Goal: Task Accomplishment & Management: Manage account settings

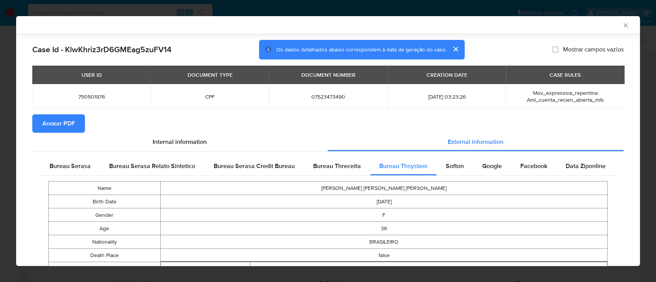
scroll to position [505, 0]
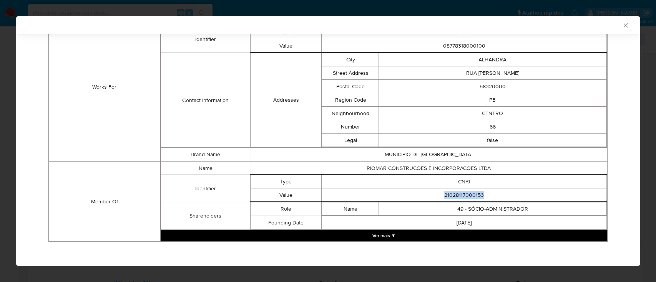
click at [622, 25] on icon "Fechar a janela" at bounding box center [626, 26] width 8 height 8
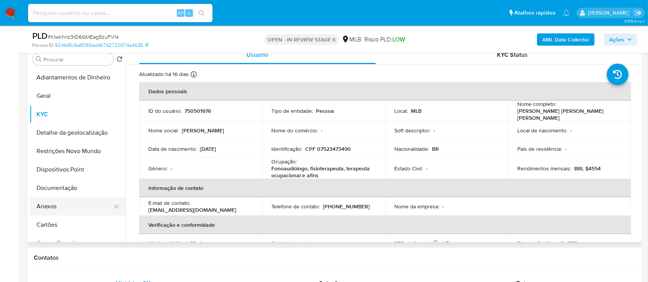
click at [58, 210] on button "Anexos" at bounding box center [75, 207] width 90 height 18
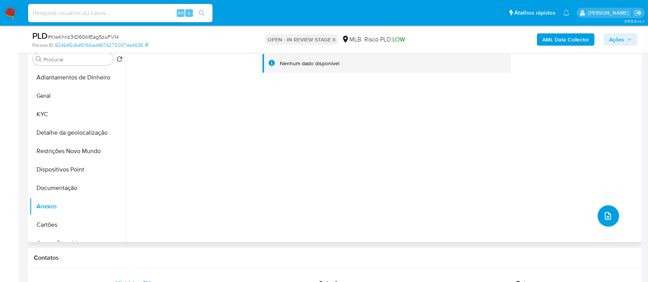
click at [598, 211] on button "upload-file" at bounding box center [609, 217] width 22 height 22
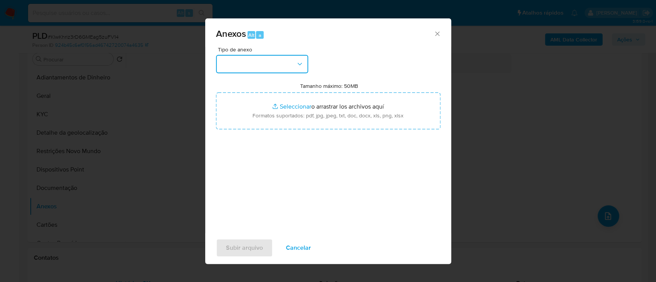
click at [255, 57] on button "button" at bounding box center [262, 64] width 92 height 18
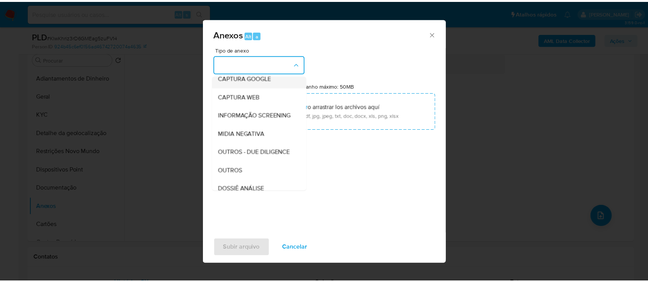
scroll to position [102, 0]
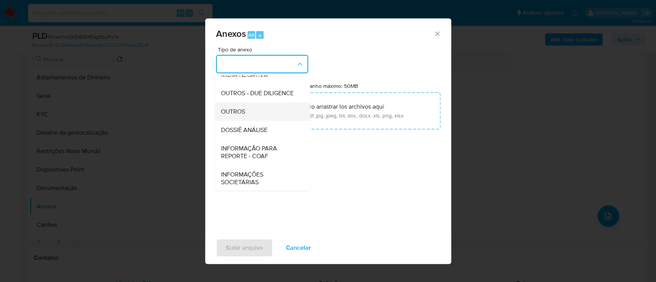
click at [233, 116] on span "OUTROS" at bounding box center [233, 112] width 24 height 8
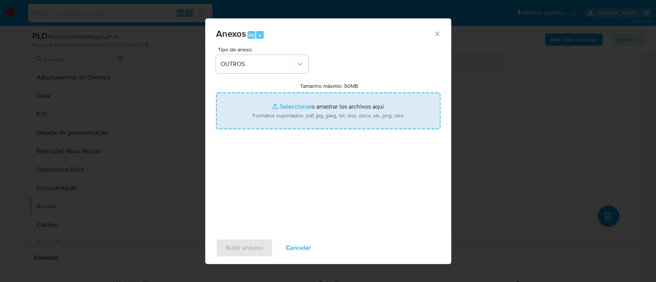
click at [293, 107] on input "Tamanho máximo: 50MB Seleccionar archivos" at bounding box center [328, 111] width 224 height 37
type input "C:\fakepath\Mulan 750501976_2025_09_16_10_25_00.xlsx"
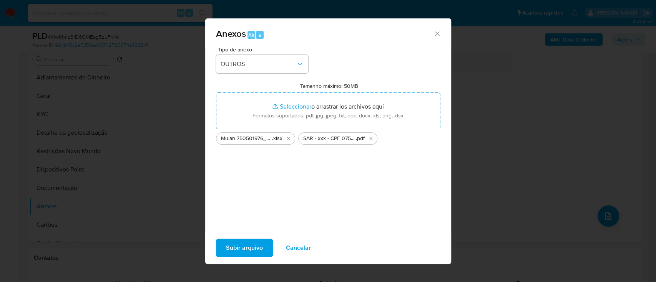
click at [238, 251] on span "Subir arquivo" at bounding box center [244, 248] width 37 height 17
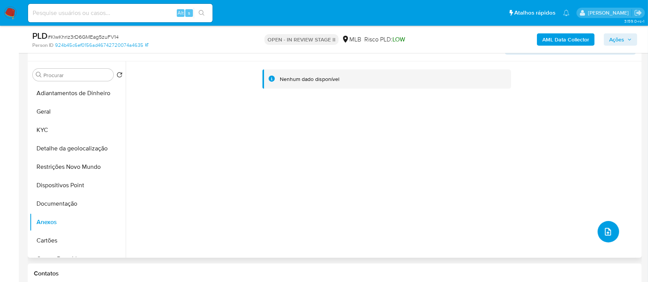
scroll to position [154, 0]
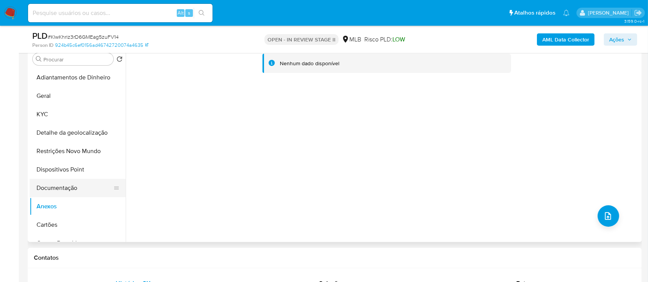
click at [52, 181] on button "Documentação" at bounding box center [75, 188] width 90 height 18
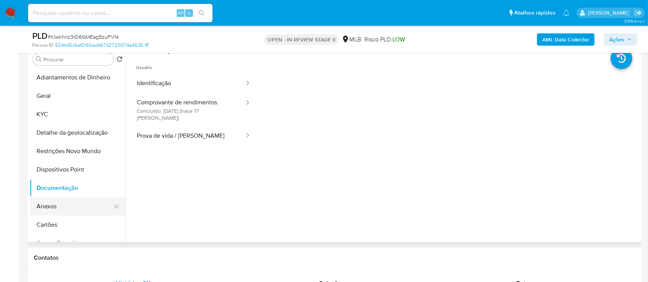
click at [47, 203] on button "Anexos" at bounding box center [75, 207] width 90 height 18
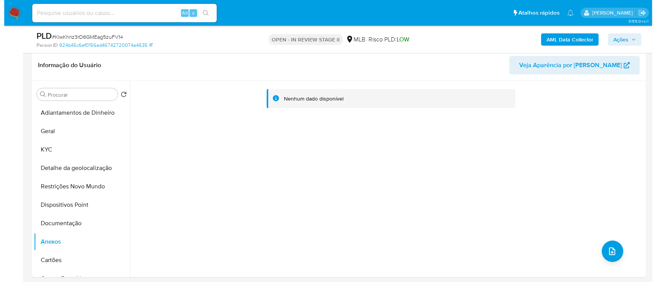
scroll to position [102, 0]
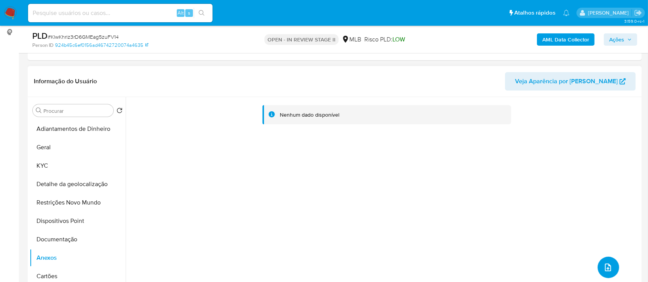
click at [608, 267] on icon "upload-file" at bounding box center [608, 268] width 6 height 8
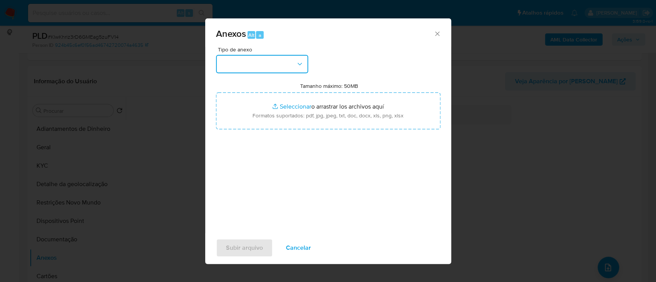
click at [269, 61] on button "button" at bounding box center [262, 64] width 92 height 18
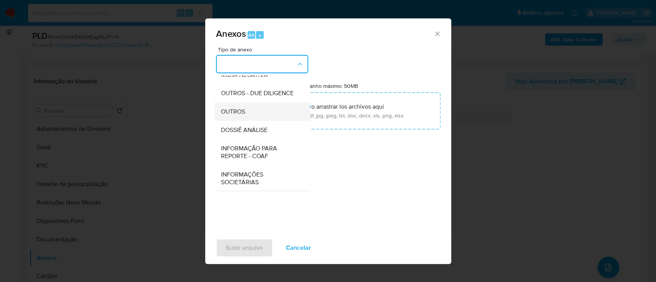
click at [246, 121] on div "OUTROS" at bounding box center [260, 112] width 78 height 18
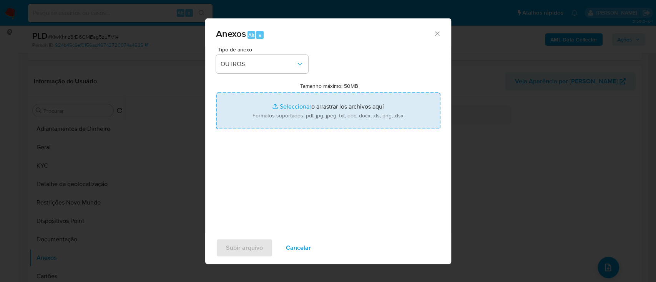
click at [283, 107] on input "Tamanho máximo: 50MB Seleccionar archivos" at bounding box center [328, 111] width 224 height 37
type input "C:\fakepath\Mulan 750501976_2025_09_16_10_25_00.xlsx"
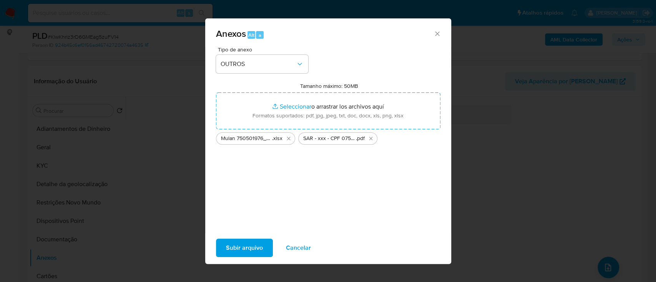
click at [246, 251] on span "Subir arquivo" at bounding box center [244, 248] width 37 height 17
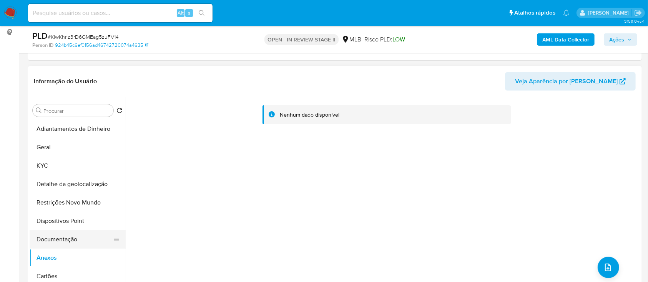
click at [59, 238] on button "Documentação" at bounding box center [75, 240] width 90 height 18
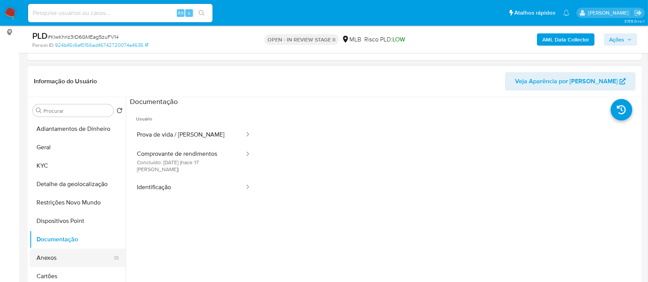
click at [61, 255] on button "Anexos" at bounding box center [75, 258] width 90 height 18
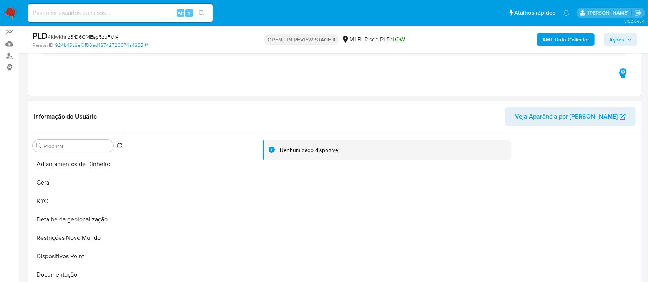
scroll to position [51, 0]
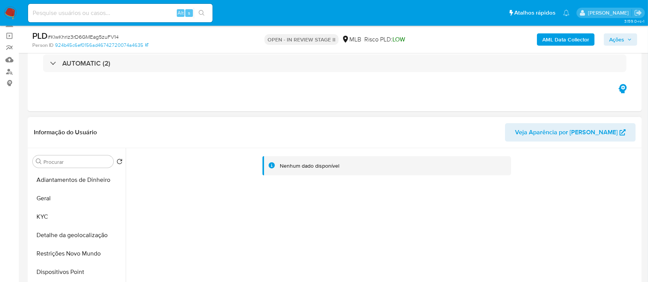
click at [301, 231] on div "Nenhum dado disponível" at bounding box center [383, 246] width 514 height 197
click at [51, 220] on button "KYC" at bounding box center [75, 217] width 90 height 18
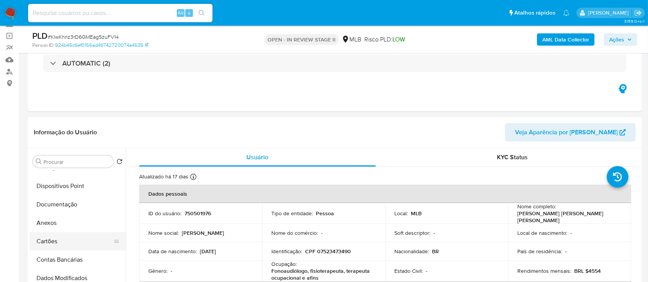
scroll to position [102, 0]
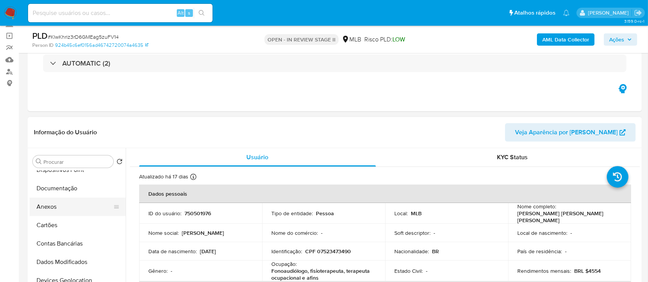
click at [61, 209] on button "Anexos" at bounding box center [75, 207] width 90 height 18
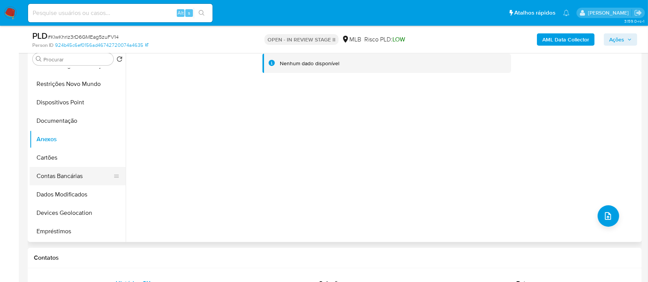
scroll to position [0, 0]
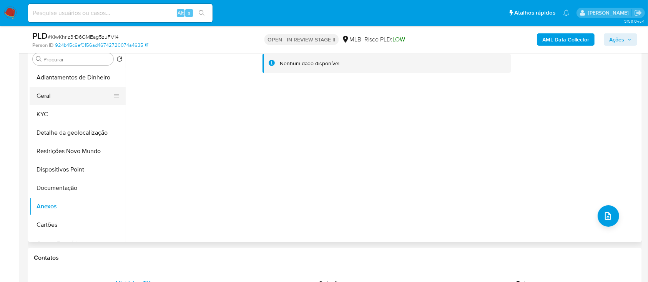
click at [75, 99] on button "Geral" at bounding box center [75, 96] width 90 height 18
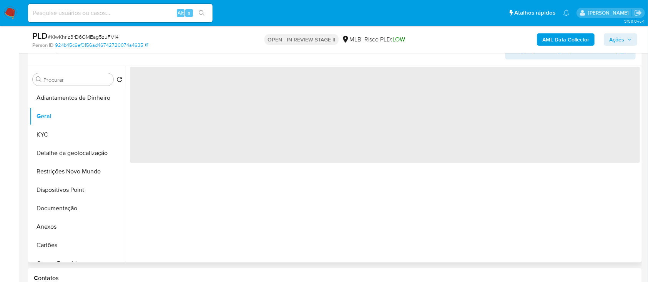
scroll to position [102, 0]
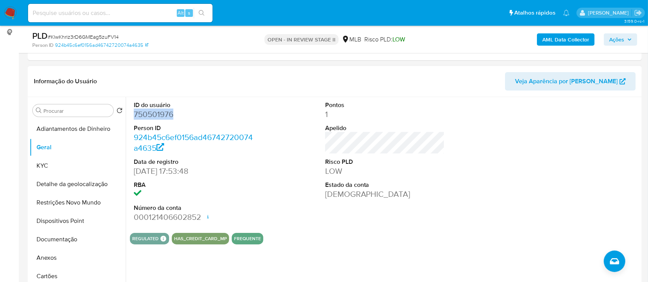
drag, startPoint x: 178, startPoint y: 113, endPoint x: 132, endPoint y: 118, distance: 46.4
click at [132, 118] on div "ID do usuário 750501976 Person ID 924b45c6ef0156ad46742720074a4635 Data de regi…" at bounding box center [194, 162] width 128 height 130
copy dd "750501976"
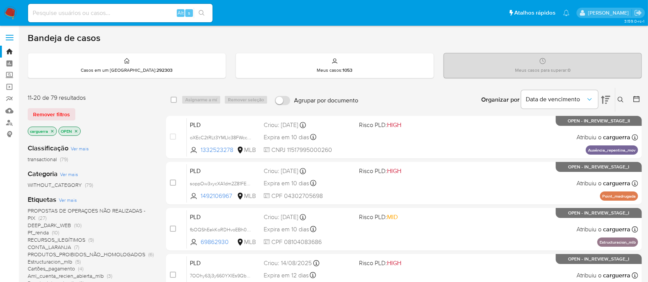
click at [618, 97] on icon at bounding box center [621, 100] width 6 height 6
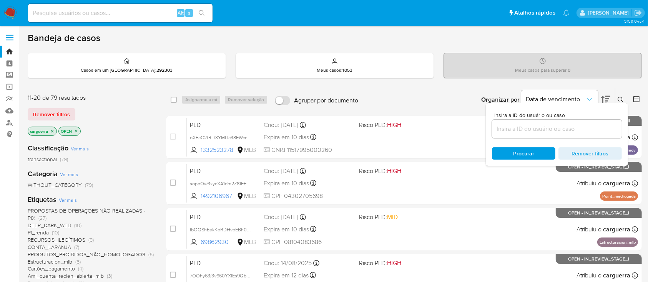
click at [519, 129] on input at bounding box center [557, 129] width 130 height 10
type input "750501976"
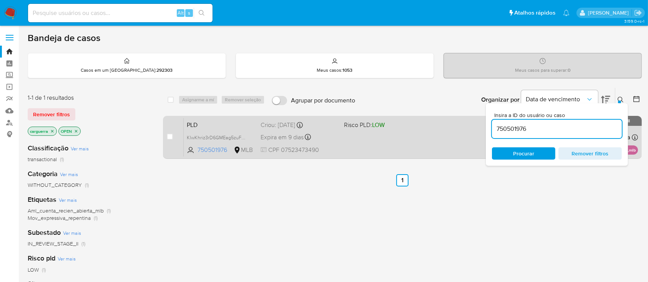
click at [360, 140] on div "PLD KlwKhriz3rD6GMEag5zuFV14 750501976 MLB Risco PLD: LOW Criou: 12/08/2025 Cri…" at bounding box center [411, 137] width 454 height 39
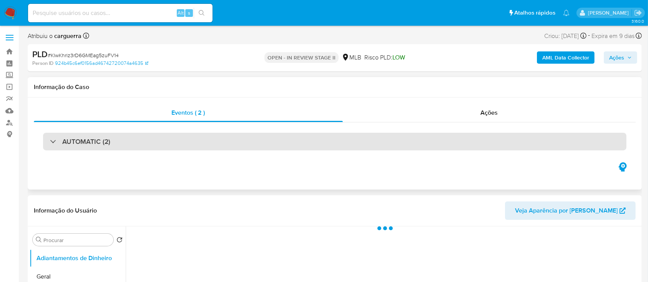
select select "10"
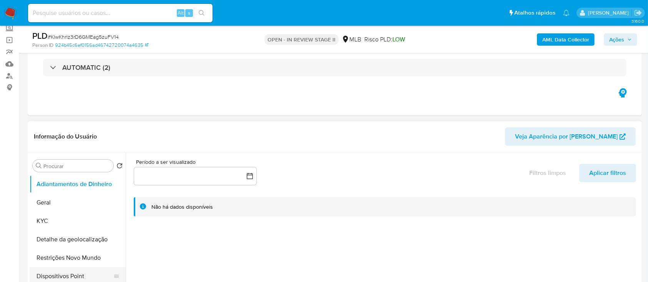
scroll to position [102, 0]
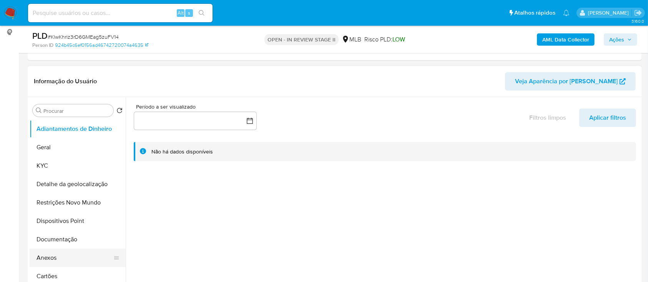
click at [64, 258] on button "Anexos" at bounding box center [75, 258] width 90 height 18
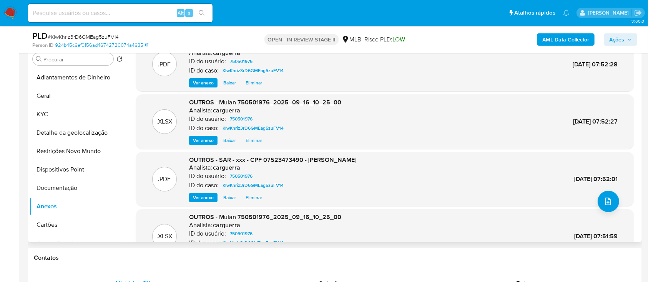
scroll to position [0, 0]
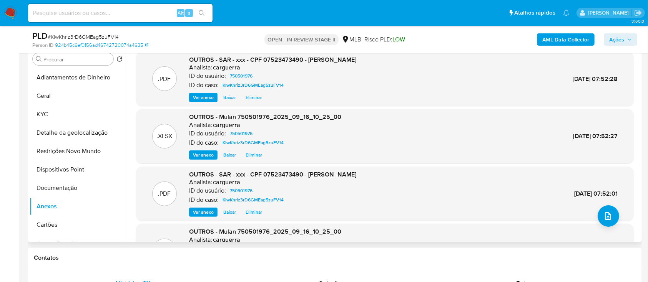
click at [254, 156] on span "Eliminar" at bounding box center [254, 155] width 17 height 8
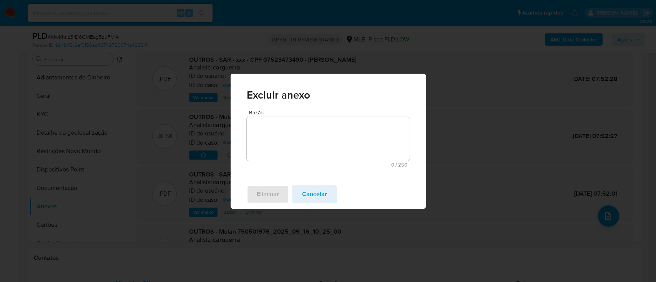
click at [294, 138] on textarea "Razão" at bounding box center [328, 139] width 163 height 44
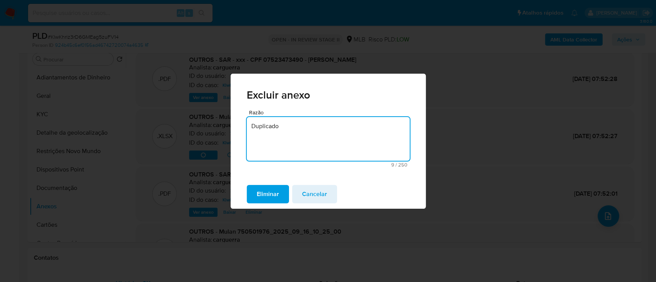
drag, startPoint x: 304, startPoint y: 118, endPoint x: 299, endPoint y: 122, distance: 6.3
click at [301, 121] on textarea "Duplicado" at bounding box center [328, 139] width 163 height 44
drag, startPoint x: 290, startPoint y: 125, endPoint x: 219, endPoint y: 122, distance: 71.1
click at [219, 122] on div "Excluir anexo Razão Duplicado 9 / 250 241 caracteres restantes Eliminar Cancelar" at bounding box center [328, 141] width 656 height 282
type textarea "Duplicado"
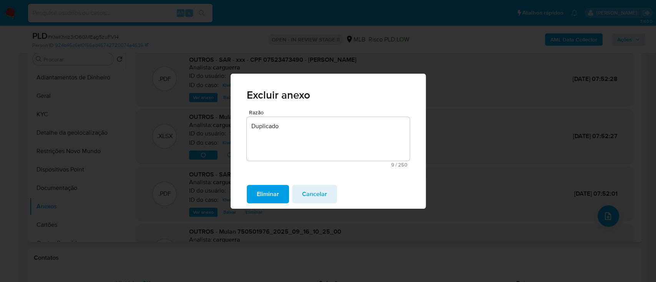
click at [274, 196] on span "Eliminar" at bounding box center [268, 194] width 22 height 17
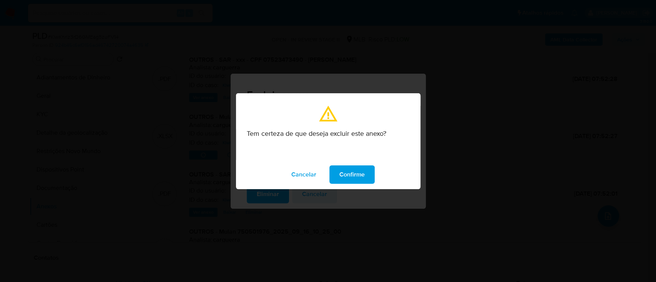
click at [352, 168] on span "Confirme" at bounding box center [351, 174] width 25 height 17
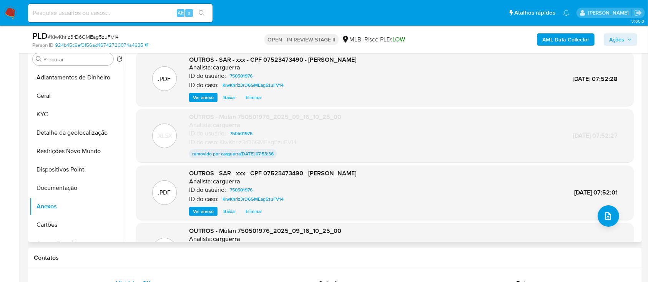
click at [249, 94] on span "Eliminar" at bounding box center [254, 98] width 17 height 8
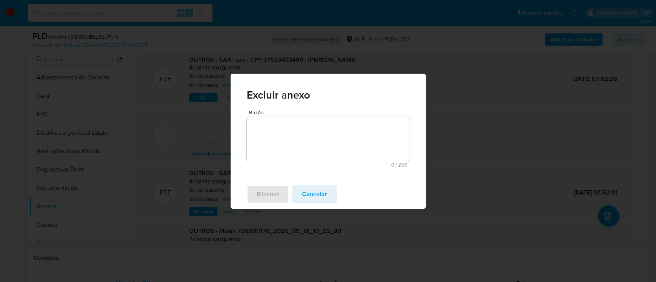
click at [294, 138] on textarea "Razão" at bounding box center [328, 139] width 163 height 44
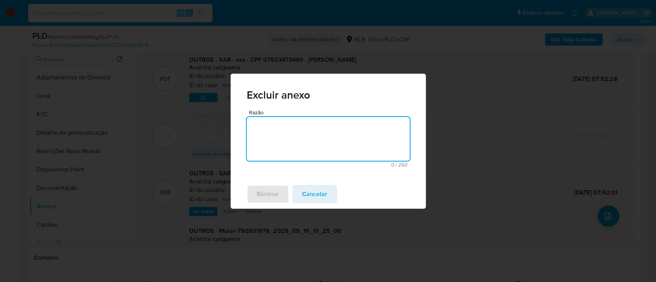
paste textarea "Duplicado"
type textarea "Duplicado"
click at [274, 189] on span "Eliminar" at bounding box center [268, 194] width 22 height 17
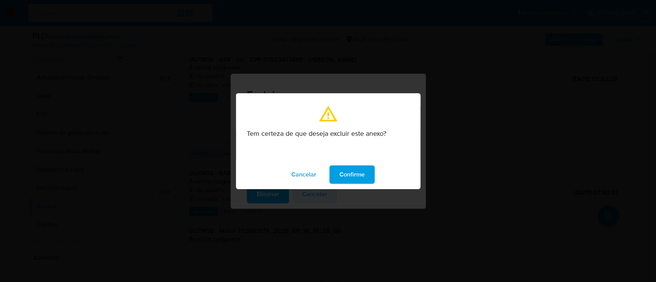
click at [354, 173] on span "Confirme" at bounding box center [351, 174] width 25 height 17
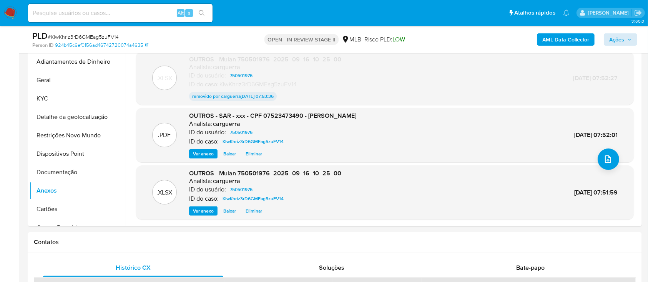
scroll to position [154, 0]
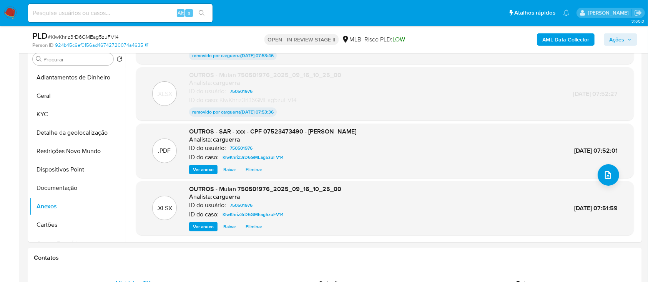
click at [615, 39] on span "Ações" at bounding box center [616, 39] width 15 height 12
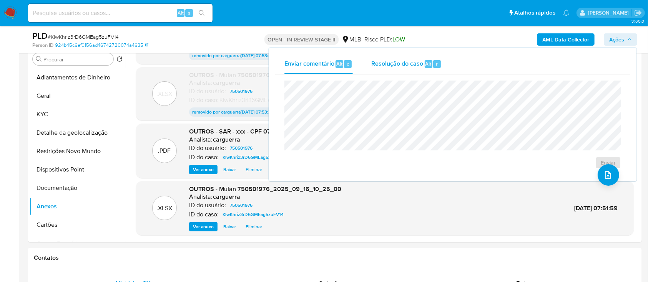
click at [399, 63] on span "Resolução do caso" at bounding box center [397, 63] width 52 height 9
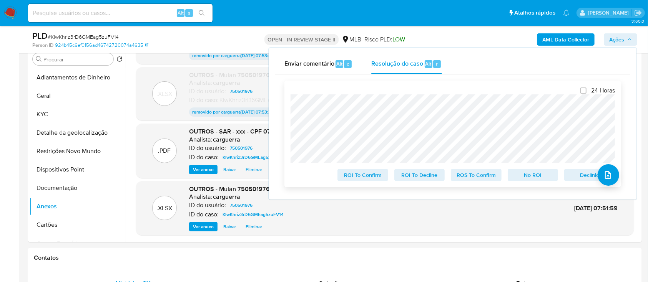
click at [464, 180] on span "ROS To Confirm" at bounding box center [476, 175] width 40 height 11
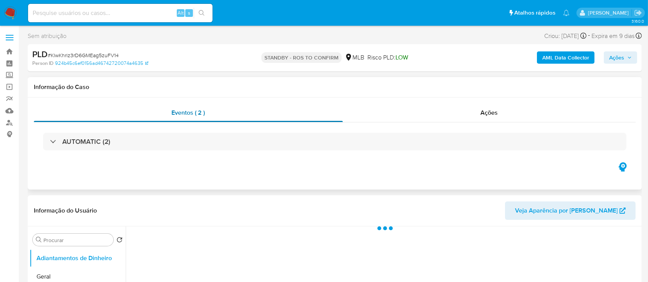
select select "10"
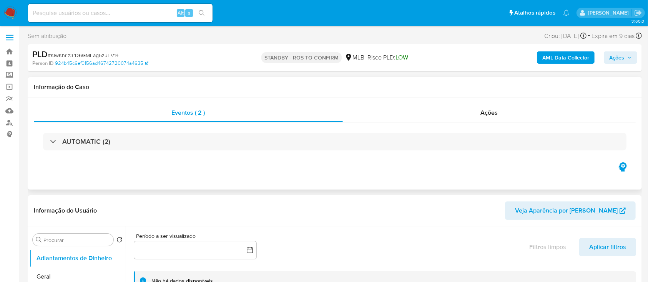
click at [291, 83] on h1 "Informação do Caso" at bounding box center [335, 87] width 602 height 8
select select "10"
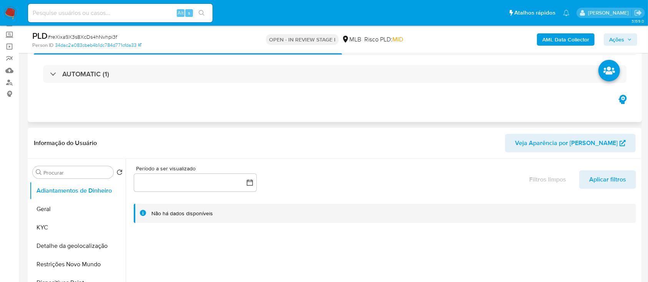
scroll to position [102, 0]
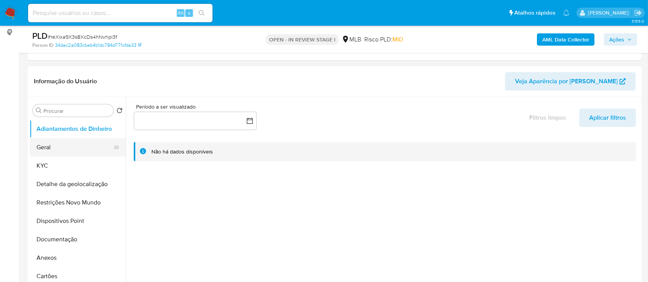
click at [52, 147] on button "Geral" at bounding box center [75, 147] width 90 height 18
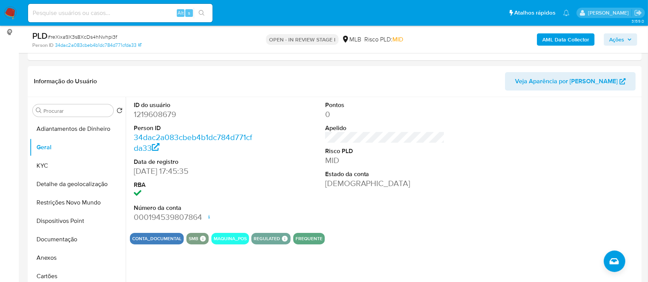
drag, startPoint x: 508, startPoint y: 166, endPoint x: 331, endPoint y: 18, distance: 230.9
click at [508, 166] on div "ID do usuário 1219608679 Person ID 34dac2a083cbeb4b1dc784d771cfda33 Data de reg…" at bounding box center [385, 162] width 510 height 130
click at [65, 168] on button "KYC" at bounding box center [75, 166] width 90 height 18
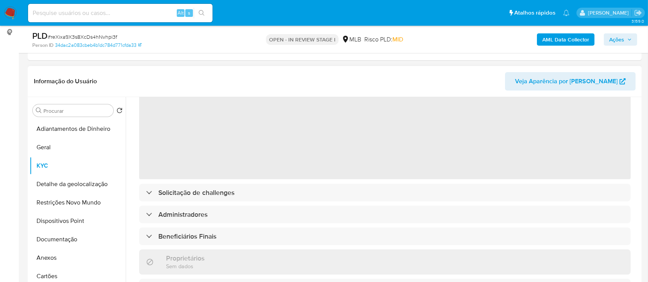
scroll to position [51, 0]
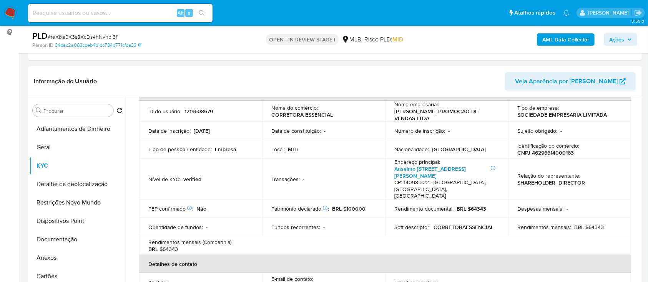
click at [485, 83] on header "Informação do Usuário Veja Aparência por [PERSON_NAME]" at bounding box center [335, 81] width 602 height 18
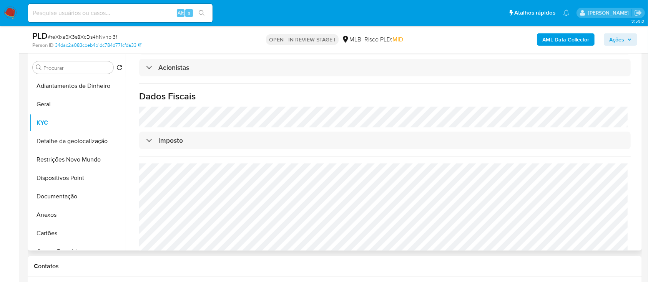
scroll to position [205, 0]
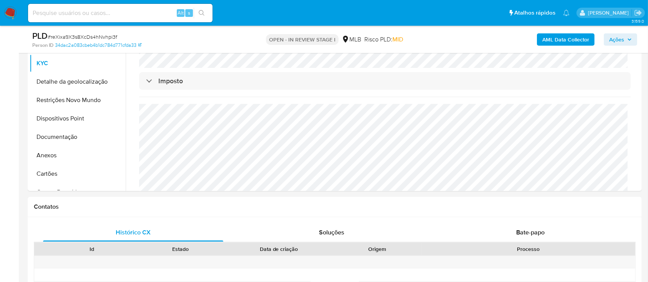
drag, startPoint x: 460, startPoint y: 33, endPoint x: 440, endPoint y: 30, distance: 20.2
click at [457, 32] on div "AML Data Collector Ações" at bounding box center [537, 39] width 199 height 18
click at [75, 84] on button "Detalhe da geolocalização" at bounding box center [75, 82] width 90 height 18
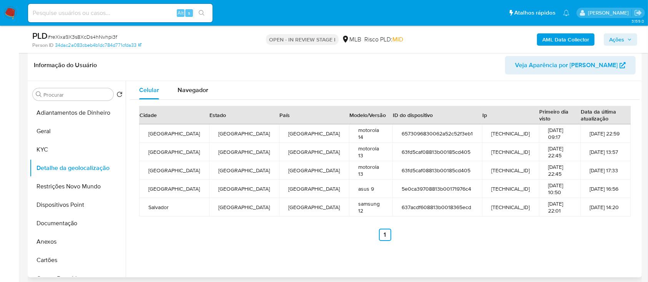
scroll to position [102, 0]
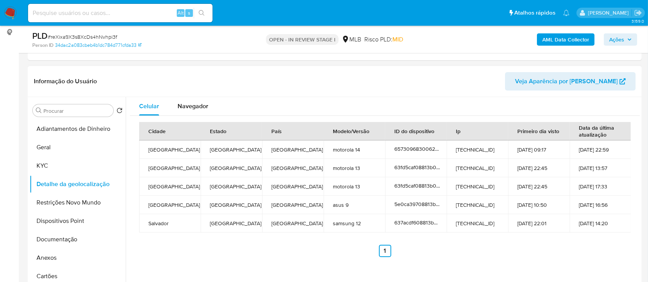
click at [435, 69] on div "Informação do Usuário Veja Aparência por Pessoa" at bounding box center [335, 81] width 614 height 31
click at [66, 206] on button "Restrições Novo Mundo" at bounding box center [75, 203] width 90 height 18
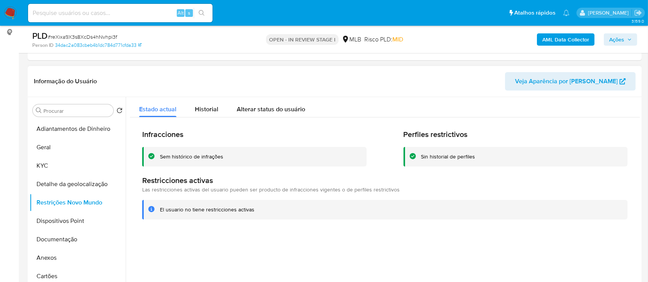
click at [409, 76] on header "Informação do Usuário Veja Aparência por Pessoa" at bounding box center [335, 81] width 602 height 18
click at [67, 223] on button "Dispositivos Point" at bounding box center [75, 221] width 90 height 18
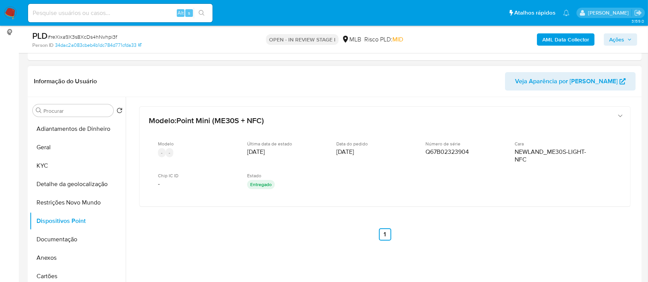
click at [453, 75] on header "Informação do Usuário Veja Aparência por Pessoa" at bounding box center [335, 81] width 602 height 18
click at [51, 237] on button "Documentação" at bounding box center [75, 240] width 90 height 18
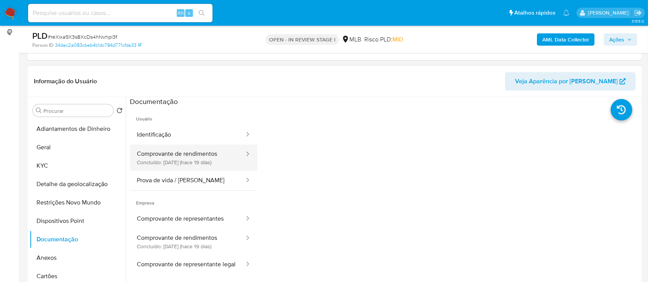
click at [179, 166] on button "Comprovante de rendimentos Concluído: 28/08/2025 (hace 19 días)" at bounding box center [187, 158] width 115 height 26
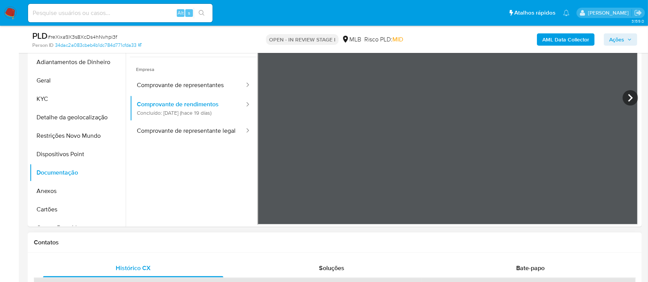
scroll to position [154, 0]
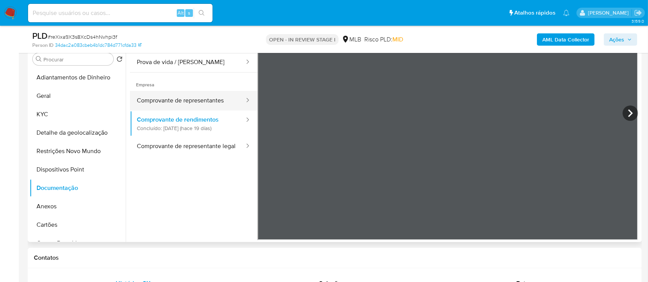
click at [201, 97] on button "Comprovante de representantes" at bounding box center [187, 101] width 115 height 20
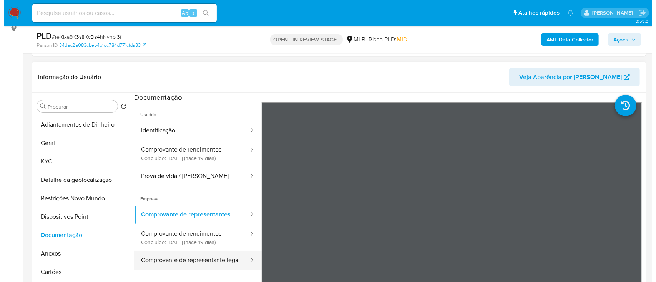
scroll to position [102, 0]
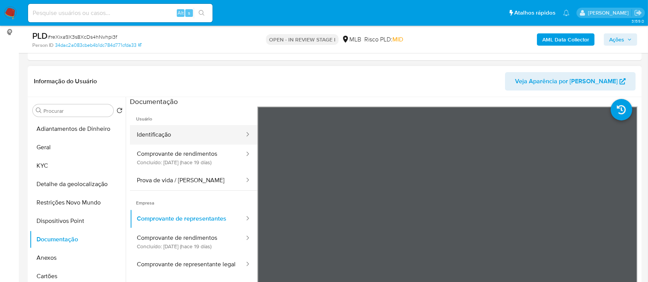
click at [159, 138] on button "Identificação" at bounding box center [187, 135] width 115 height 20
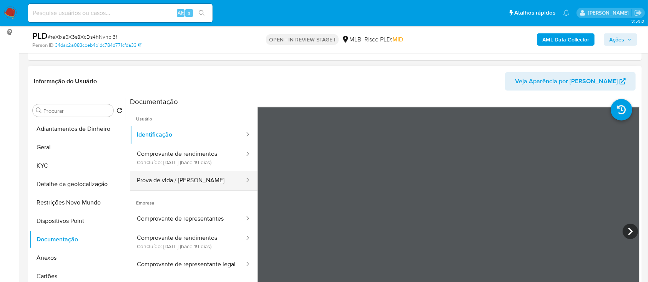
drag, startPoint x: 160, startPoint y: 177, endPoint x: 222, endPoint y: 172, distance: 61.7
click at [160, 177] on button "Prova de vida / Selfie" at bounding box center [187, 181] width 115 height 20
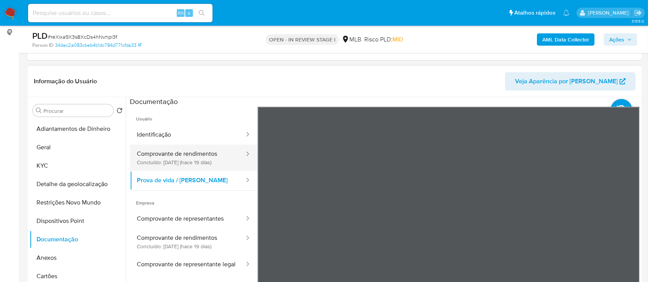
click at [199, 161] on button "Comprovante de rendimentos Concluído: 28/08/2025 (hace 19 días)" at bounding box center [187, 158] width 115 height 26
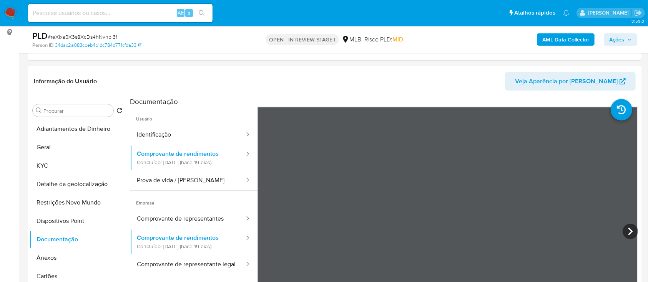
click at [559, 39] on b "AML Data Collector" at bounding box center [565, 39] width 47 height 12
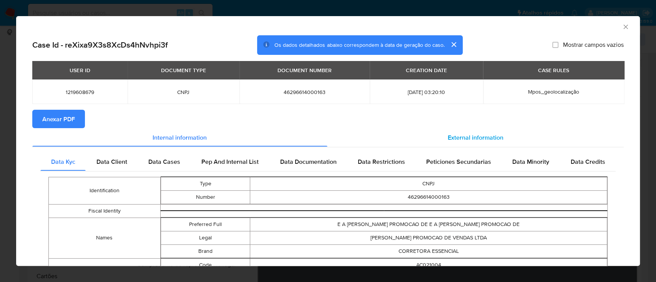
click at [474, 140] on span "External information" at bounding box center [476, 137] width 56 height 9
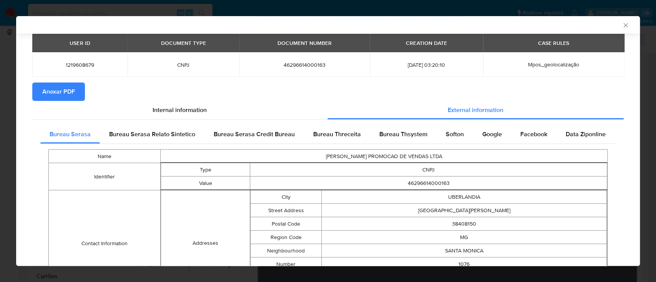
scroll to position [49, 0]
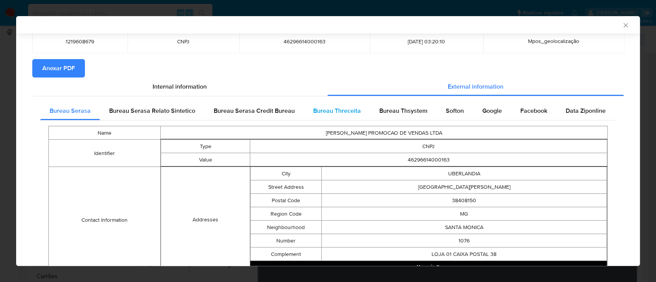
click at [347, 105] on div "Bureau Threceita" at bounding box center [337, 111] width 66 height 18
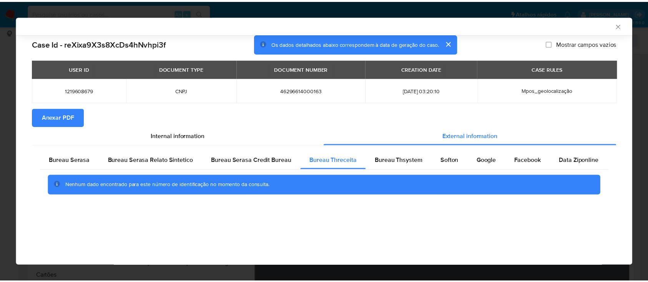
scroll to position [0, 0]
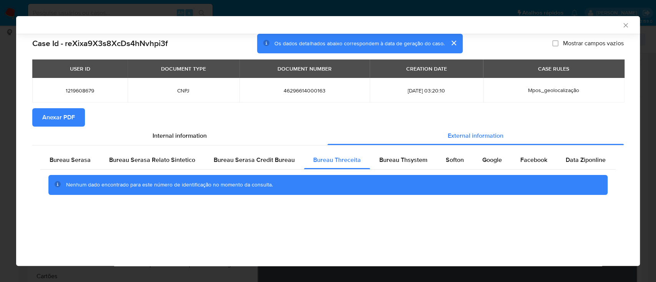
drag, startPoint x: 565, startPoint y: 28, endPoint x: 422, endPoint y: 3, distance: 145.6
click at [565, 28] on div "AML Data Collector" at bounding box center [328, 25] width 624 height 18
click at [405, 161] on span "Bureau Thsystem" at bounding box center [403, 160] width 48 height 9
drag, startPoint x: 530, startPoint y: 26, endPoint x: 526, endPoint y: 28, distance: 4.3
click at [529, 27] on div "AML Data Collector" at bounding box center [322, 25] width 600 height 7
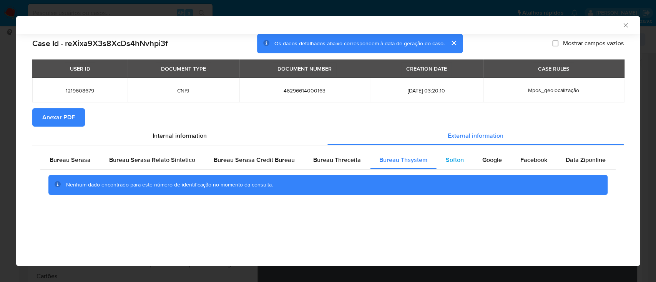
click at [449, 160] on span "Softon" at bounding box center [455, 160] width 18 height 9
click at [472, 20] on div "AML Data Collector" at bounding box center [328, 25] width 624 height 18
click at [491, 161] on span "Google" at bounding box center [492, 160] width 20 height 9
drag, startPoint x: 164, startPoint y: 213, endPoint x: 229, endPoint y: 50, distance: 176.3
click at [164, 212] on div "Case Id - reXixa9X3s8XcDs4hNvhpi3f Os dados detalhados abaixo correspondem à da…" at bounding box center [328, 128] width 624 height 189
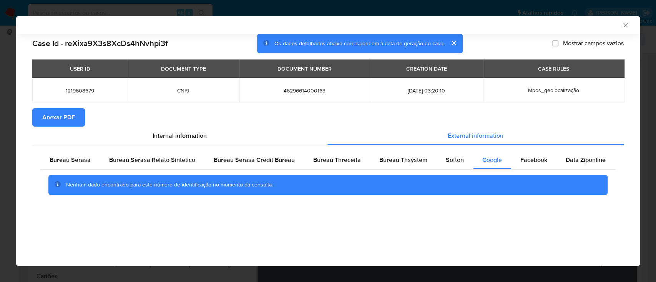
click at [624, 23] on icon "Fechar a janela" at bounding box center [626, 26] width 8 height 8
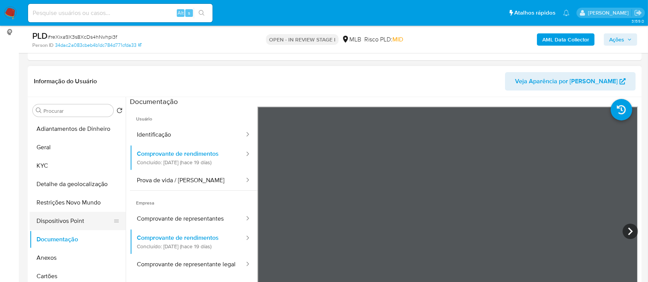
click at [76, 222] on button "Dispositivos Point" at bounding box center [75, 221] width 90 height 18
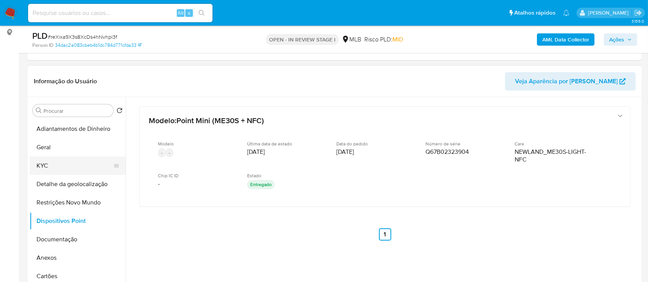
click at [52, 168] on button "KYC" at bounding box center [75, 166] width 90 height 18
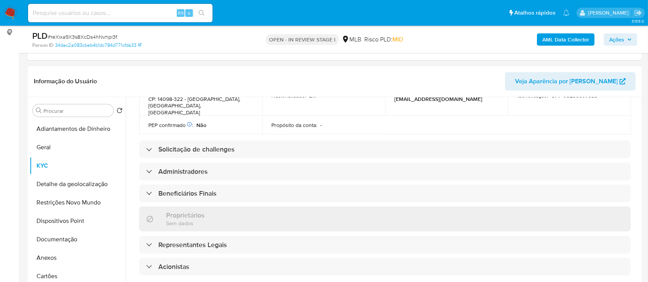
scroll to position [307, 0]
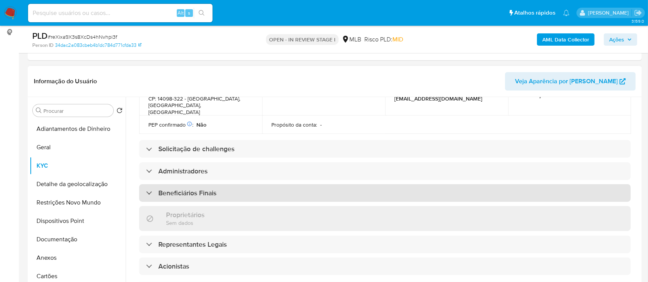
click at [157, 189] on div "Beneficiários Finais" at bounding box center [181, 193] width 70 height 8
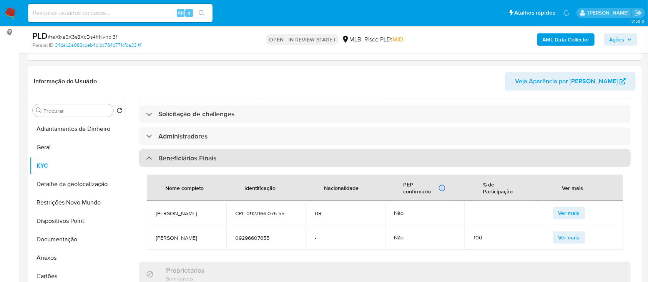
scroll to position [359, 0]
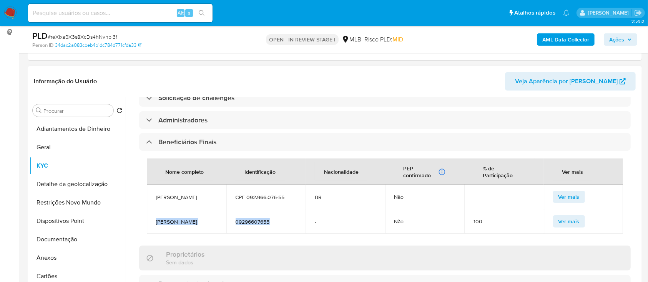
drag, startPoint x: 273, startPoint y: 220, endPoint x: 150, endPoint y: 216, distance: 123.0
click at [150, 216] on tr "Emmanuel Antonio Sabino Matheus 09296607655 - Não 100 Ver mais" at bounding box center [385, 221] width 476 height 25
copy tr "Emmanuel Antonio Sabino Matheus 09296607655"
click at [54, 243] on button "Documentação" at bounding box center [75, 240] width 90 height 18
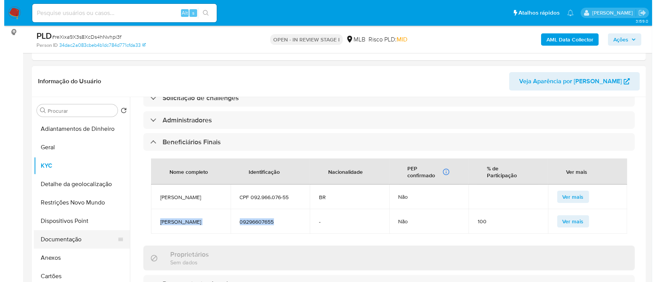
scroll to position [0, 0]
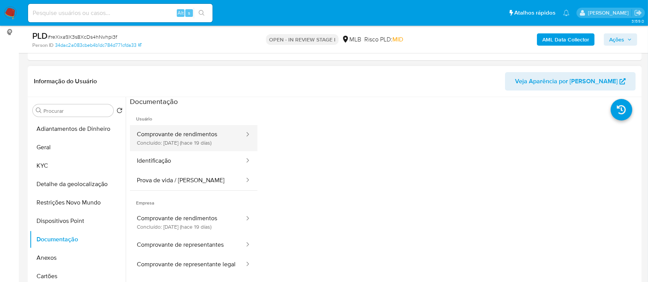
click at [191, 140] on button "Comprovante de rendimentos Concluído: 28/08/2025 (hace 19 días)" at bounding box center [187, 138] width 115 height 26
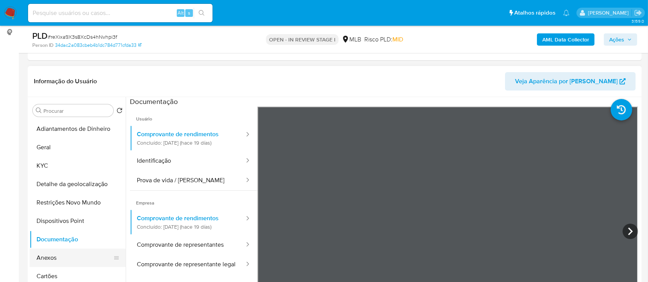
click at [45, 252] on button "Anexos" at bounding box center [75, 258] width 90 height 18
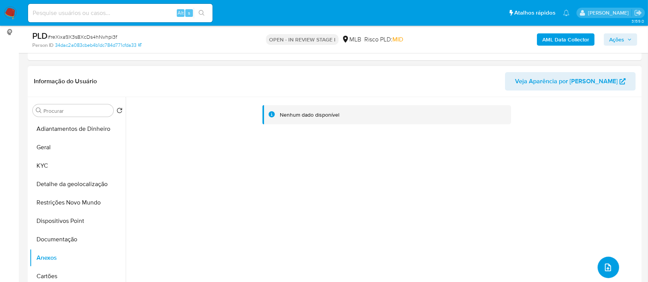
click at [605, 270] on icon "upload-file" at bounding box center [607, 267] width 9 height 9
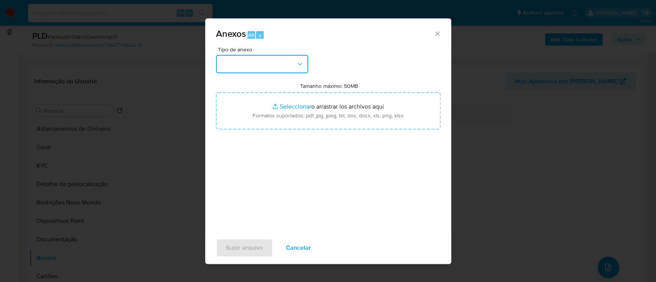
click at [272, 61] on button "button" at bounding box center [262, 64] width 92 height 18
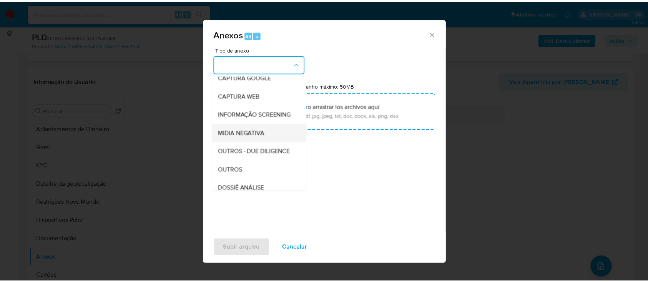
scroll to position [102, 0]
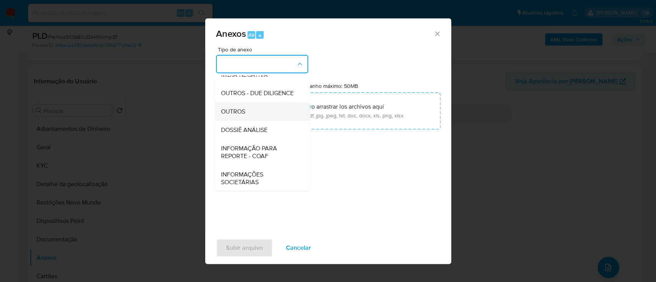
click at [246, 121] on div "OUTROS" at bounding box center [260, 112] width 78 height 18
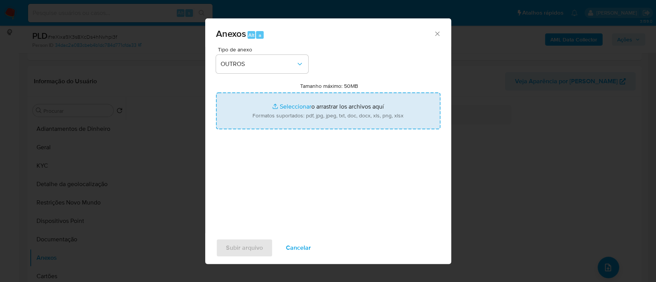
click at [296, 107] on input "Tamanho máximo: 50MB Seleccionar archivos" at bounding box center [328, 111] width 224 height 37
type input "C:\fakepath\Mulan 1219608679_2025_09_15_14_14_23.xlsx"
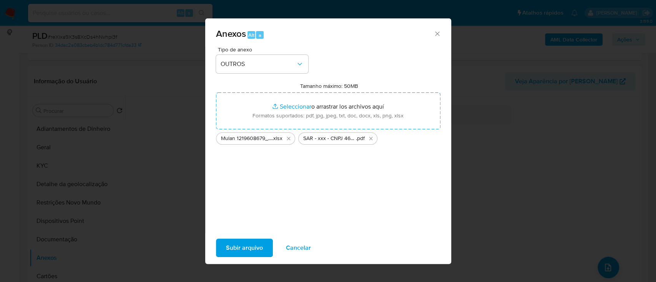
click at [245, 246] on span "Subir arquivo" at bounding box center [244, 248] width 37 height 17
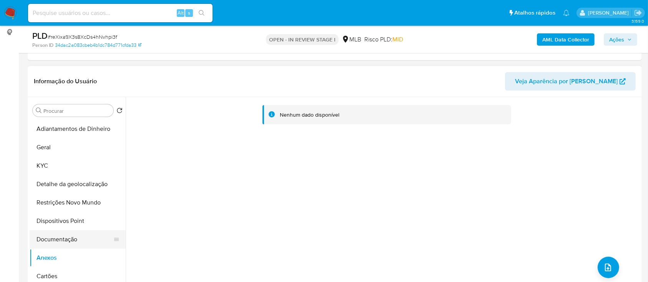
click at [55, 241] on button "Documentação" at bounding box center [75, 240] width 90 height 18
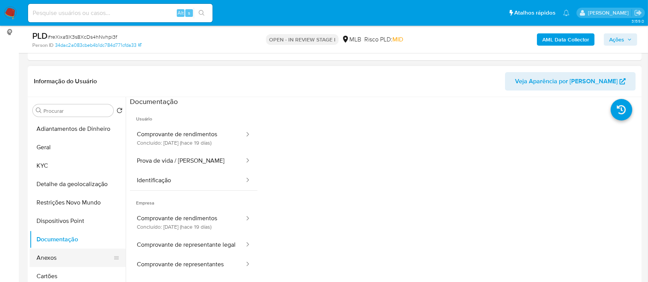
click at [48, 254] on button "Anexos" at bounding box center [75, 258] width 90 height 18
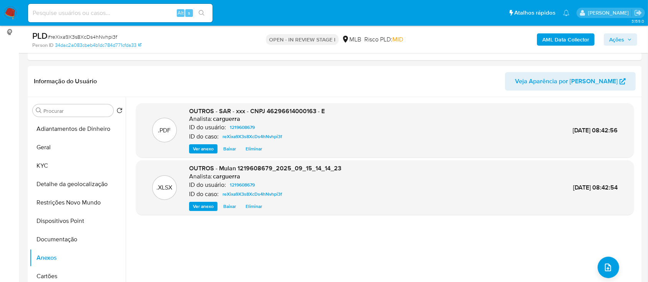
click at [556, 41] on b "AML Data Collector" at bounding box center [565, 39] width 47 height 12
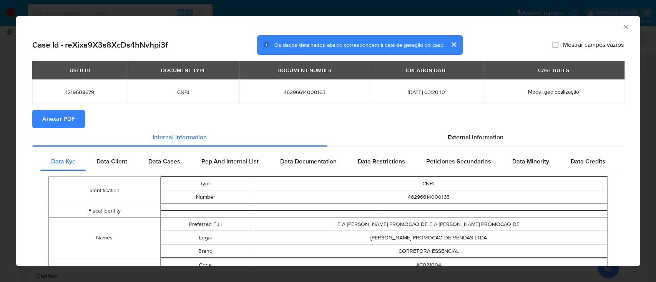
click at [58, 127] on span "Anexar PDF" at bounding box center [58, 119] width 33 height 17
click at [622, 25] on icon "Fechar a janela" at bounding box center [626, 27] width 8 height 8
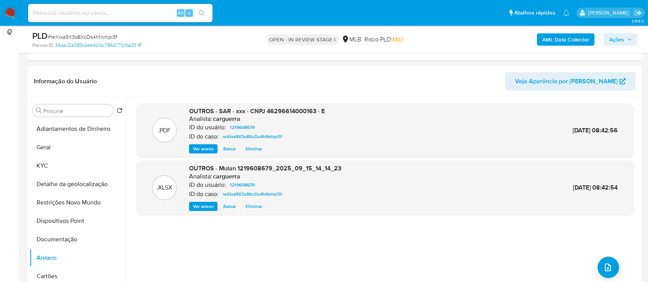
click at [624, 37] on span "Ações" at bounding box center [616, 39] width 15 height 12
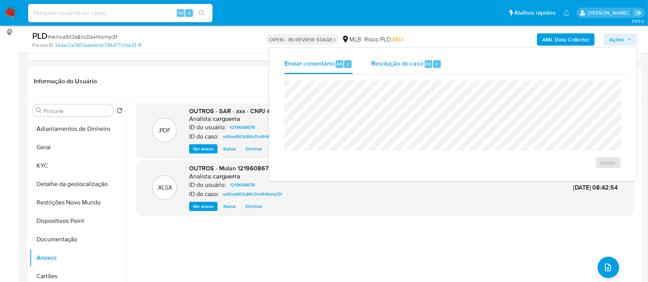
click at [398, 61] on span "Resolução do caso" at bounding box center [397, 63] width 52 height 9
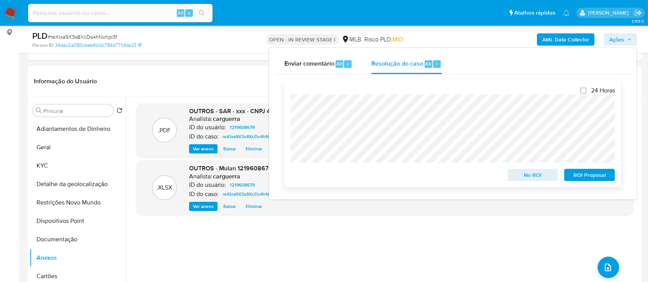
click at [600, 173] on span "ROI Proposal" at bounding box center [590, 175] width 40 height 11
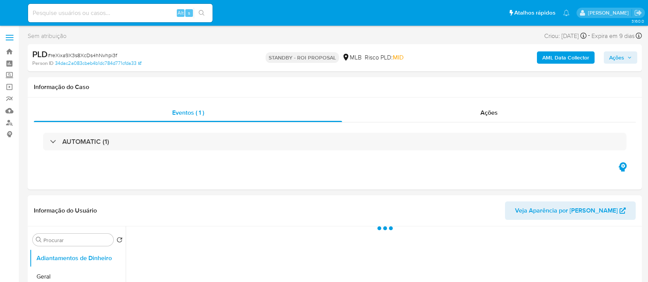
select select "10"
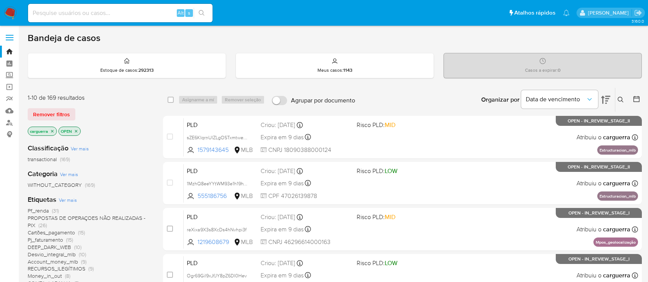
scroll to position [351, 0]
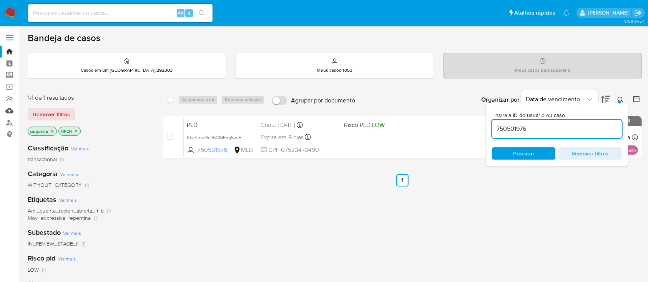
click at [9, 112] on link "Mulan" at bounding box center [45, 111] width 91 height 12
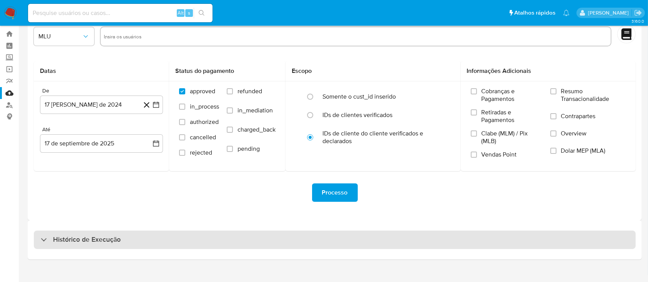
scroll to position [28, 0]
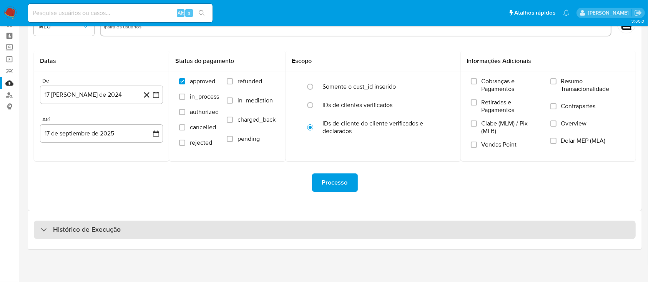
click at [56, 230] on h3 "Histórico de Execução" at bounding box center [87, 230] width 68 height 9
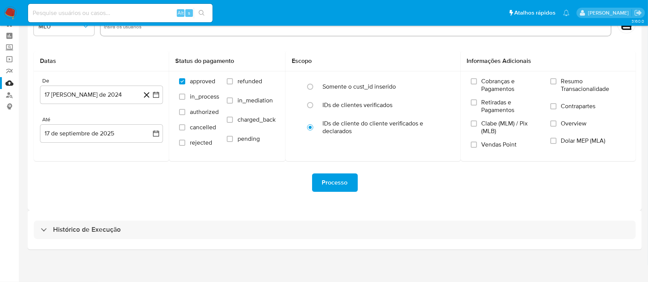
select select "10"
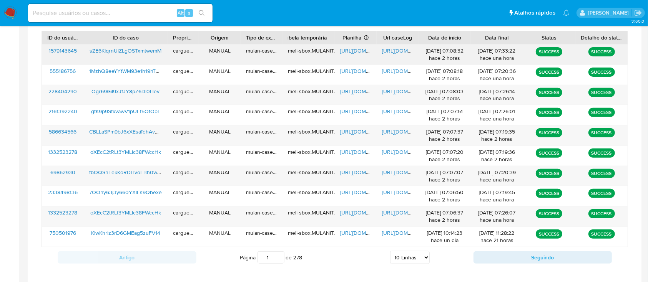
scroll to position [284, 0]
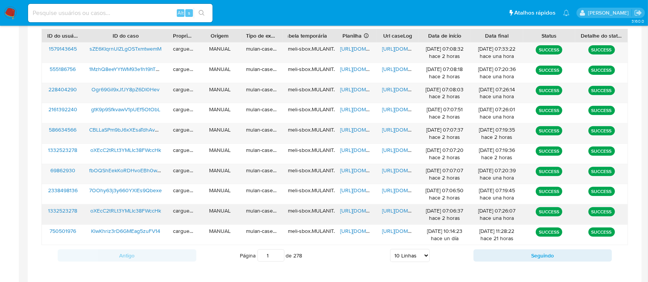
click at [351, 211] on span "[URL][DOMAIN_NAME]" at bounding box center [366, 211] width 53 height 8
click at [400, 211] on span "https://docs.google.com/document/d/1y_tG0vuyOKfjp4NPvys9j4E3iQMCkY4OcXzypQKu30M…" at bounding box center [408, 211] width 53 height 8
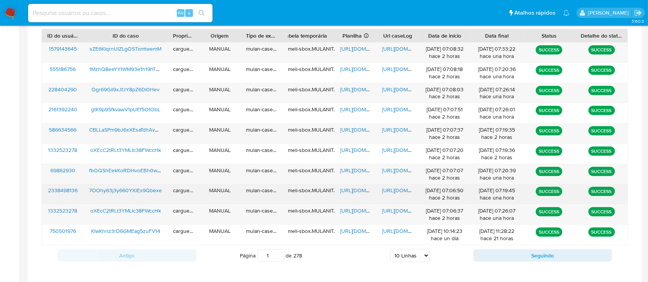
click at [354, 189] on span "https://docs.google.com/spreadsheets/d/1T3QeAAdWac7isPVFhKhwSziSTAipgytBuP-UkOb…" at bounding box center [366, 191] width 53 height 8
click at [396, 189] on span "https://docs.google.com/document/d/1-3j2auJ1x5PTS9-pKdcaewZBV9HokmCfj3lZr2ASOYw…" at bounding box center [408, 191] width 53 height 8
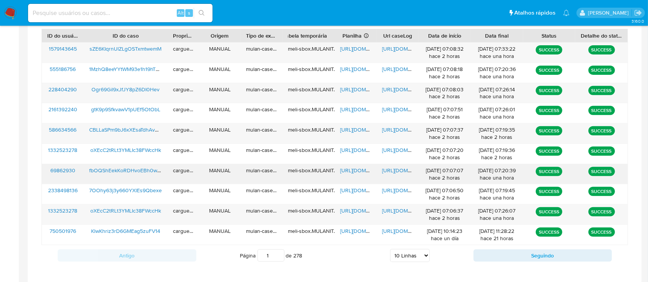
click at [354, 171] on span "https://docs.google.com/spreadsheets/d/1D5qkvdm1Dgs1Nc6vC3sb6zdl2h8jiDAKDO13WbU…" at bounding box center [366, 171] width 53 height 8
click at [396, 168] on span "https://docs.google.com/document/d/17Hwy--0ZNItoL1dGGAMnd4uKNPDhJ0fHvFiGIrCgT5k…" at bounding box center [408, 171] width 53 height 8
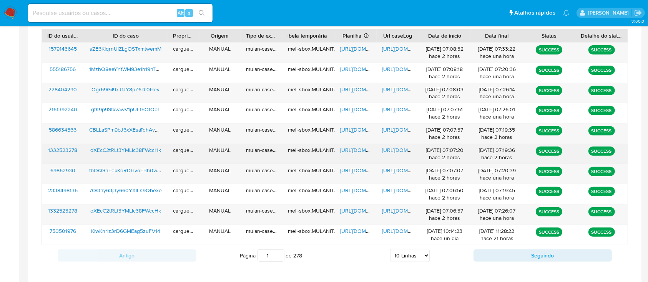
click at [358, 151] on span "https://docs.google.com/spreadsheets/d/1nrXP6TZ9IrisPMUuLXqy1MrEzfCDWPk8SGJLsaH…" at bounding box center [366, 150] width 53 height 8
click at [400, 153] on span "https://docs.google.com/document/d/10sxzKjjnUYCqesd6CqR8HNjfewYF39x2QbHhAxt310s…" at bounding box center [408, 150] width 53 height 8
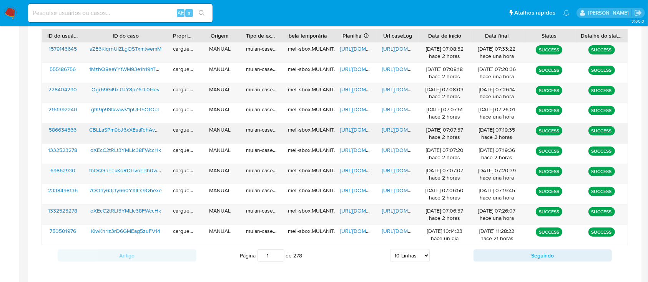
click at [350, 129] on span "https://docs.google.com/spreadsheets/d/1aW7Wu2UBDrX7b-GlPWtKJlpbHmcvPKXDeP_-EyC…" at bounding box center [366, 130] width 53 height 8
click at [397, 132] on span "https://docs.google.com/document/d/10v0lSXd0PlWkGkS4aPvUJyHxl__fuTwVZAk8oLcuciI…" at bounding box center [408, 130] width 53 height 8
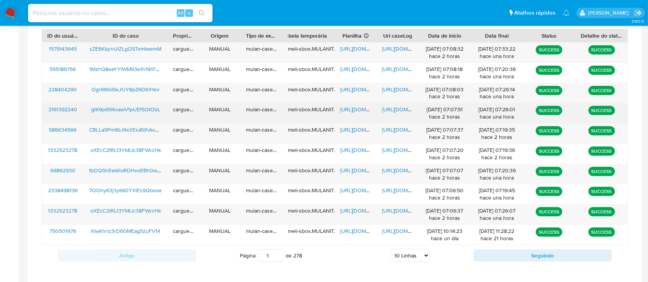
click at [357, 112] on span "https://docs.google.com/spreadsheets/d/1gu3YvLLleDE6Uy5vWzXfgxBJnBlVyP_GodszjWS…" at bounding box center [366, 110] width 53 height 8
click at [397, 109] on span "https://docs.google.com/document/d/16_KYx-QWJPqUTwSCmyXRA9JtzQUp4hHmrMrDQJK7_FU…" at bounding box center [408, 110] width 53 height 8
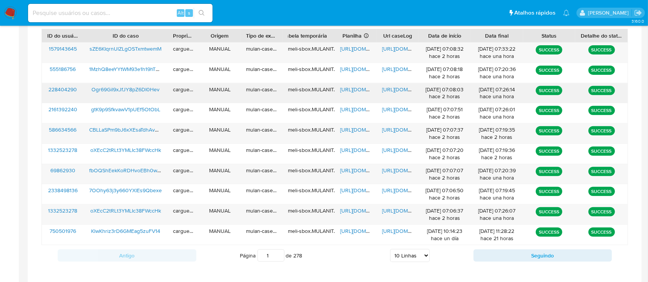
click at [357, 88] on span "https://docs.google.com/spreadsheets/d/1ckZ2XeGvg8vfCvQMfMy4Nq3gL6XsgllLEi4vsFJ…" at bounding box center [366, 90] width 53 height 8
click at [397, 86] on span "https://docs.google.com/document/d/1ZynyOdVS6oexKBz0DlTHYv89wQEAbARkP_SbdqMwmqg…" at bounding box center [408, 90] width 53 height 8
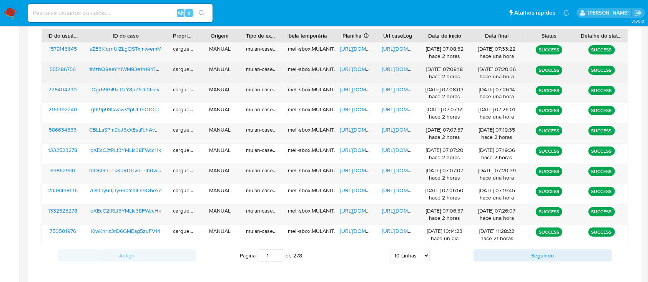
click at [361, 68] on span "https://docs.google.com/spreadsheets/d/1IxKPJ7ljAKX-R6eUoBEI1ccRsP6CmzACRPh0Wbg…" at bounding box center [366, 69] width 53 height 8
click at [392, 69] on span "https://docs.google.com/document/d/189W6rOgXdX9L49lxeABEmterAIXOOSZUemv-EtQGUtE…" at bounding box center [408, 69] width 53 height 8
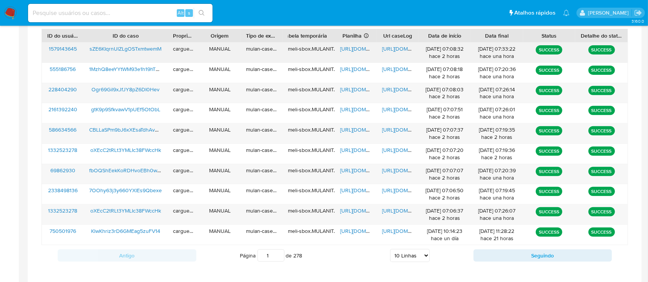
click at [351, 48] on span "https://docs.google.com/spreadsheets/d/12sHO7kaBTargaqpc78v0aWT5Tb_4fzTJHbdCtJ-…" at bounding box center [366, 49] width 53 height 8
click at [390, 50] on span "https://docs.google.com/document/d/19nqeAoZdszk2GcnAZEWaJgcFxK2TlwaobAf-BN0DQLc…" at bounding box center [408, 49] width 53 height 8
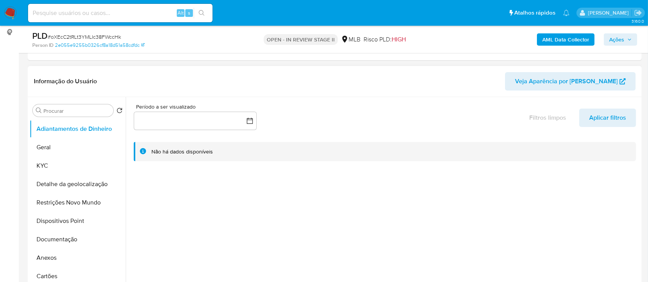
scroll to position [154, 0]
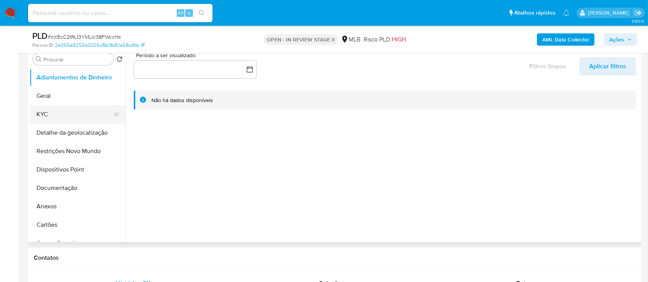
click at [63, 115] on button "KYC" at bounding box center [75, 114] width 90 height 18
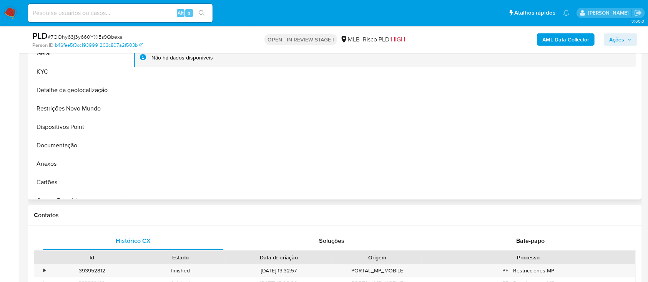
scroll to position [102, 0]
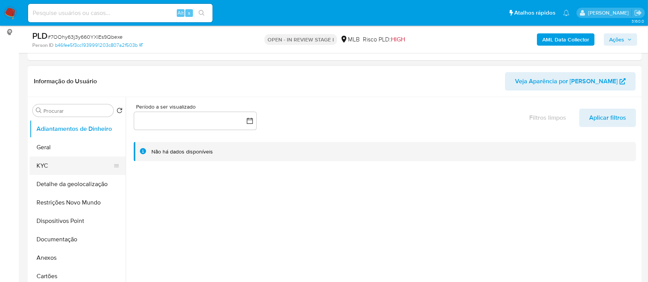
click at [47, 166] on button "KYC" at bounding box center [75, 166] width 90 height 18
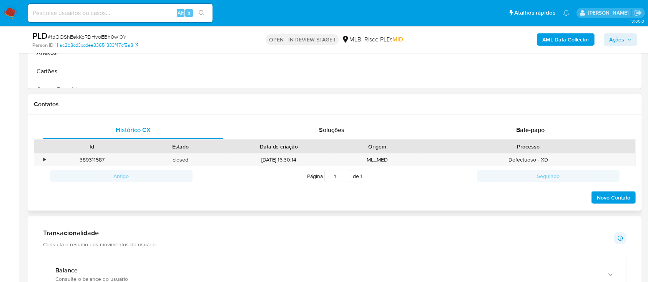
scroll to position [154, 0]
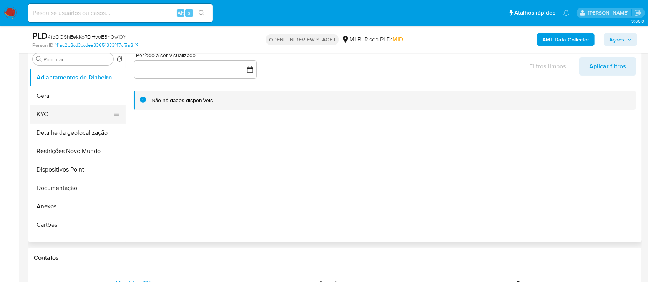
click at [50, 110] on button "KYC" at bounding box center [75, 114] width 90 height 18
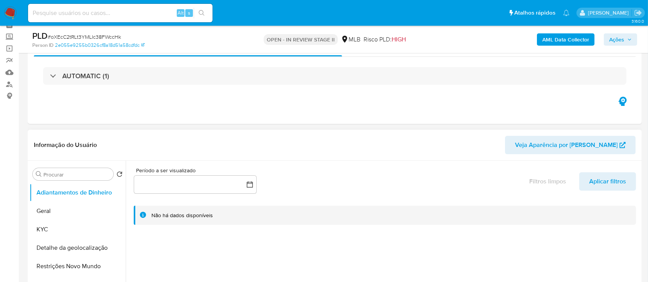
scroll to position [102, 0]
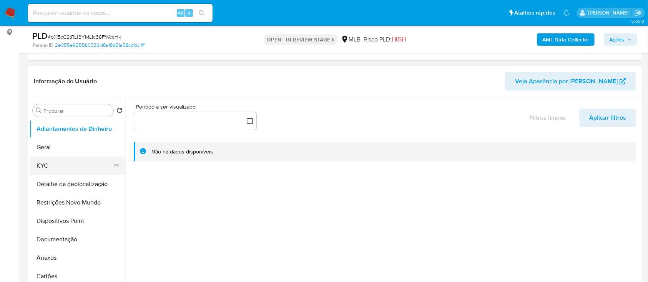
drag, startPoint x: 58, startPoint y: 167, endPoint x: 62, endPoint y: 164, distance: 4.9
click at [60, 167] on button "KYC" at bounding box center [75, 166] width 90 height 18
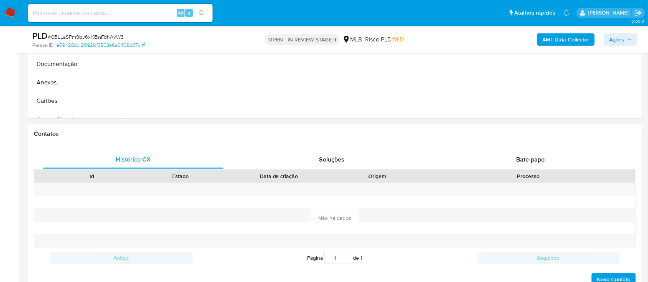
scroll to position [154, 0]
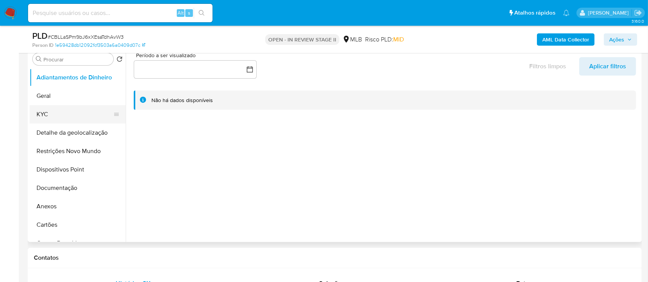
click at [43, 111] on button "KYC" at bounding box center [75, 114] width 90 height 18
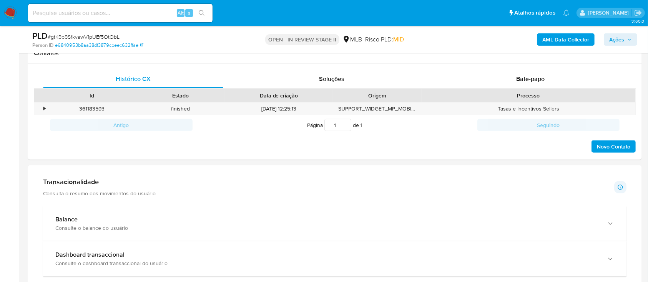
scroll to position [102, 0]
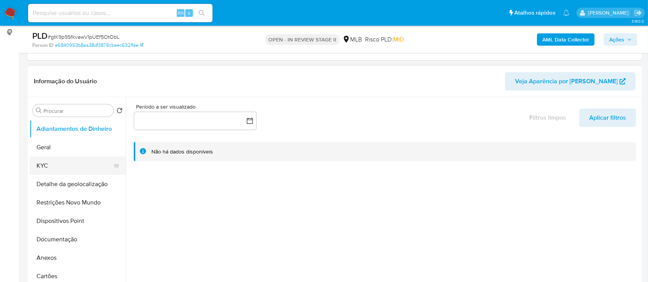
click at [76, 166] on button "KYC" at bounding box center [75, 166] width 90 height 18
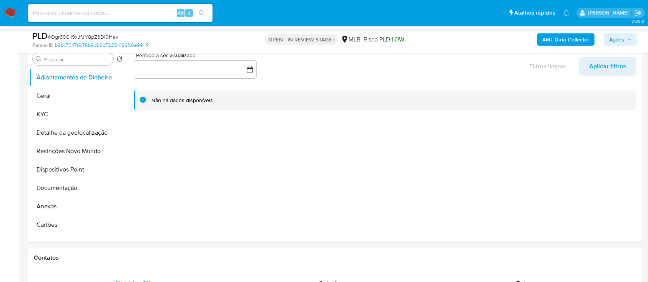
scroll to position [102, 0]
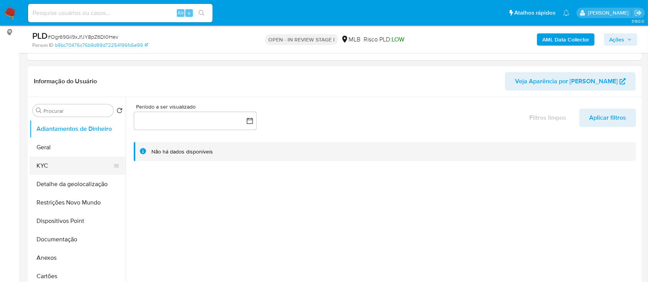
click at [56, 160] on button "KYC" at bounding box center [75, 166] width 90 height 18
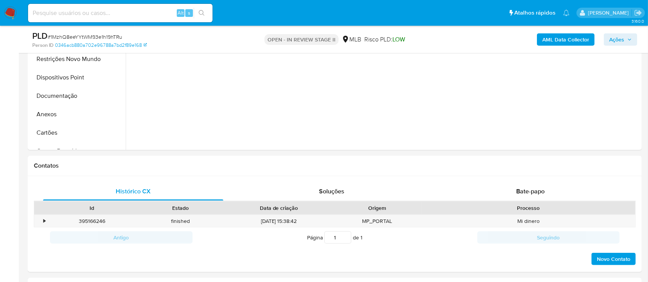
scroll to position [102, 0]
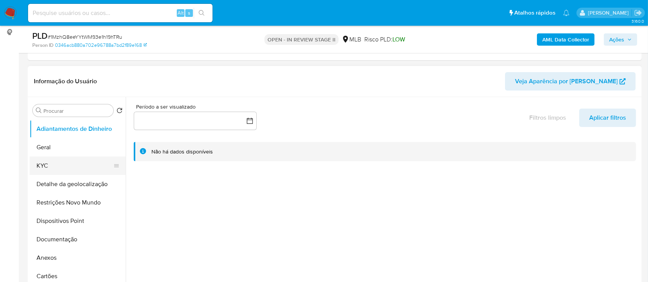
click at [54, 168] on button "KYC" at bounding box center [75, 166] width 90 height 18
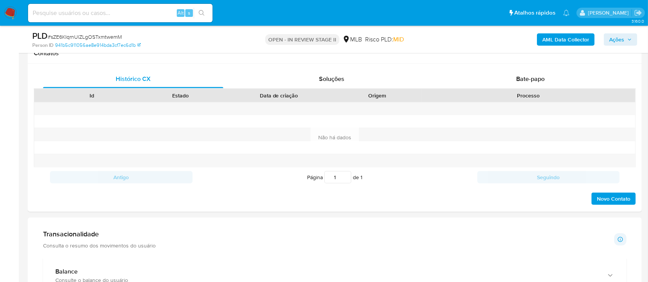
scroll to position [205, 0]
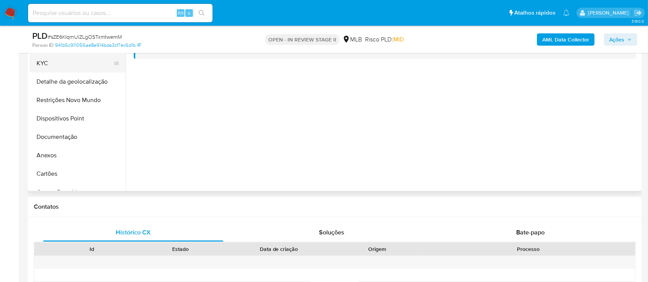
click at [43, 59] on button "KYC" at bounding box center [75, 63] width 90 height 18
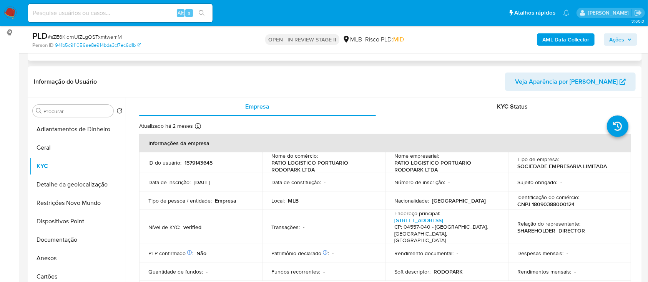
scroll to position [102, 0]
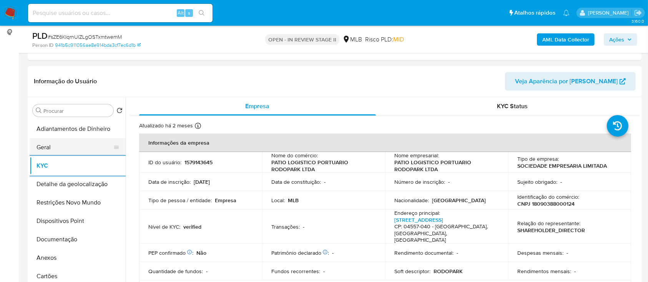
click at [51, 149] on button "Geral" at bounding box center [75, 147] width 90 height 18
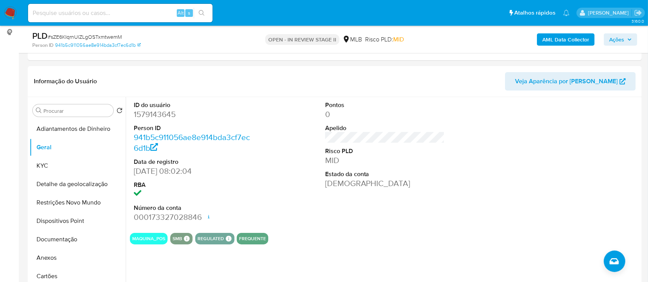
drag, startPoint x: 563, startPoint y: 120, endPoint x: 259, endPoint y: 17, distance: 321.2
click at [561, 119] on div at bounding box center [576, 162] width 128 height 130
click at [45, 169] on button "KYC" at bounding box center [75, 166] width 90 height 18
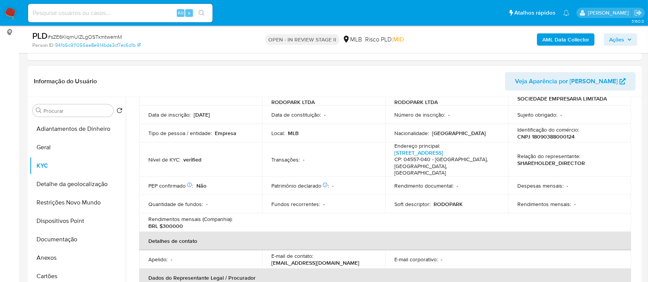
scroll to position [51, 0]
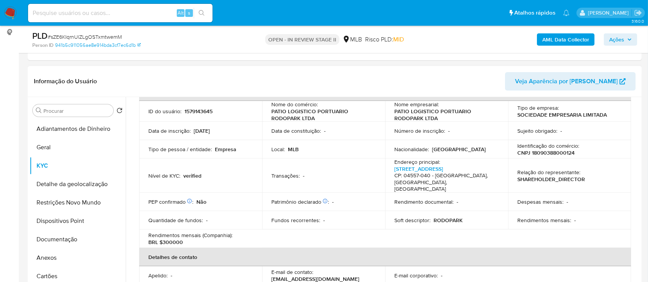
click at [115, 72] on header "Informação do Usuário Veja Aparência por Pessoa" at bounding box center [335, 81] width 602 height 18
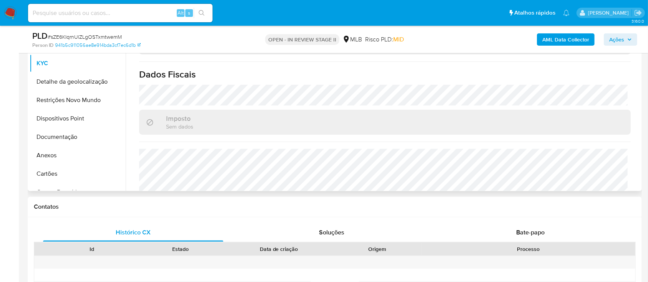
scroll to position [256, 0]
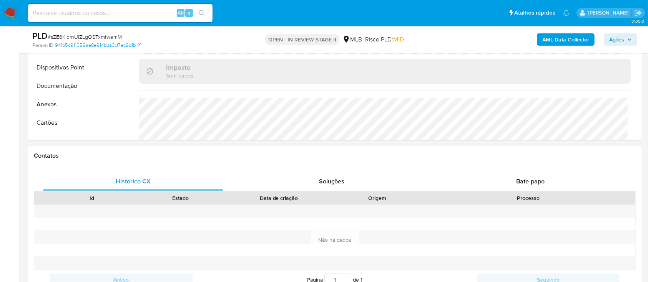
click at [93, 149] on div "Contatos" at bounding box center [335, 156] width 614 height 20
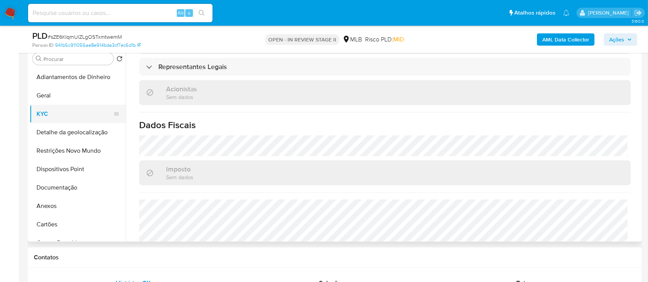
scroll to position [154, 0]
drag, startPoint x: 75, startPoint y: 131, endPoint x: 79, endPoint y: 131, distance: 3.9
click at [75, 131] on button "Detalhe da geolocalização" at bounding box center [75, 133] width 90 height 18
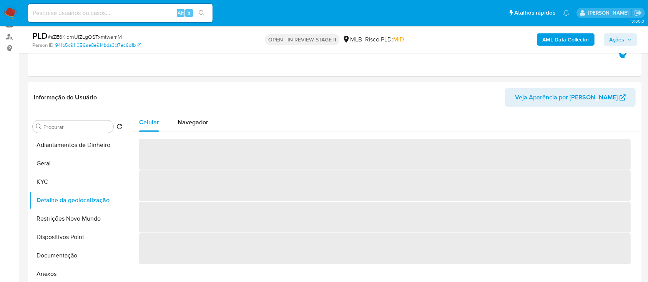
scroll to position [102, 0]
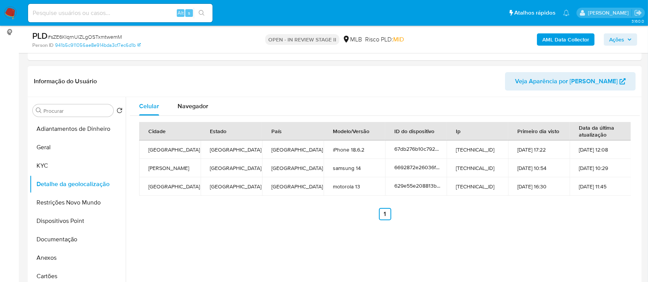
click at [518, 224] on div "Cidade Estado País Modelo/Versão ID do dispositivo Ip Primeiro dia visto Data d…" at bounding box center [385, 171] width 510 height 111
click at [63, 204] on button "Restrições Novo Mundo" at bounding box center [75, 203] width 90 height 18
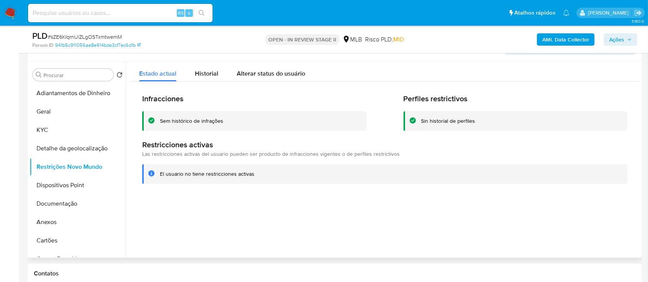
scroll to position [154, 0]
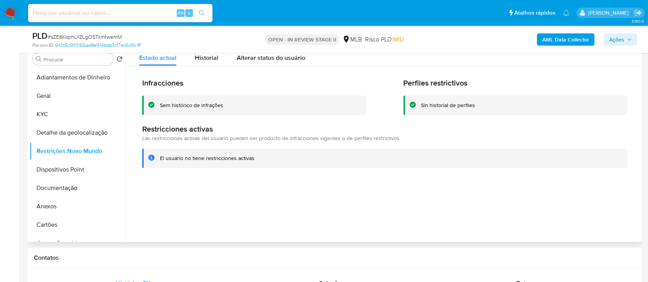
click at [575, 206] on div at bounding box center [383, 144] width 514 height 197
click at [70, 171] on button "Dispositivos Point" at bounding box center [75, 170] width 90 height 18
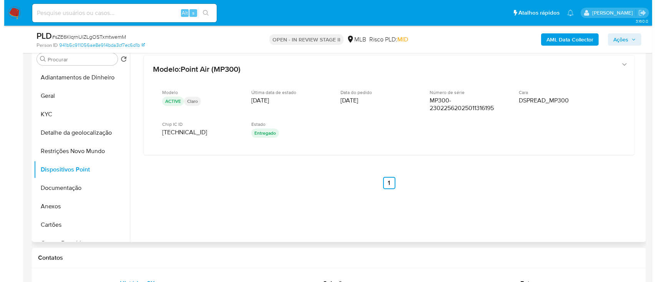
scroll to position [102, 0]
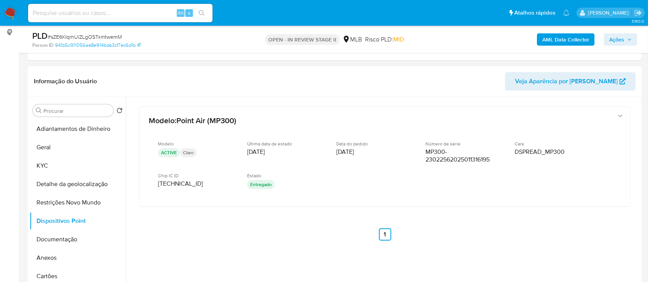
drag, startPoint x: 543, startPoint y: 231, endPoint x: 537, endPoint y: 227, distance: 7.8
click at [540, 229] on div "Modelo : Point Air (MP300) Modelo ACTIVE Claro Última data de estado 05/04/2025…" at bounding box center [385, 181] width 510 height 169
click at [55, 241] on button "Documentação" at bounding box center [75, 240] width 90 height 18
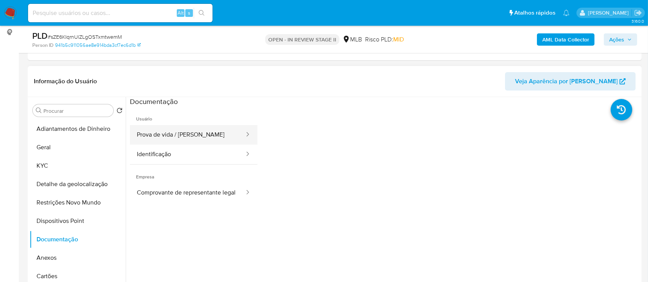
click at [184, 136] on button "Prova de vida / [PERSON_NAME]" at bounding box center [187, 135] width 115 height 20
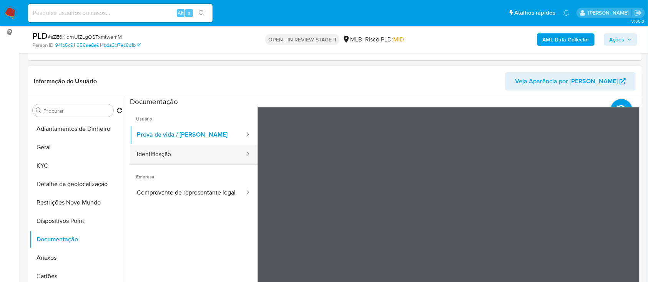
click at [167, 156] on button "Identificação" at bounding box center [187, 155] width 115 height 20
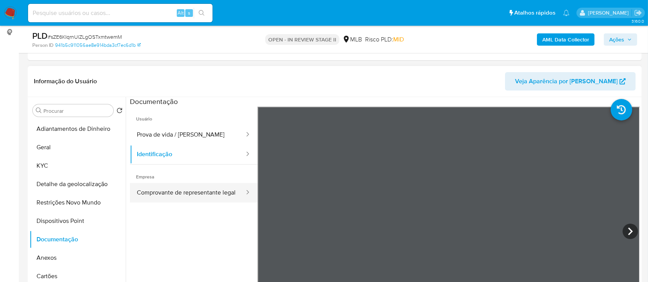
drag, startPoint x: 145, startPoint y: 194, endPoint x: 153, endPoint y: 193, distance: 8.5
click at [145, 193] on button "Comprovante de representante legal" at bounding box center [187, 193] width 115 height 20
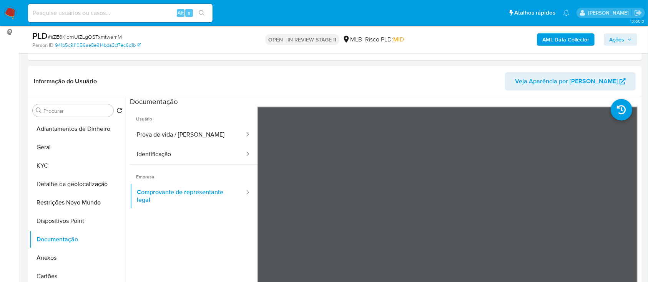
click at [556, 38] on b "AML Data Collector" at bounding box center [565, 39] width 47 height 12
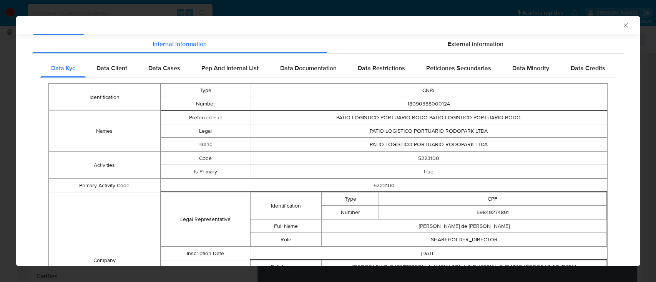
scroll to position [101, 0]
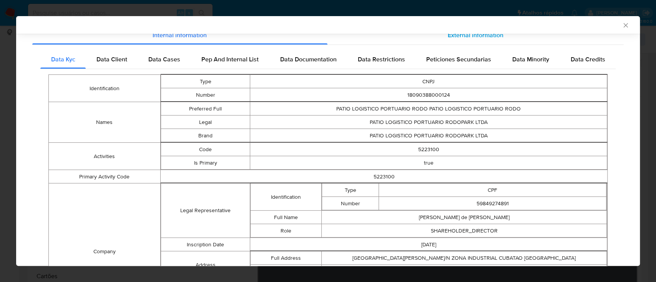
click at [452, 37] on span "External information" at bounding box center [476, 35] width 56 height 9
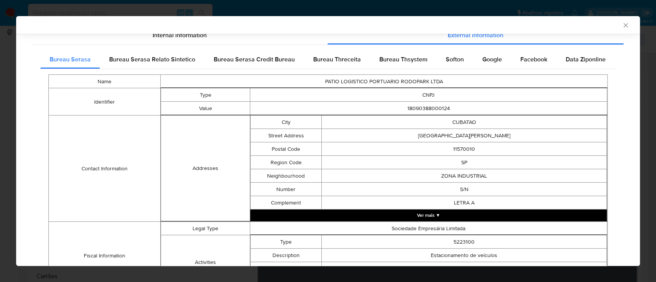
click at [335, 58] on span "Bureau Threceita" at bounding box center [337, 59] width 48 height 9
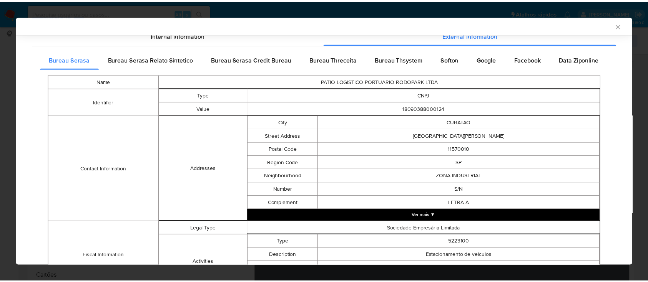
scroll to position [0, 0]
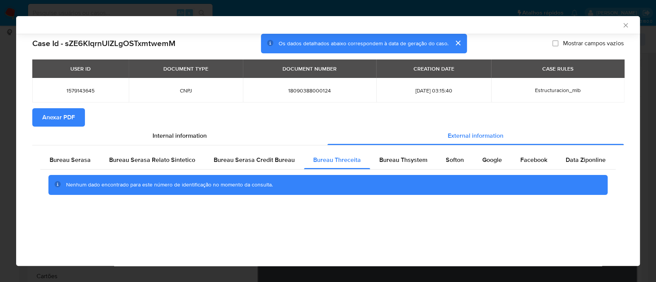
click at [448, 249] on div "AML Data Collector Case Id - sZE6KIqrnUlZLgOSTxmtwemM Os dados detalhados abaix…" at bounding box center [328, 141] width 624 height 250
click at [385, 157] on span "Bureau Thsystem" at bounding box center [403, 160] width 48 height 9
drag, startPoint x: 573, startPoint y: 26, endPoint x: 354, endPoint y: 12, distance: 219.8
click at [572, 26] on div "AML Data Collector" at bounding box center [322, 25] width 600 height 7
click at [460, 158] on div "Softon" at bounding box center [455, 160] width 37 height 18
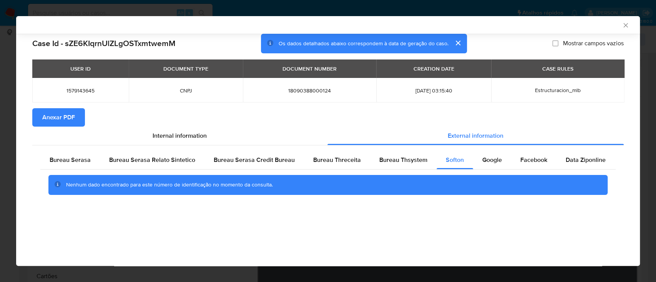
click at [535, 19] on div "AML Data Collector" at bounding box center [328, 25] width 624 height 18
click at [482, 164] on span "Google" at bounding box center [492, 160] width 20 height 9
click at [536, 22] on div "AML Data Collector" at bounding box center [322, 25] width 600 height 7
drag, startPoint x: 623, startPoint y: 22, endPoint x: 616, endPoint y: 30, distance: 10.6
click at [623, 23] on icon "Fechar a janela" at bounding box center [626, 26] width 8 height 8
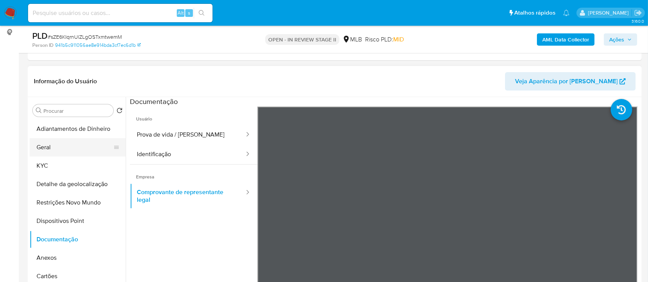
click at [60, 146] on button "Geral" at bounding box center [75, 147] width 90 height 18
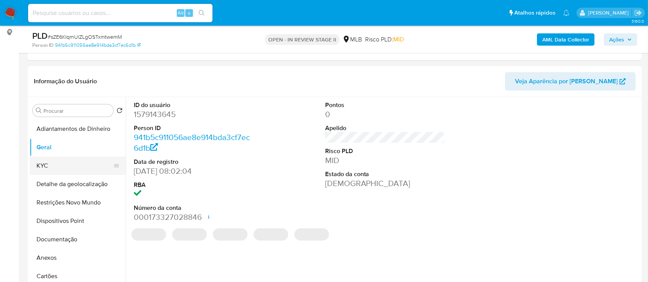
click at [74, 164] on button "KYC" at bounding box center [75, 166] width 90 height 18
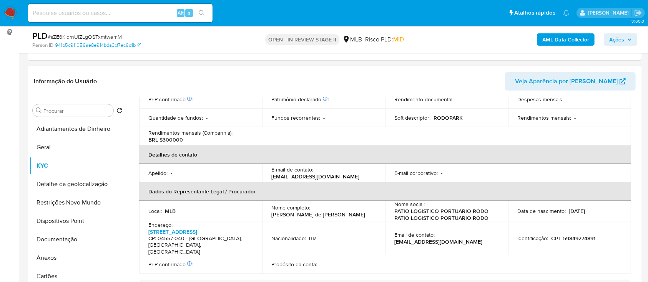
scroll to position [339, 0]
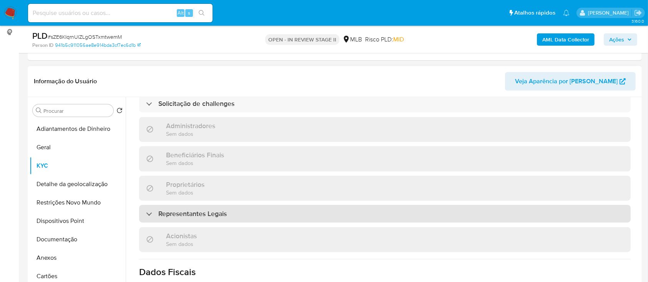
click at [200, 210] on h3 "Representantes Legais" at bounding box center [192, 214] width 68 height 8
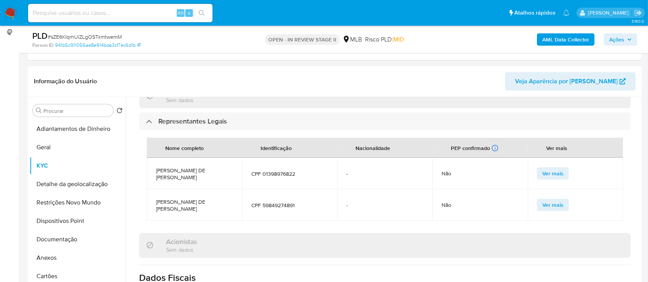
scroll to position [442, 0]
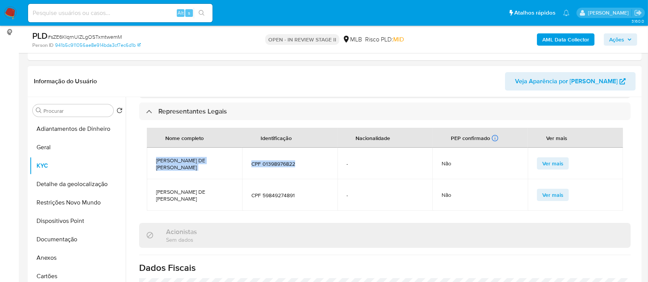
drag, startPoint x: 309, startPoint y: 155, endPoint x: 157, endPoint y: 142, distance: 152.7
click at [157, 148] on tr "NICOLE BINDER DE ARRUDA BOTELHO CPF 01398976822 - Não Ver mais" at bounding box center [385, 164] width 476 height 32
copy tr "NICOLE BINDER DE ARRUDA BOTELHO CPF 01398976822"
drag, startPoint x: 304, startPoint y: 183, endPoint x: 151, endPoint y: 146, distance: 157.6
click at [151, 148] on tbody "NICOLE BINDER DE ARRUDA BOTELHO CPF 01398976822 - Não Ver mais JOAO ATALIBA DE …" at bounding box center [385, 179] width 476 height 63
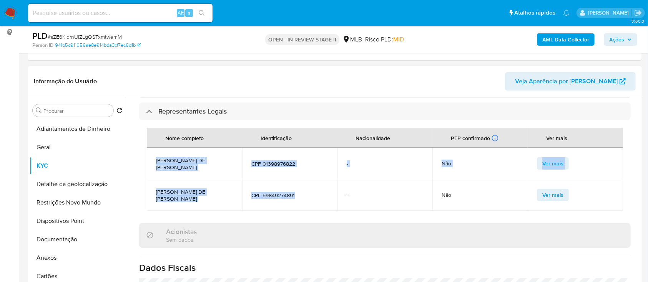
copy tbody "NICOLE BINDER DE ARRUDA BOTELHO CPF 01398976822 - Não Ver mais JOAO ATALIBA DE …"
click at [41, 237] on button "Documentação" at bounding box center [75, 240] width 90 height 18
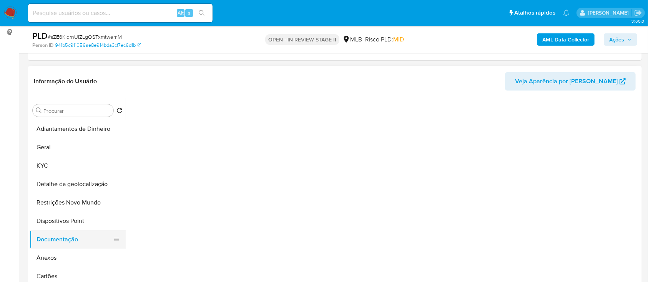
scroll to position [0, 0]
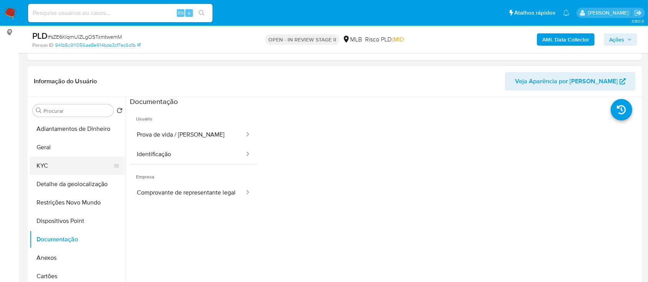
drag, startPoint x: 45, startPoint y: 159, endPoint x: 58, endPoint y: 164, distance: 14.3
click at [45, 159] on button "KYC" at bounding box center [75, 166] width 90 height 18
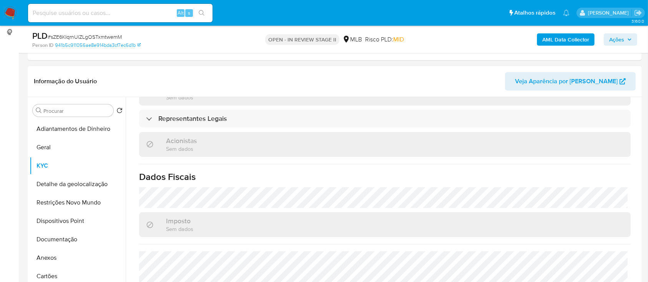
scroll to position [154, 0]
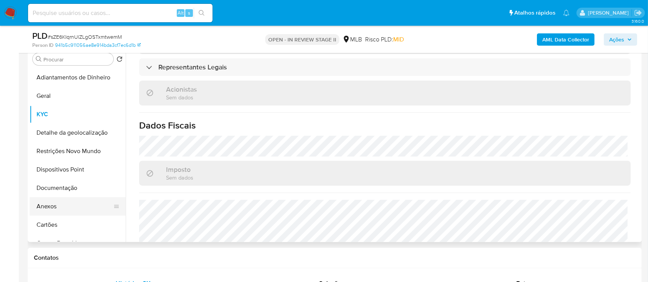
click at [60, 203] on button "Anexos" at bounding box center [75, 207] width 90 height 18
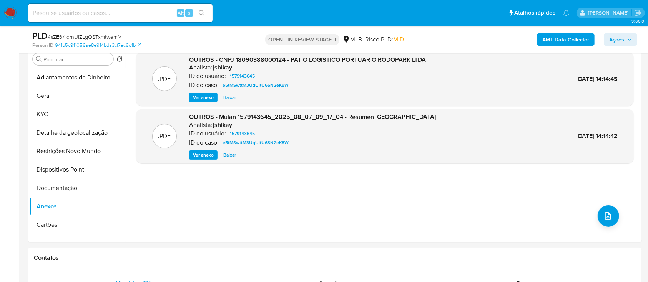
click at [616, 35] on span "Ações" at bounding box center [616, 39] width 15 height 12
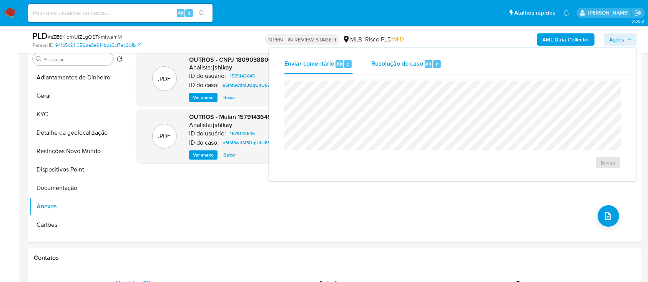
click at [395, 66] on span "Resolução do caso" at bounding box center [397, 63] width 52 height 9
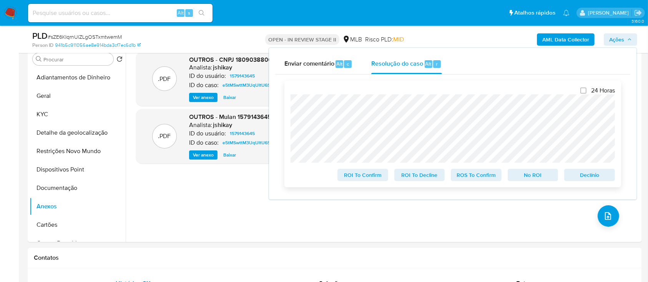
click at [463, 177] on span "ROS To Confirm" at bounding box center [476, 175] width 40 height 11
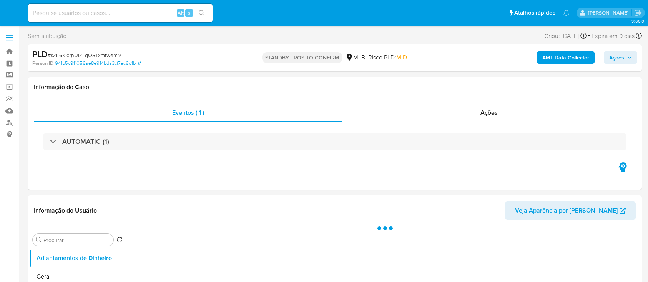
select select "10"
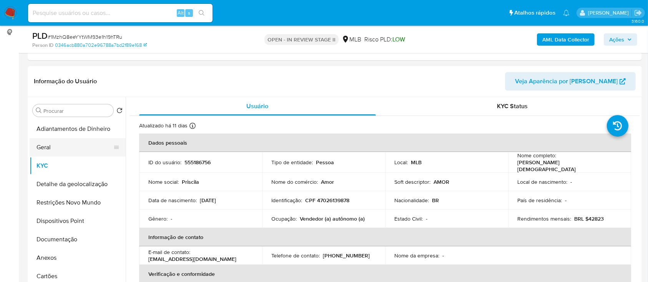
click at [65, 149] on button "Geral" at bounding box center [75, 147] width 90 height 18
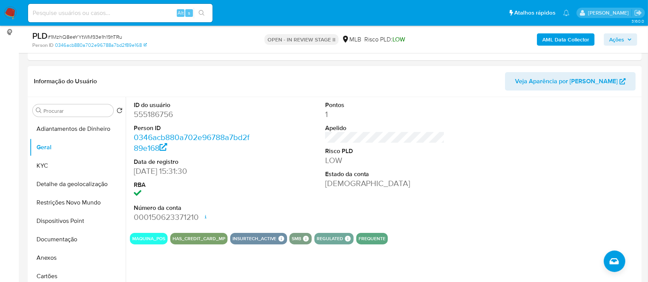
drag, startPoint x: 521, startPoint y: 171, endPoint x: 512, endPoint y: 165, distance: 11.5
click at [516, 167] on div at bounding box center [576, 162] width 128 height 130
click at [74, 164] on button "KYC" at bounding box center [75, 166] width 90 height 18
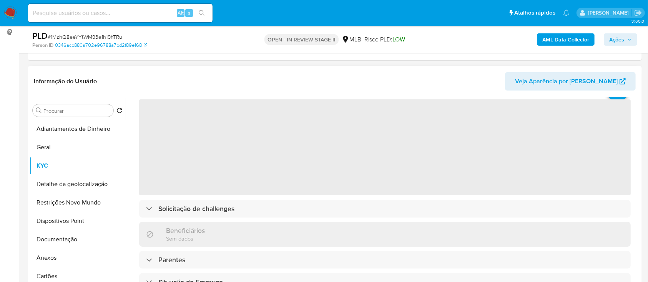
scroll to position [51, 0]
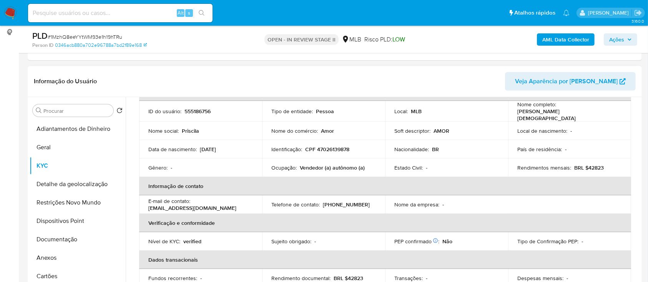
click at [465, 70] on div "Informação do Usuário Veja Aparência por Pessoa" at bounding box center [335, 81] width 614 height 31
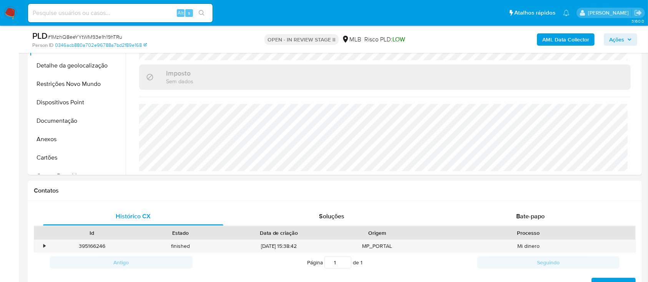
scroll to position [205, 0]
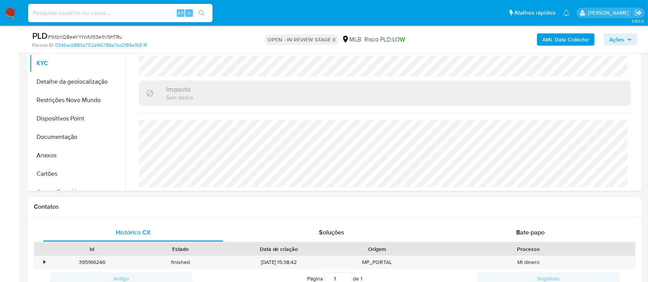
click at [452, 209] on h1 "Contatos" at bounding box center [335, 207] width 602 height 8
click at [53, 83] on button "Detalhe da geolocalização" at bounding box center [75, 82] width 90 height 18
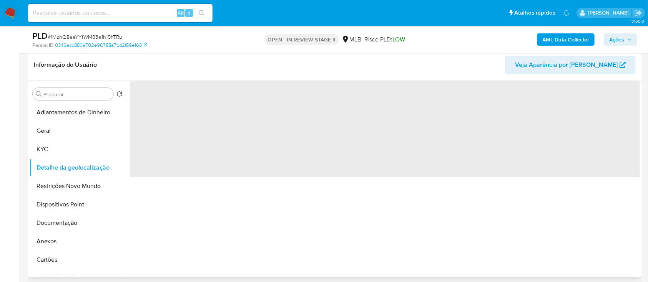
scroll to position [102, 0]
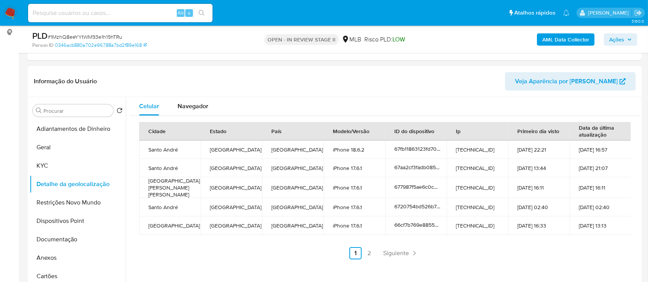
click at [487, 247] on ul "Anterior 1 2 Siguiente" at bounding box center [385, 253] width 492 height 12
click at [366, 250] on link "2" at bounding box center [369, 253] width 12 height 12
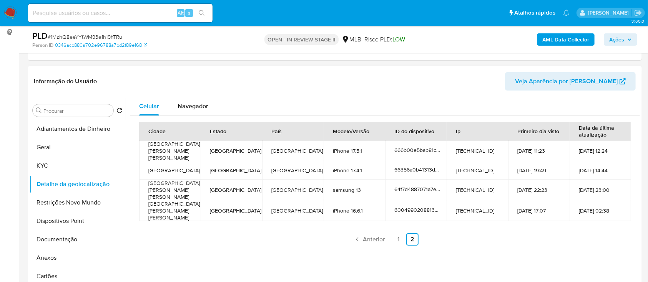
click at [541, 234] on ul "Anterior 1 2 Siguiente" at bounding box center [385, 240] width 492 height 12
click at [88, 199] on button "Restrições Novo Mundo" at bounding box center [75, 203] width 90 height 18
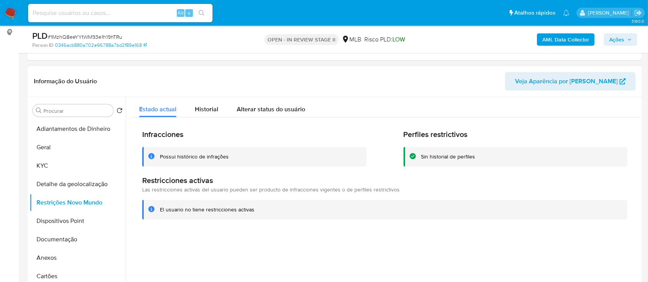
drag, startPoint x: 468, startPoint y: 86, endPoint x: 217, endPoint y: 38, distance: 255.0
click at [465, 85] on header "Informação do Usuário Veja Aparência por Pessoa" at bounding box center [335, 81] width 602 height 18
click at [80, 224] on button "Dispositivos Point" at bounding box center [75, 221] width 90 height 18
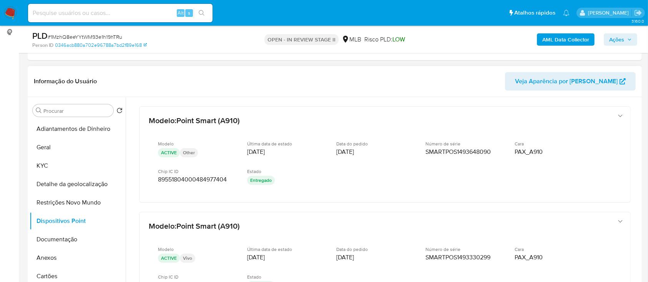
drag, startPoint x: 636, startPoint y: 133, endPoint x: 638, endPoint y: 139, distance: 6.3
click at [638, 141] on div at bounding box center [383, 195] width 514 height 197
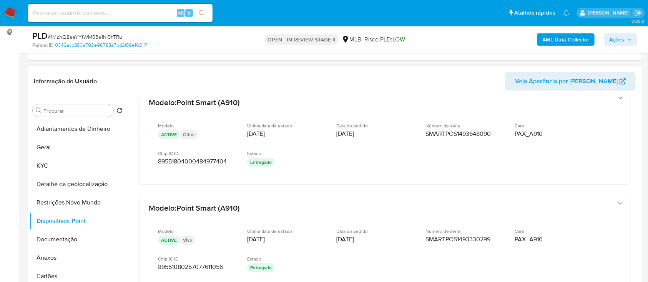
scroll to position [18, 0]
drag, startPoint x: 468, startPoint y: 73, endPoint x: 445, endPoint y: 70, distance: 23.2
click at [463, 72] on header "Informação do Usuário Veja Aparência por Pessoa" at bounding box center [335, 81] width 602 height 18
click at [58, 231] on button "Documentação" at bounding box center [75, 240] width 90 height 18
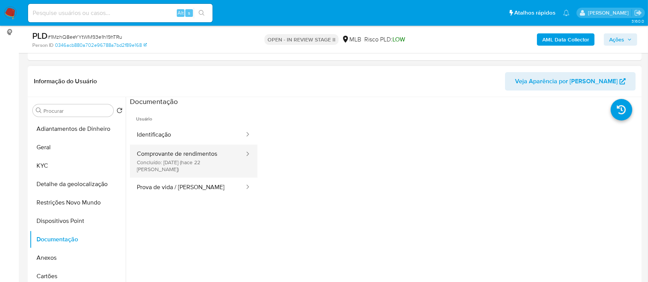
click at [158, 157] on button "Comprovante de rendimentos Concluído: 26/08/2025 (hace 22 días)" at bounding box center [187, 161] width 115 height 33
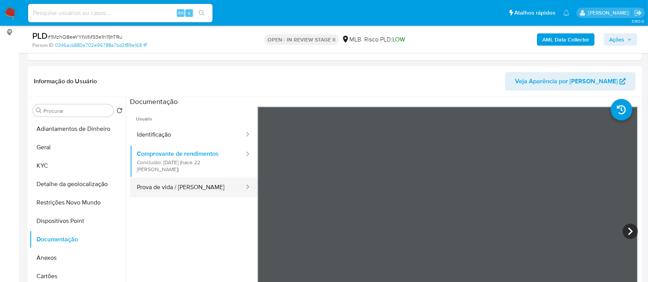
click at [195, 184] on button "Prova de vida / [PERSON_NAME]" at bounding box center [187, 188] width 115 height 20
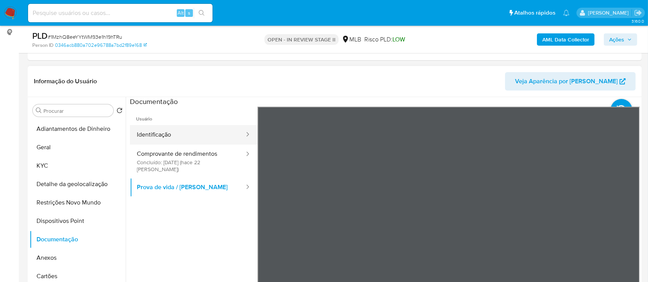
click at [175, 134] on button "Identificação" at bounding box center [187, 135] width 115 height 20
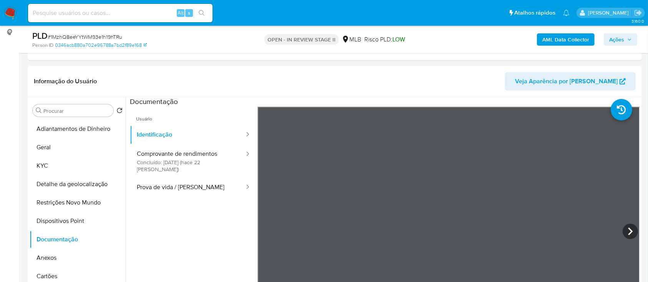
click at [189, 178] on button "Prova de vida / [PERSON_NAME]" at bounding box center [187, 188] width 115 height 20
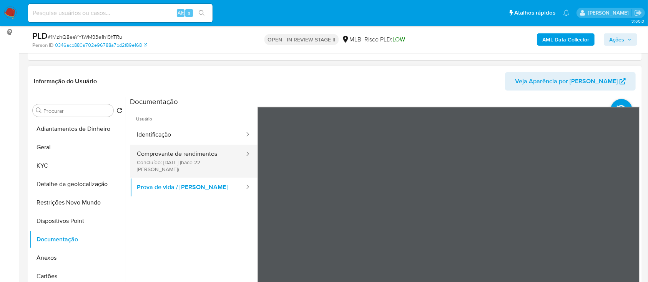
click at [189, 162] on button "Comprovante de rendimentos Concluído: 26/08/2025 (hace 22 días)" at bounding box center [187, 161] width 115 height 33
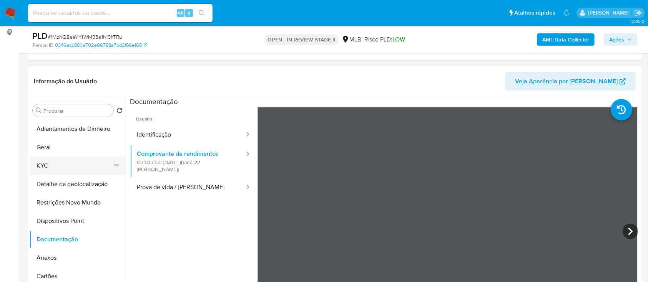
click at [46, 163] on button "KYC" at bounding box center [75, 166] width 90 height 18
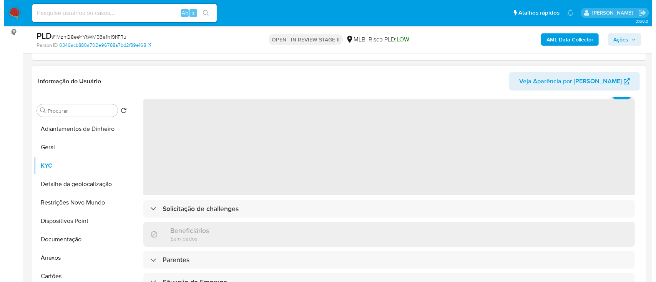
scroll to position [51, 0]
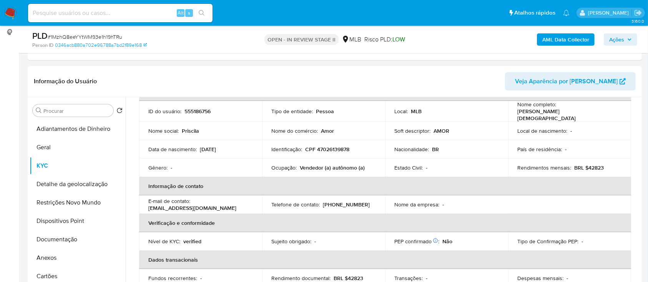
click at [572, 42] on b "AML Data Collector" at bounding box center [565, 39] width 47 height 12
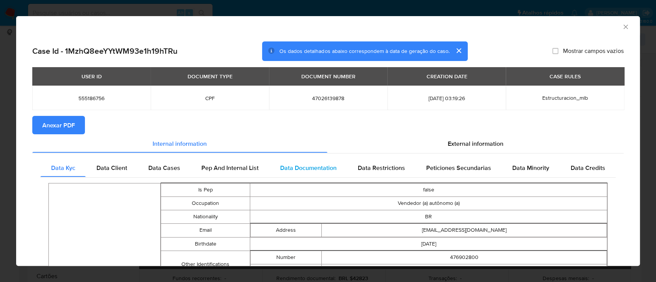
drag, startPoint x: 287, startPoint y: 167, endPoint x: 307, endPoint y: 166, distance: 20.4
click at [288, 167] on span "Data Documentation" at bounding box center [308, 167] width 56 height 9
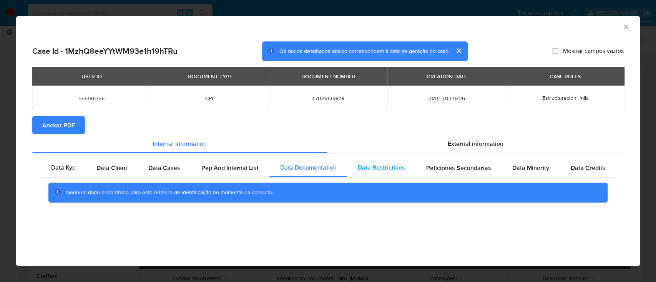
click at [381, 158] on div "Data Kyc Data Client Data Cases Pep And Internal List Data Documentation Data R…" at bounding box center [327, 183] width 591 height 60
drag, startPoint x: 376, startPoint y: 164, endPoint x: 430, endPoint y: 152, distance: 55.7
click at [376, 164] on span "Data Restrictions" at bounding box center [381, 167] width 47 height 9
drag, startPoint x: 455, startPoint y: 145, endPoint x: 436, endPoint y: 155, distance: 21.8
click at [455, 146] on span "External information" at bounding box center [476, 143] width 56 height 9
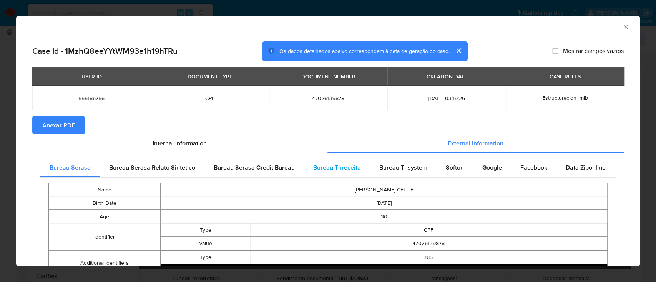
click at [341, 175] on div "Bureau Threceita" at bounding box center [337, 168] width 66 height 18
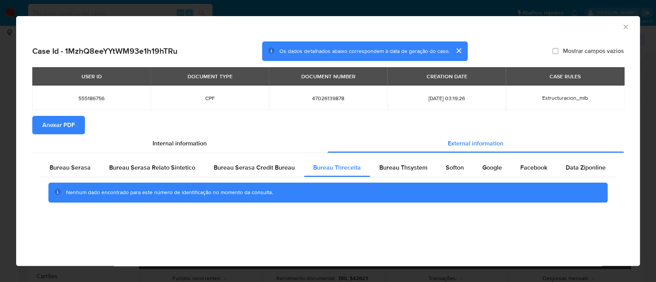
drag, startPoint x: 567, startPoint y: 28, endPoint x: 449, endPoint y: 25, distance: 118.4
click at [564, 28] on div "AML Data Collector" at bounding box center [322, 26] width 600 height 8
click at [392, 164] on span "Bureau Thsystem" at bounding box center [403, 167] width 48 height 9
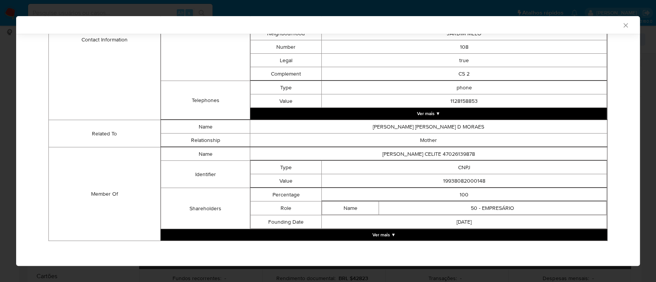
scroll to position [317, 0]
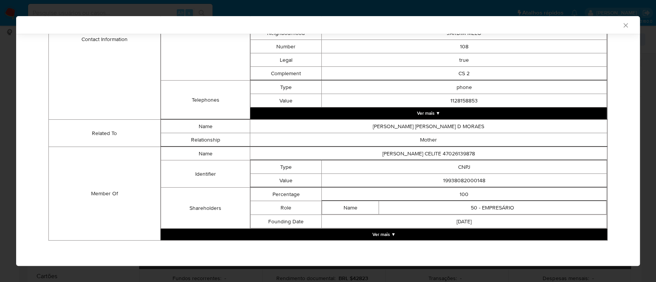
click at [395, 235] on button "Ver mais ▼" at bounding box center [384, 235] width 447 height 12
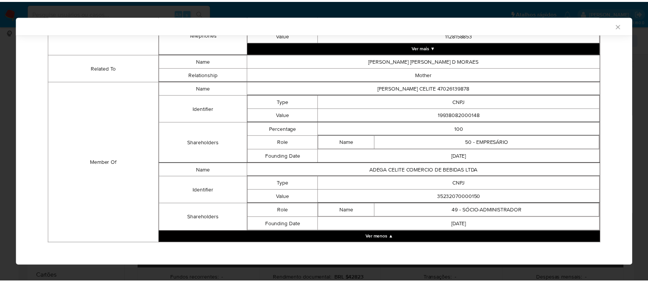
scroll to position [385, 0]
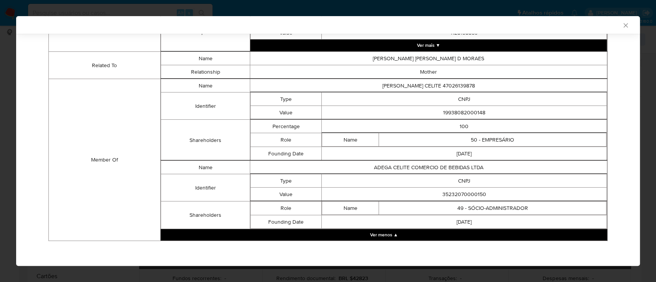
click at [611, 56] on div "Bureau Serasa Bureau Serasa Relato Sintetico Bureau Serasa Credit Bureau Bureau…" at bounding box center [327, 9] width 591 height 485
drag, startPoint x: 487, startPoint y: 114, endPoint x: 422, endPoint y: 116, distance: 65.7
click at [422, 116] on td "19938082000148" at bounding box center [464, 112] width 285 height 13
copy td "19938082000148"
drag, startPoint x: 483, startPoint y: 193, endPoint x: 412, endPoint y: 189, distance: 71.6
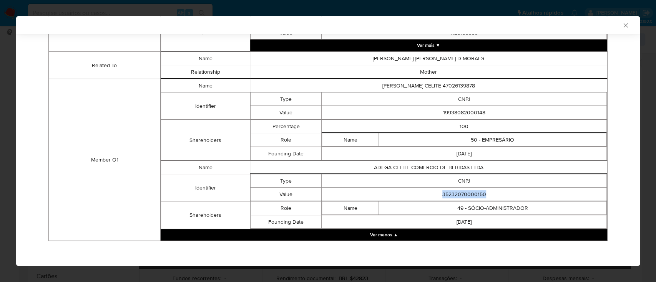
click at [412, 189] on td "35232070000150" at bounding box center [464, 194] width 285 height 13
copy td "35232070000150"
click at [622, 25] on icon "Fechar a janela" at bounding box center [626, 26] width 8 height 8
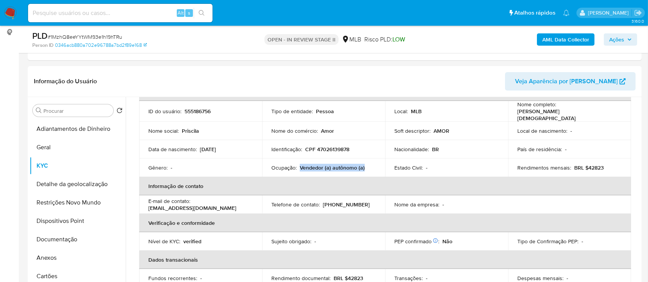
drag, startPoint x: 368, startPoint y: 164, endPoint x: 304, endPoint y: 168, distance: 63.9
click at [300, 165] on div "Ocupação : Vendedor (a) autônomo (a)" at bounding box center [323, 167] width 105 height 7
copy p "Vendedor (a) autônomo (a)"
drag, startPoint x: 58, startPoint y: 238, endPoint x: 71, endPoint y: 231, distance: 15.0
click at [58, 237] on button "Documentação" at bounding box center [75, 240] width 90 height 18
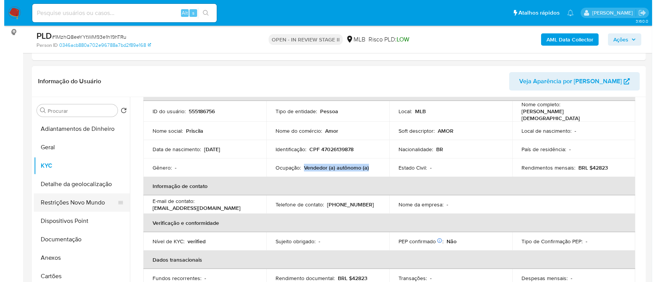
scroll to position [0, 0]
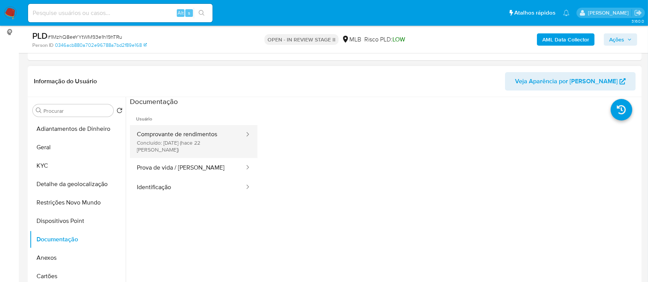
drag, startPoint x: 178, startPoint y: 134, endPoint x: 231, endPoint y: 138, distance: 52.5
click at [178, 135] on button "Comprovante de rendimentos Concluído: 26/08/2025 (hace 22 días)" at bounding box center [187, 141] width 115 height 33
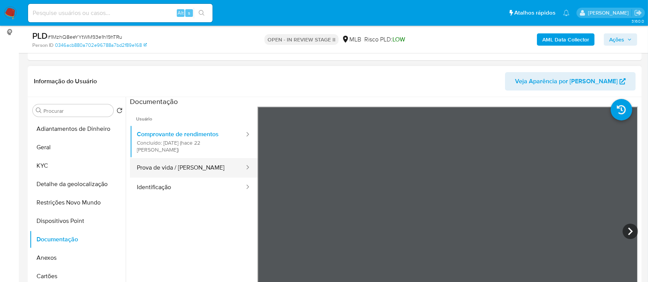
click at [169, 163] on button "Prova de vida / [PERSON_NAME]" at bounding box center [187, 168] width 115 height 20
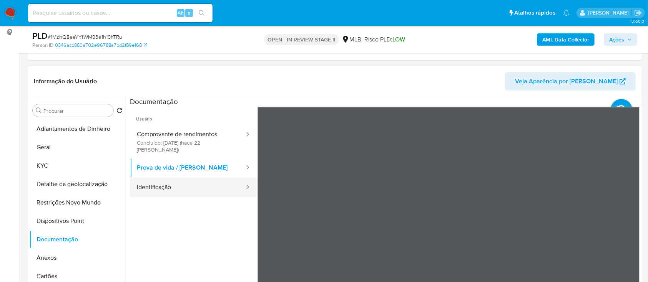
drag, startPoint x: 171, startPoint y: 179, endPoint x: 184, endPoint y: 179, distance: 13.1
click at [171, 179] on button "Identificação" at bounding box center [187, 188] width 115 height 20
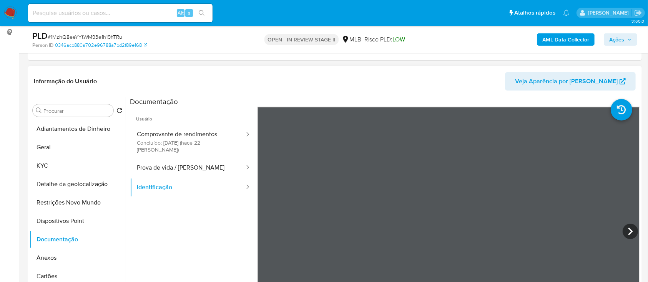
click at [633, 235] on icon at bounding box center [630, 231] width 15 height 15
click at [172, 158] on button "Prova de vida / [PERSON_NAME]" at bounding box center [187, 168] width 115 height 20
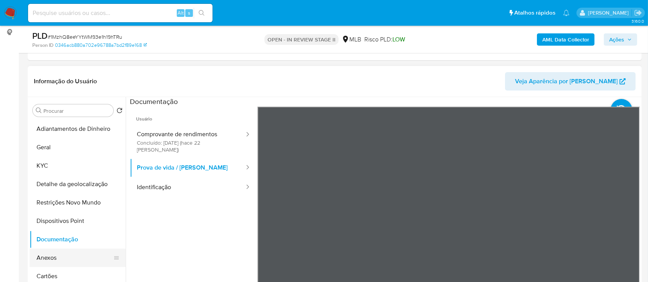
click at [51, 254] on button "Anexos" at bounding box center [75, 258] width 90 height 18
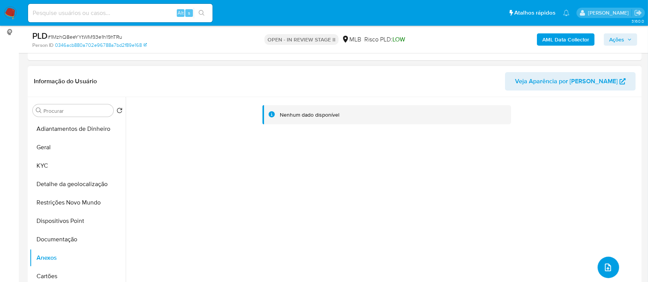
click at [603, 267] on icon "upload-file" at bounding box center [607, 267] width 9 height 9
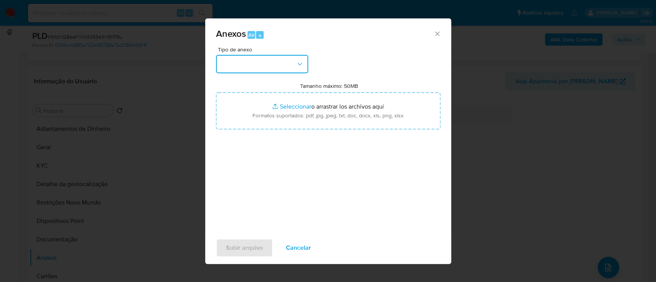
click at [266, 64] on button "button" at bounding box center [262, 64] width 92 height 18
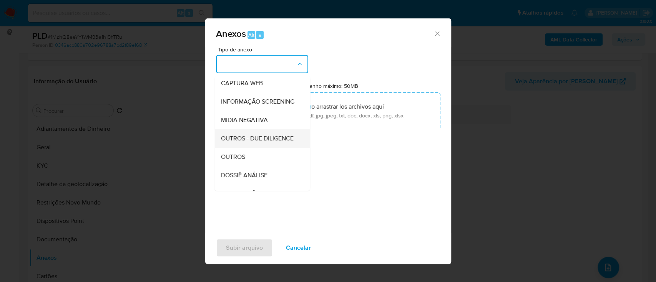
scroll to position [102, 0]
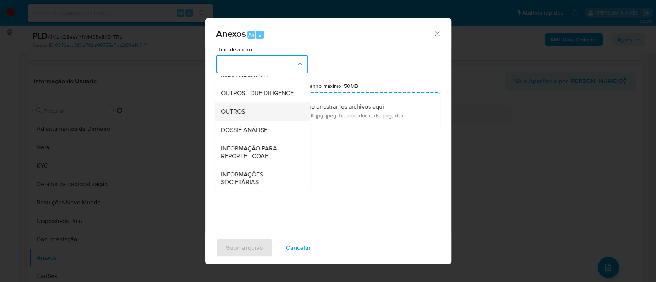
click at [253, 121] on div "OUTROS" at bounding box center [260, 112] width 78 height 18
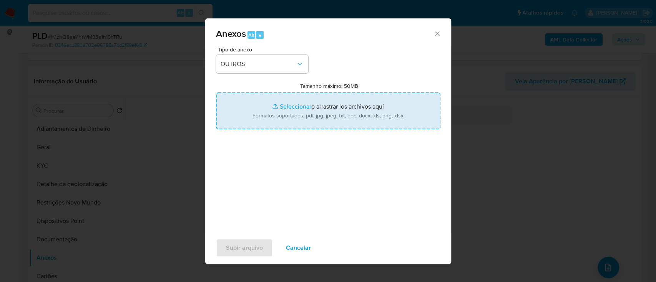
click at [294, 105] on input "Tamanho máximo: 50MB Seleccionar archivos" at bounding box center [328, 111] width 224 height 37
type input "C:\fakepath\SAR - xxx - CPF 47026139878 - PRISCILA APARECIDA CELITE.pdf"
click at [293, 107] on input "Tamanho máximo: 50MB Seleccionar archivos" at bounding box center [328, 111] width 224 height 37
click at [289, 104] on input "Tamanho máximo: 50MB Seleccionar archivos" at bounding box center [328, 111] width 224 height 37
type input "C:\fakepath\Mulan 555186756_2025_09_17_06_16_24.xlsx"
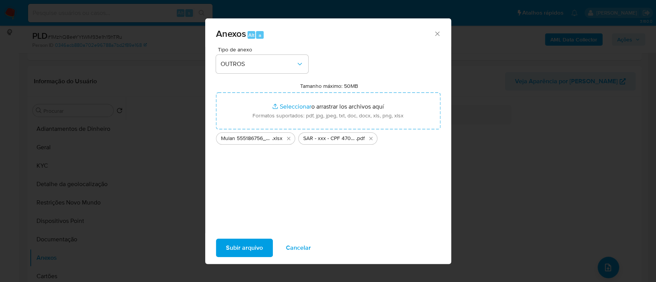
click at [241, 240] on span "Subir arquivo" at bounding box center [244, 248] width 37 height 17
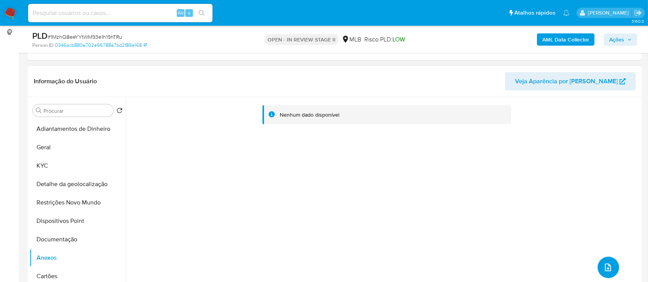
click at [611, 268] on button "upload-file" at bounding box center [609, 268] width 22 height 22
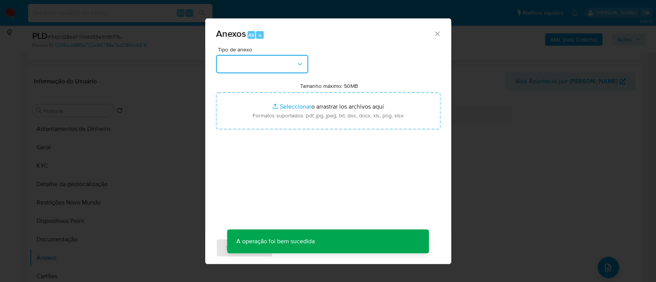
click at [262, 73] on button "button" at bounding box center [262, 64] width 92 height 18
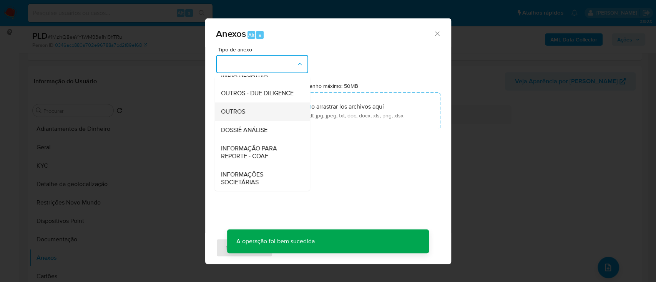
click at [244, 116] on span "OUTROS" at bounding box center [233, 112] width 24 height 8
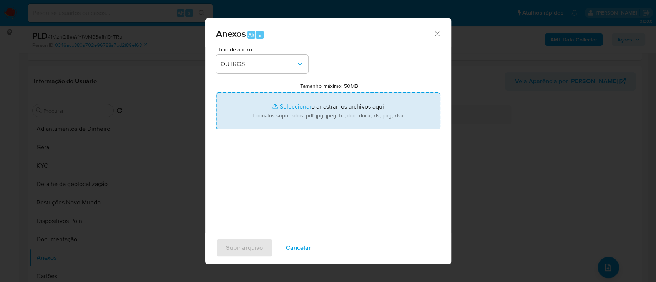
click at [279, 106] on input "Tamanho máximo: 50MB Seleccionar archivos" at bounding box center [328, 111] width 224 height 37
type input "C:\fakepath\Mulan 555186756_2025_09_17_06_16_24.xlsx"
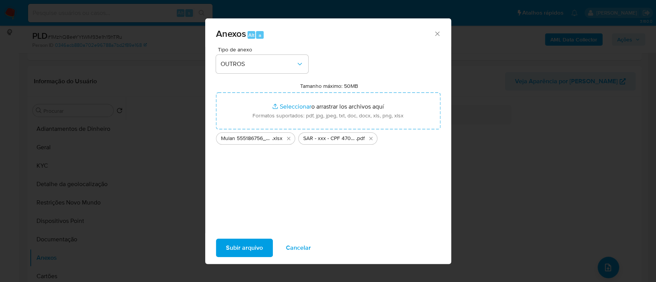
click at [257, 247] on span "Subir arquivo" at bounding box center [244, 248] width 37 height 17
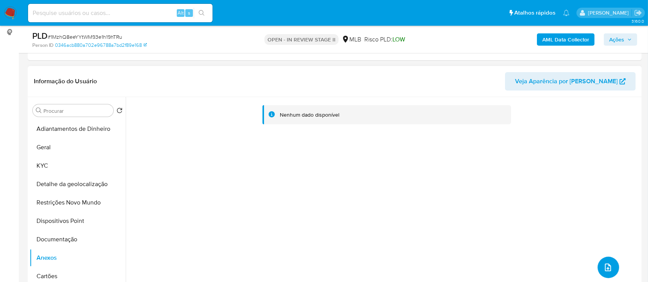
click at [608, 268] on icon "upload-file" at bounding box center [608, 268] width 6 height 8
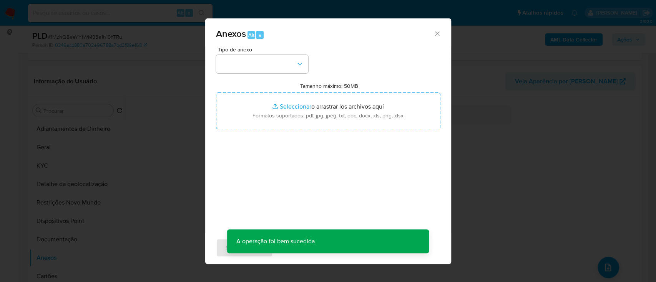
click at [146, 176] on div "Anexos Alt a Tipo de anexo Tamanho máximo: 50MB Seleccionar archivos Selecciona…" at bounding box center [328, 141] width 656 height 282
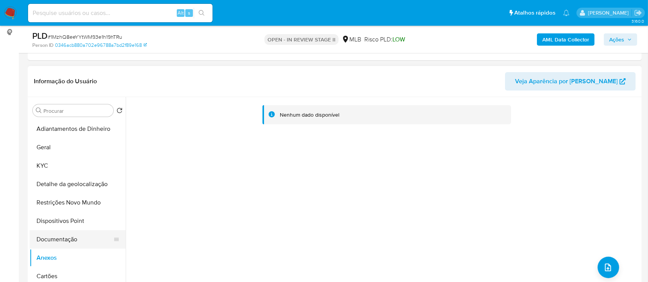
click at [61, 244] on button "Documentação" at bounding box center [75, 240] width 90 height 18
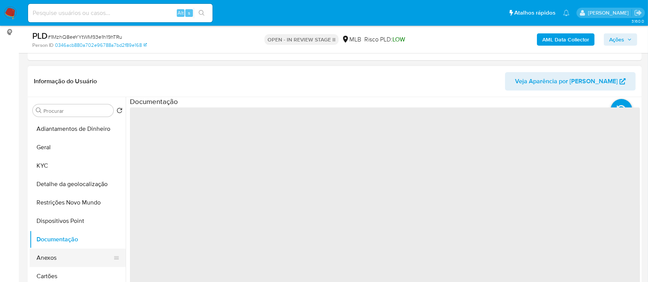
click at [56, 254] on button "Anexos" at bounding box center [75, 258] width 90 height 18
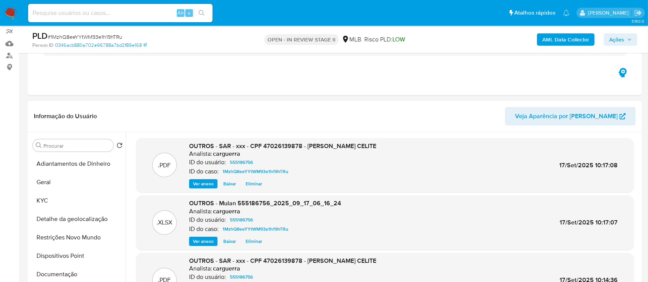
scroll to position [51, 0]
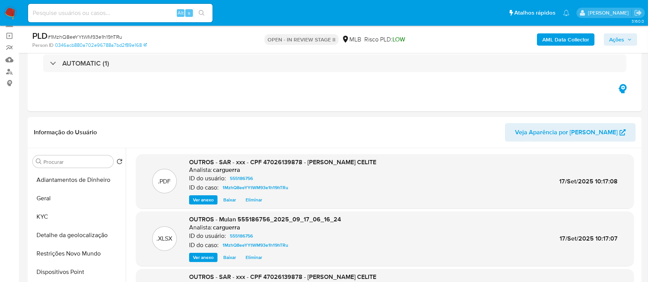
click at [614, 38] on span "Ações" at bounding box center [616, 39] width 15 height 12
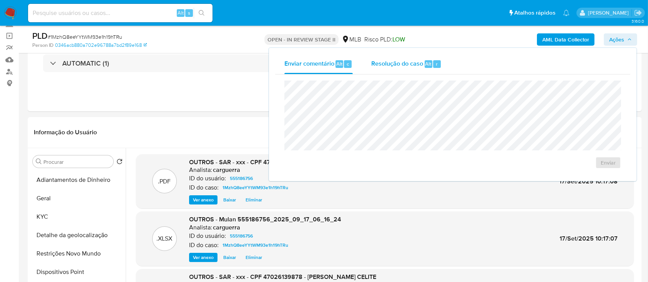
drag, startPoint x: 388, startPoint y: 65, endPoint x: 387, endPoint y: 70, distance: 4.7
click at [388, 65] on span "Resolução do caso" at bounding box center [397, 63] width 52 height 9
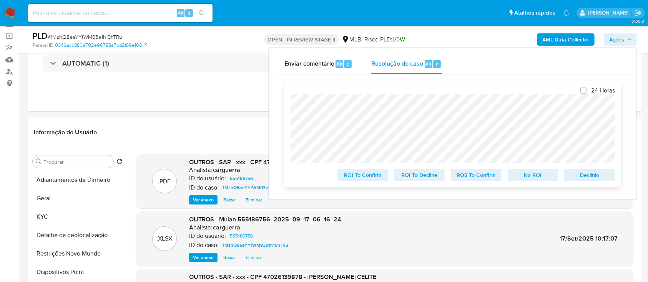
click at [467, 178] on span "ROS To Confirm" at bounding box center [476, 175] width 40 height 11
click at [474, 173] on span "ROS To Confirm" at bounding box center [476, 175] width 40 height 11
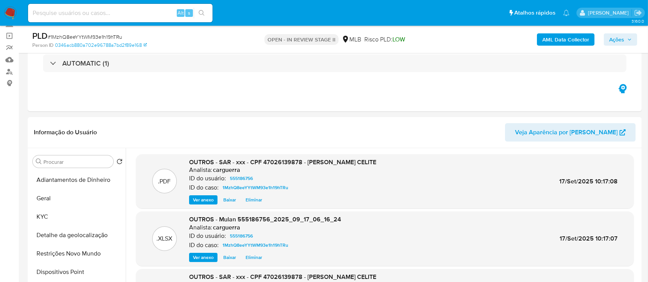
click at [618, 33] on span "Ações" at bounding box center [616, 39] width 15 height 12
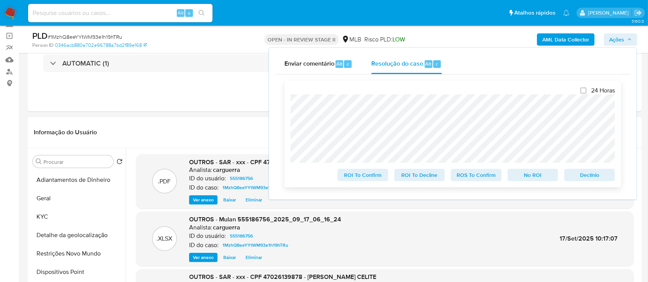
click at [475, 176] on span "ROS To Confirm" at bounding box center [476, 175] width 40 height 11
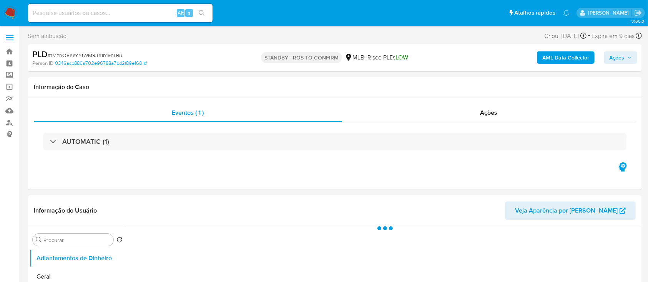
select select "10"
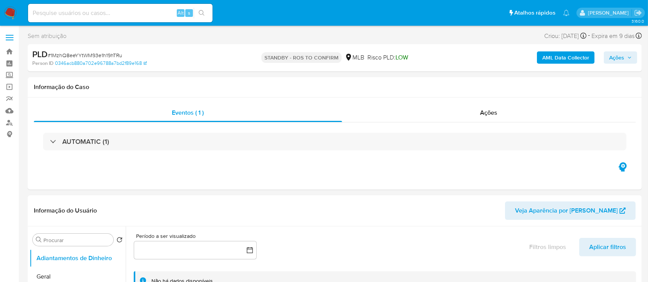
click at [623, 52] on span "Ações" at bounding box center [616, 57] width 15 height 12
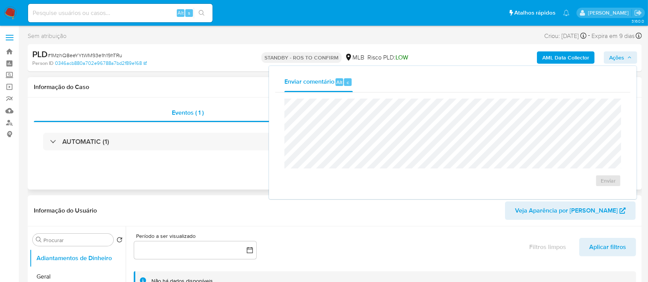
click at [94, 184] on div "Eventos ( 1 ) Ações AUTOMATIC (1)" at bounding box center [335, 144] width 614 height 92
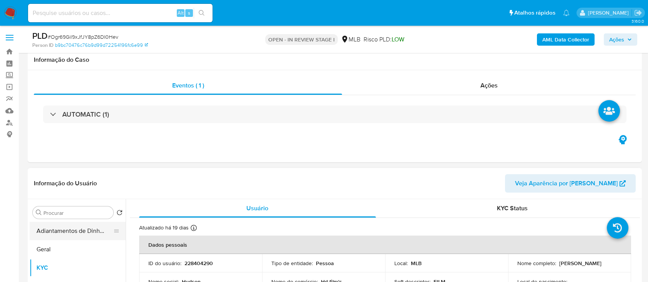
scroll to position [102, 0]
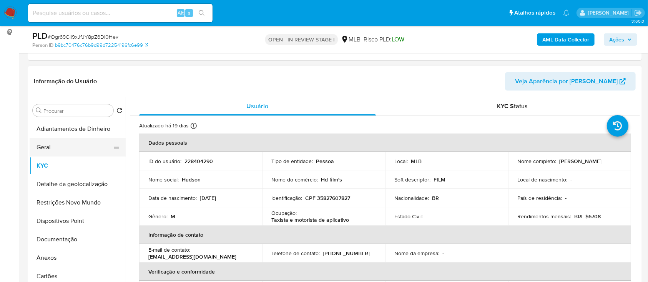
click at [68, 148] on button "Geral" at bounding box center [75, 147] width 90 height 18
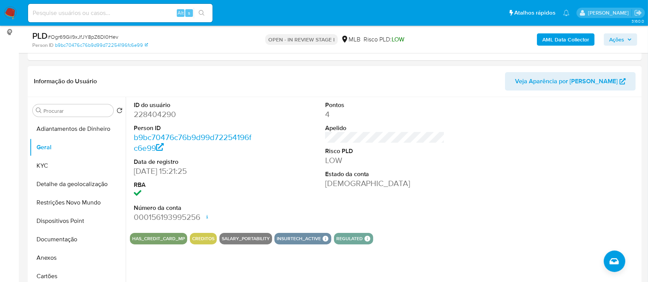
drag, startPoint x: 567, startPoint y: 145, endPoint x: 533, endPoint y: 123, distance: 40.5
click at [566, 144] on div at bounding box center [576, 162] width 128 height 130
click at [62, 166] on button "KYC" at bounding box center [75, 166] width 90 height 18
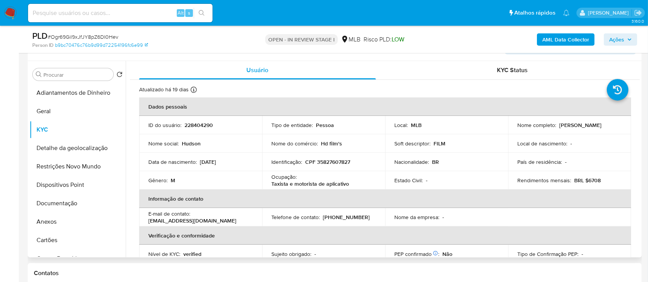
scroll to position [154, 0]
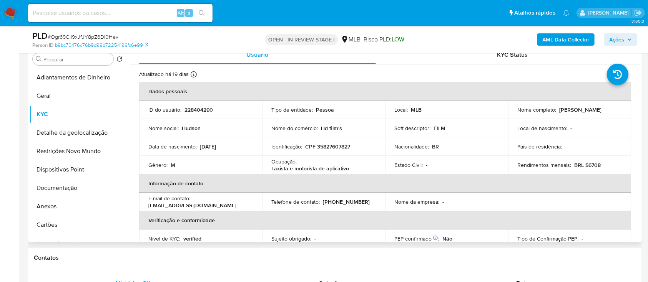
drag, startPoint x: 636, startPoint y: 89, endPoint x: 639, endPoint y: 94, distance: 5.7
click at [639, 94] on div "Usuário KYC Status Atualizado há 19 dias Criado: [DATE] 17:04:47 Atualizado: [D…" at bounding box center [383, 144] width 514 height 197
click at [639, 87] on div "Procurar Retornar ao pedido padrão Adiantamentos de Dinheiro Geral KYC Detalhe …" at bounding box center [335, 144] width 614 height 197
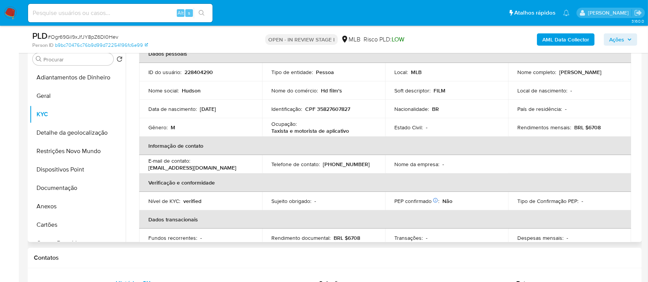
scroll to position [39, 0]
click at [553, 130] on td "Rendimentos mensais : BRL $6708" at bounding box center [569, 126] width 123 height 18
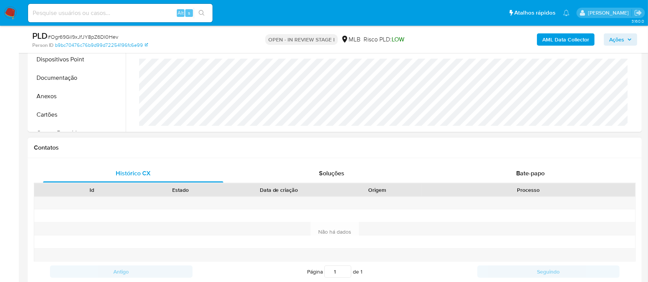
scroll to position [205, 0]
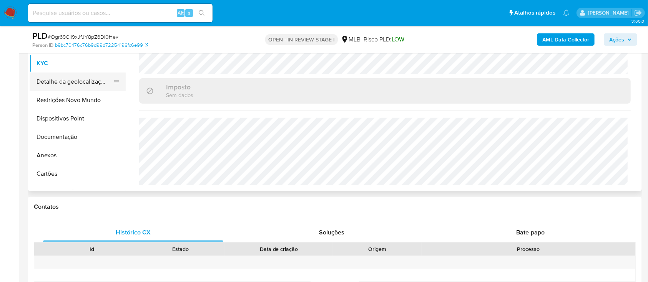
click at [58, 81] on button "Detalhe da geolocalização" at bounding box center [75, 82] width 90 height 18
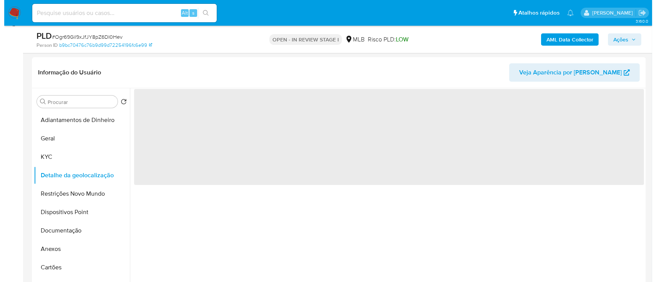
scroll to position [102, 0]
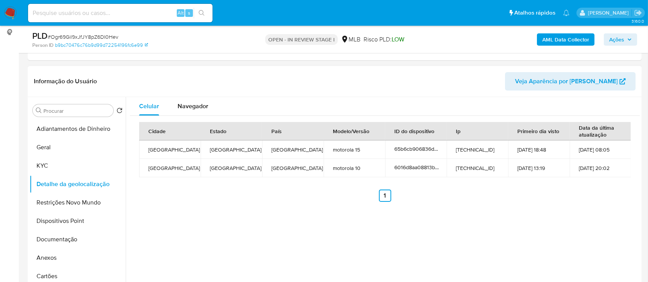
click at [554, 231] on div "Celular Navegador Cidade Estado País Modelo/Versão ID do dispositivo Ip Primeir…" at bounding box center [383, 195] width 514 height 197
click at [75, 205] on button "Restrições Novo Mundo" at bounding box center [75, 203] width 90 height 18
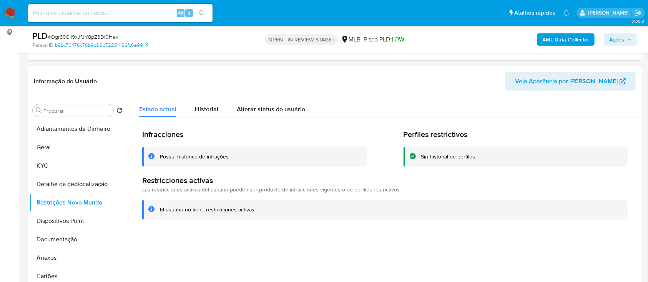
click at [526, 111] on div "Estado actual Historial Alterar status do usuário" at bounding box center [385, 107] width 510 height 20
click at [57, 214] on button "Dispositivos Point" at bounding box center [75, 221] width 90 height 18
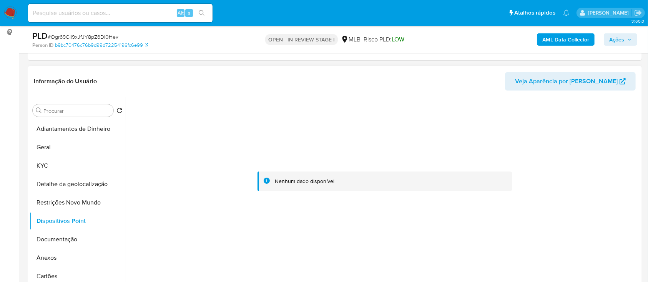
click at [582, 137] on div at bounding box center [385, 181] width 510 height 169
click at [63, 239] on button "Documentação" at bounding box center [75, 240] width 90 height 18
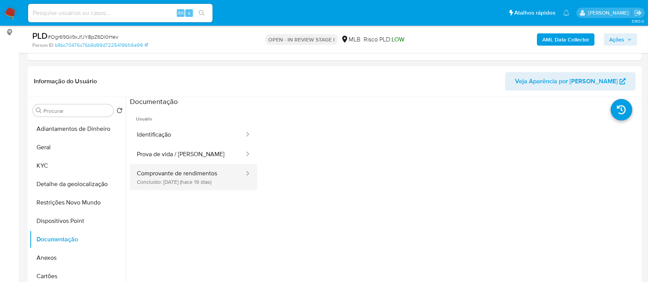
click at [185, 187] on button "Comprovante de rendimentos Concluído: 29/08/2025 (hace 19 días)" at bounding box center [187, 177] width 115 height 26
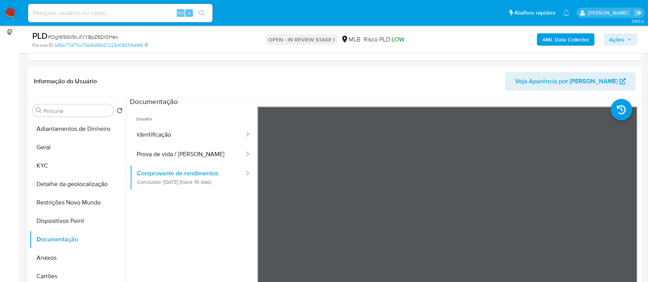
click at [549, 41] on b "AML Data Collector" at bounding box center [565, 39] width 47 height 12
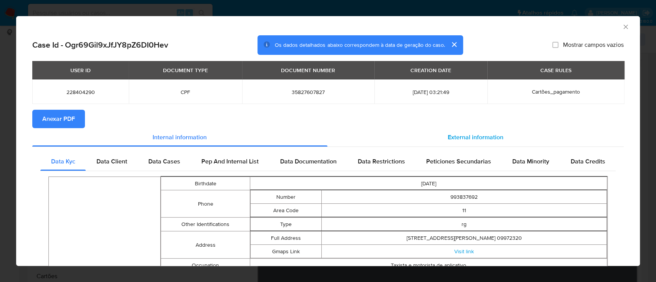
click at [467, 137] on span "External information" at bounding box center [476, 137] width 56 height 9
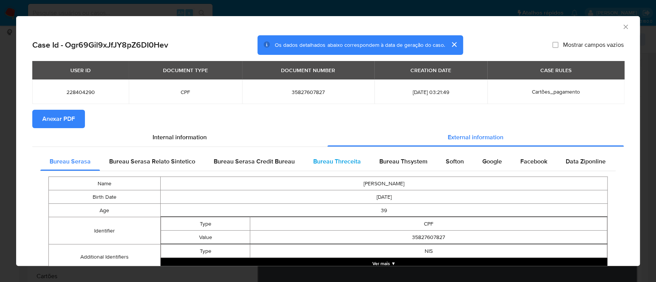
click at [330, 162] on span "Bureau Threceita" at bounding box center [337, 161] width 48 height 9
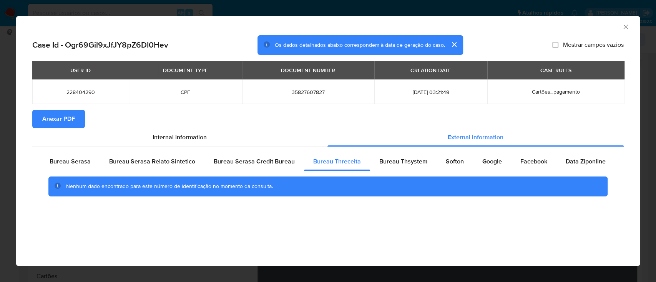
drag, startPoint x: 561, startPoint y: 21, endPoint x: 555, endPoint y: 25, distance: 7.9
click at [562, 22] on div "AML Data Collector" at bounding box center [322, 26] width 600 height 8
click at [394, 157] on div "Bureau Thsystem" at bounding box center [403, 162] width 66 height 18
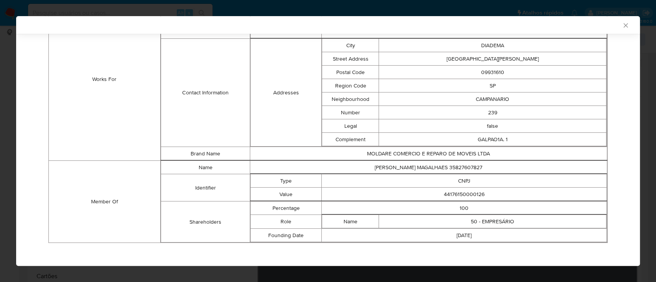
scroll to position [608, 0]
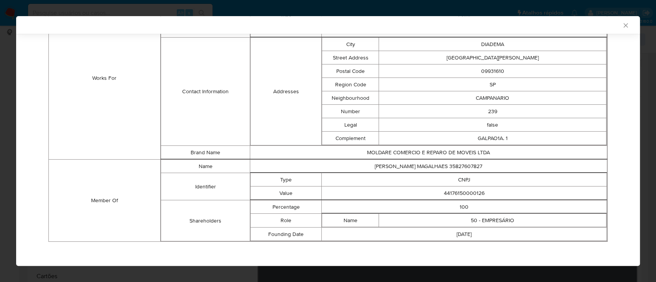
click at [517, 22] on div "AML Data Collector" at bounding box center [322, 25] width 600 height 7
drag, startPoint x: 480, startPoint y: 190, endPoint x: 406, endPoint y: 189, distance: 73.8
click at [406, 189] on td "44176150000126" at bounding box center [464, 193] width 285 height 13
copy td "44176150000126"
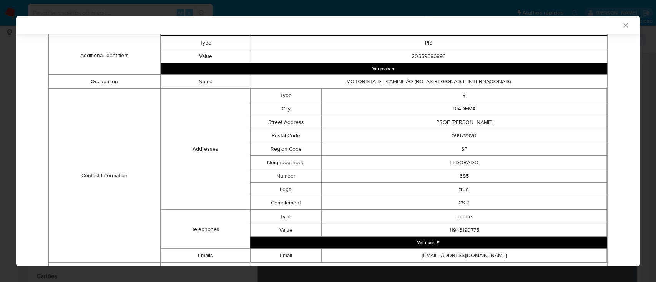
scroll to position [95, 0]
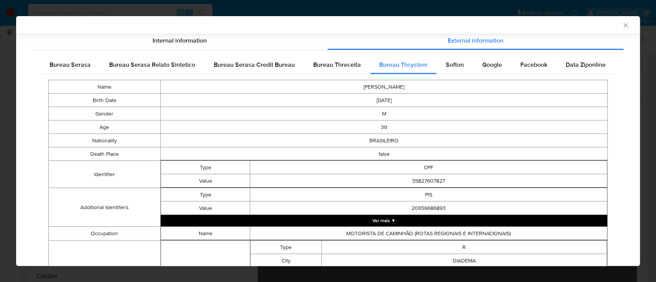
click at [449, 62] on span "Softon" at bounding box center [455, 64] width 18 height 9
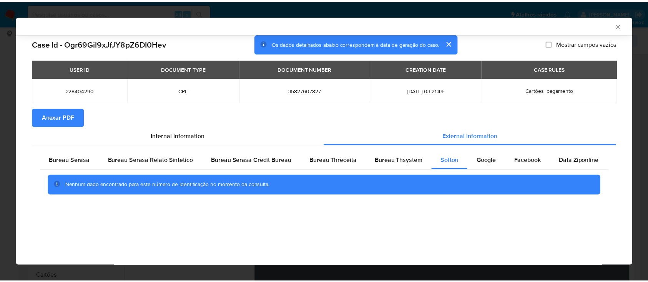
scroll to position [0, 0]
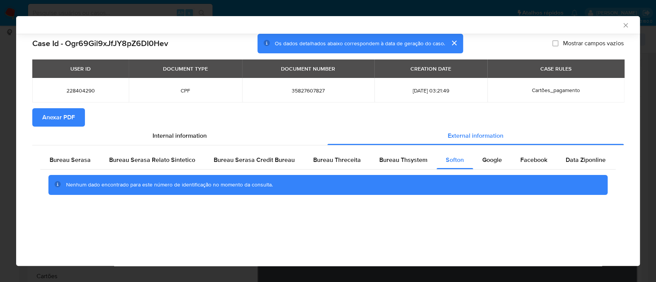
drag, startPoint x: 550, startPoint y: 22, endPoint x: 544, endPoint y: 22, distance: 5.4
click at [544, 22] on div "AML Data Collector" at bounding box center [322, 25] width 600 height 7
click at [494, 161] on span "Google" at bounding box center [492, 160] width 20 height 9
click at [566, 20] on div "AML Data Collector" at bounding box center [328, 25] width 624 height 18
click at [626, 28] on icon "Fechar a janela" at bounding box center [626, 26] width 8 height 8
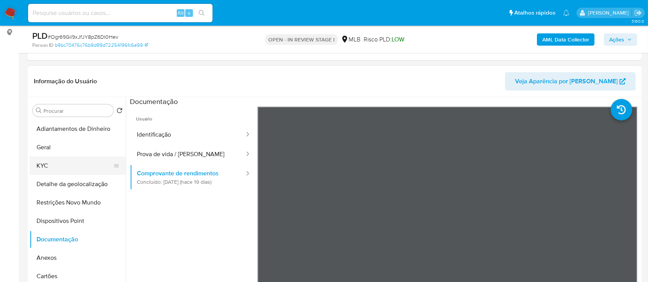
click at [59, 168] on button "KYC" at bounding box center [75, 166] width 90 height 18
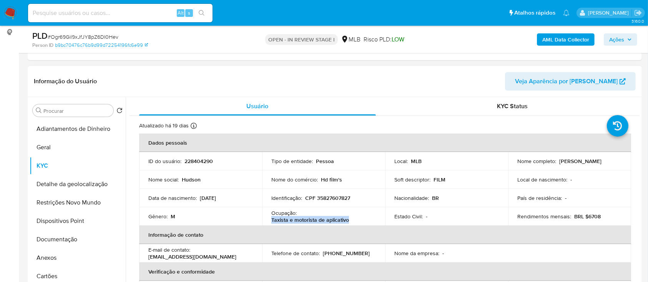
drag, startPoint x: 347, startPoint y: 218, endPoint x: 270, endPoint y: 220, distance: 77.3
click at [270, 220] on td "Ocupação : Taxista e motorista de aplicativo" at bounding box center [323, 217] width 123 height 18
copy p "Taxista e motorista de aplicativo"
click at [78, 235] on button "Documentação" at bounding box center [75, 240] width 90 height 18
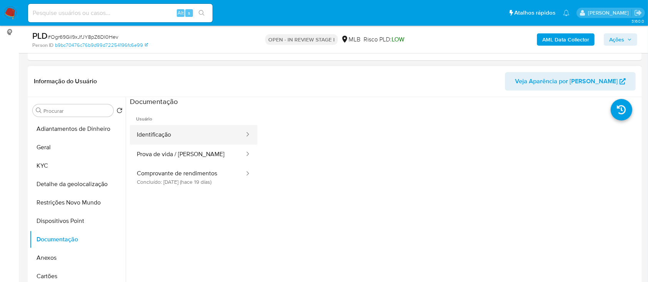
click at [181, 132] on button "Identificação" at bounding box center [187, 135] width 115 height 20
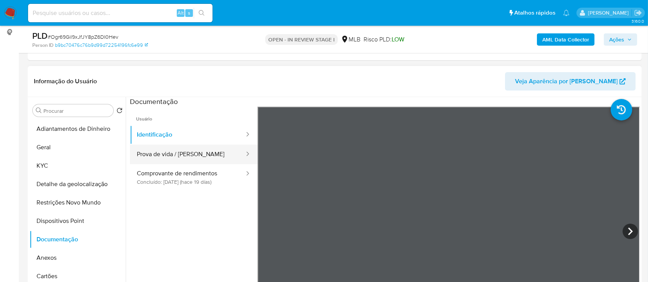
click at [177, 151] on button "Prova de vida / [PERSON_NAME]" at bounding box center [187, 155] width 115 height 20
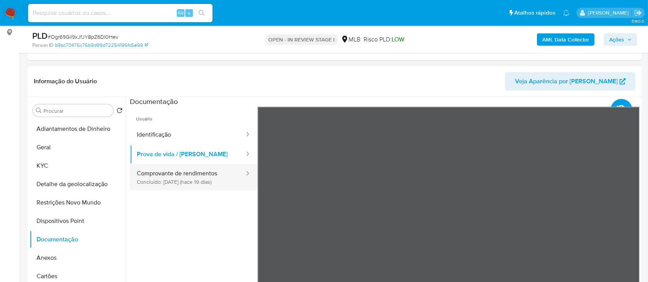
drag, startPoint x: 194, startPoint y: 174, endPoint x: 198, endPoint y: 172, distance: 4.0
click at [194, 173] on button "Comprovante de rendimentos Concluído: 29/08/2025 (hace 19 días)" at bounding box center [187, 177] width 115 height 26
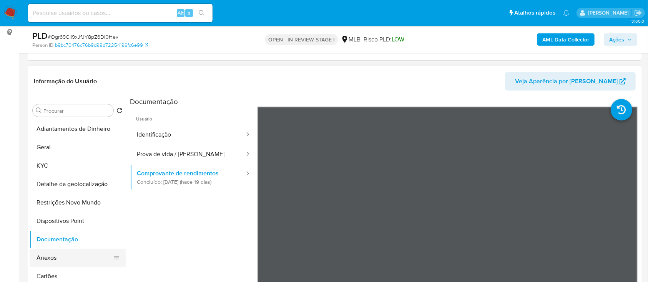
click at [54, 257] on button "Anexos" at bounding box center [75, 258] width 90 height 18
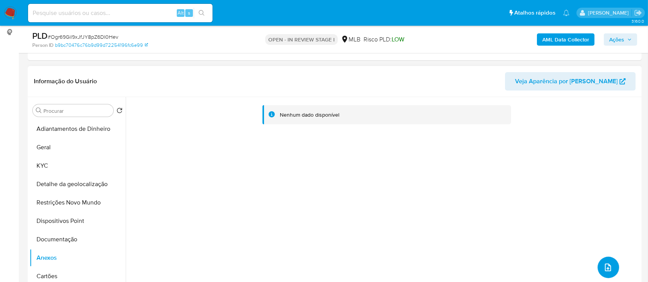
click at [606, 260] on button "upload-file" at bounding box center [609, 268] width 22 height 22
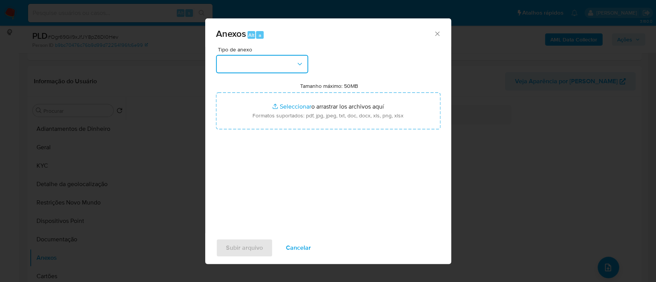
click at [244, 58] on button "button" at bounding box center [262, 64] width 92 height 18
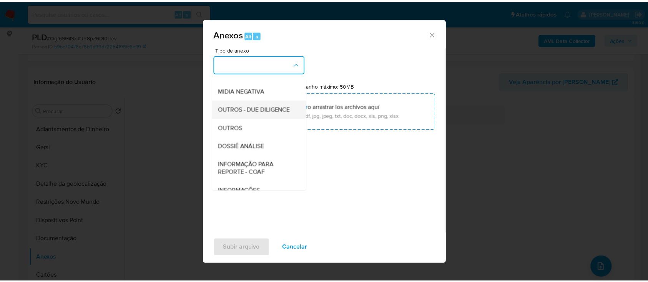
scroll to position [102, 0]
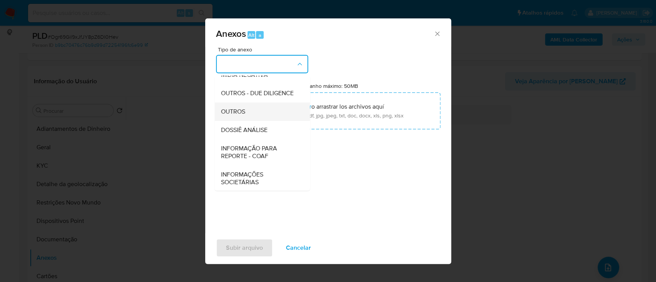
click at [231, 116] on span "OUTROS" at bounding box center [233, 112] width 24 height 8
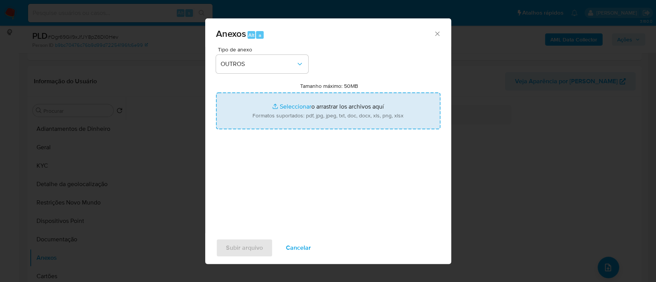
click at [291, 104] on input "Tamanho máximo: 50MB Seleccionar archivos" at bounding box center [328, 111] width 224 height 37
type input "C:\fakepath\SAR - xxx - CPF 35827607827 - HUDSON DA SILVA MAGALHAES.pdf"
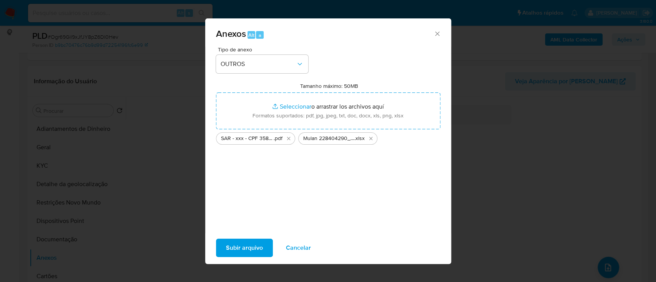
click at [248, 242] on span "Subir arquivo" at bounding box center [244, 248] width 37 height 17
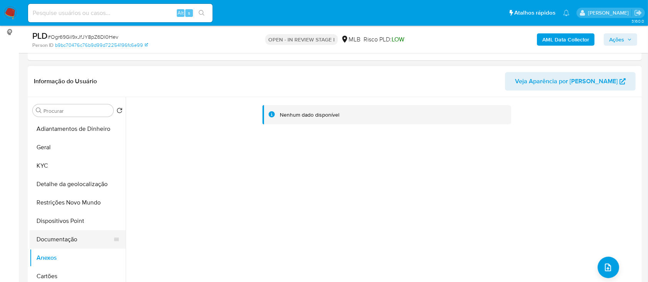
click at [64, 244] on button "Documentação" at bounding box center [75, 240] width 90 height 18
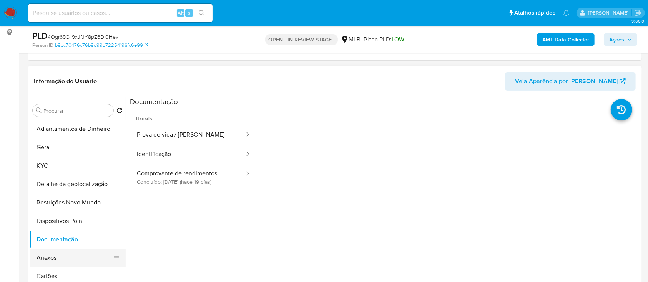
click at [50, 262] on button "Anexos" at bounding box center [75, 258] width 90 height 18
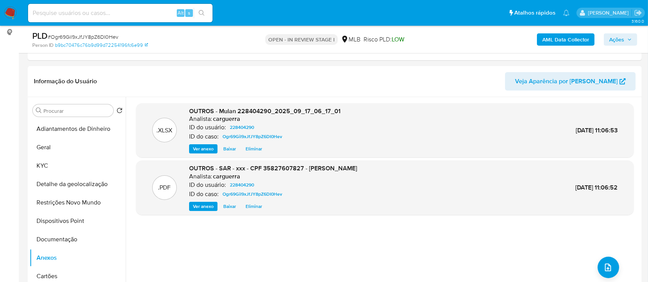
click at [559, 40] on b "AML Data Collector" at bounding box center [565, 39] width 47 height 12
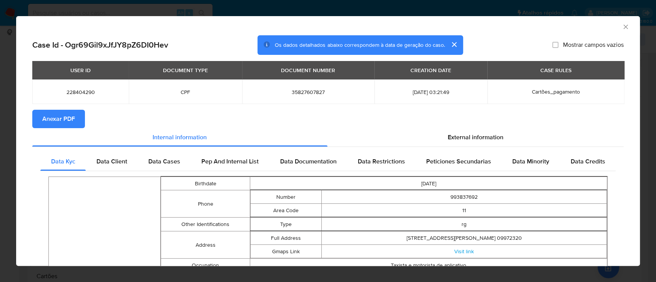
click at [67, 115] on span "Anexar PDF" at bounding box center [58, 119] width 33 height 17
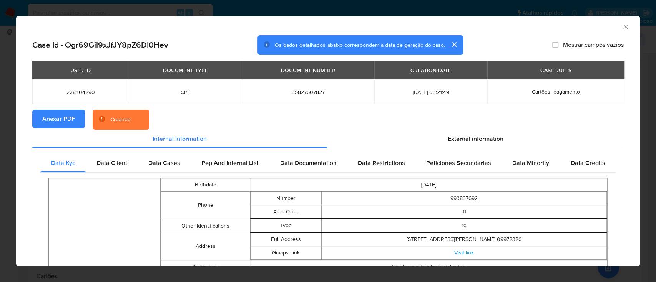
click at [622, 28] on icon "Fechar a janela" at bounding box center [626, 27] width 8 height 8
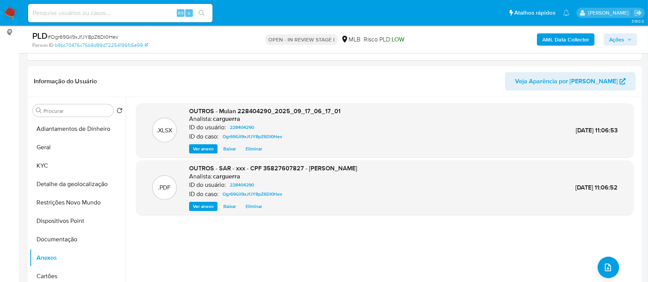
click at [624, 34] on span "Ações" at bounding box center [620, 39] width 23 height 11
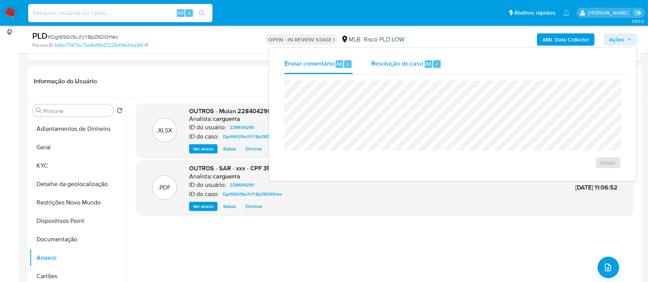
drag, startPoint x: 402, startPoint y: 66, endPoint x: 402, endPoint y: 70, distance: 3.9
click at [402, 65] on span "Resolução do caso" at bounding box center [397, 63] width 52 height 9
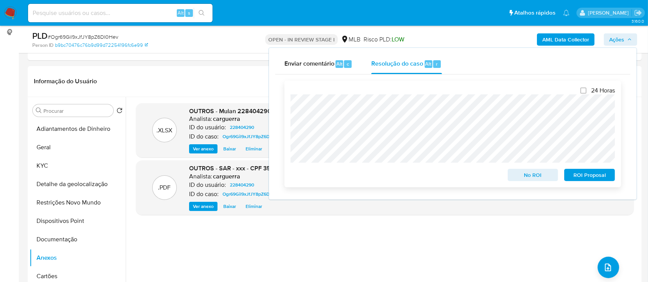
click at [581, 176] on span "ROI Proposal" at bounding box center [590, 175] width 40 height 11
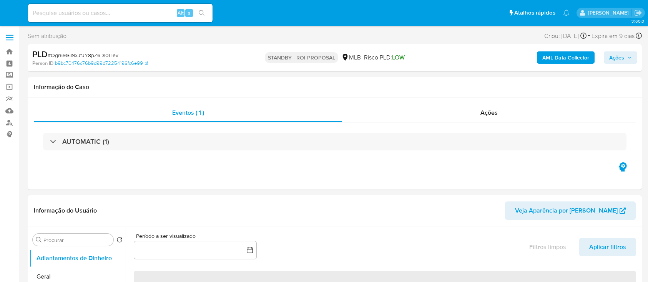
select select "10"
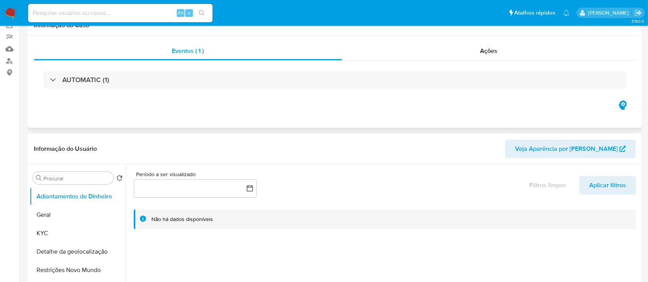
scroll to position [102, 0]
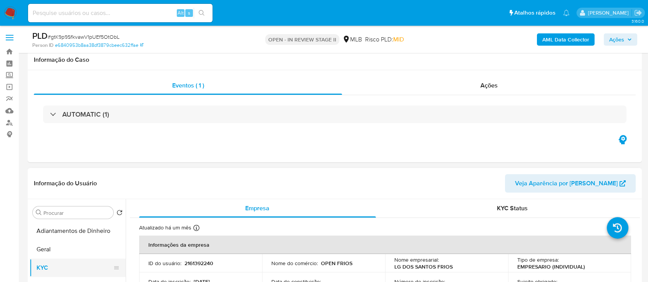
scroll to position [102, 0]
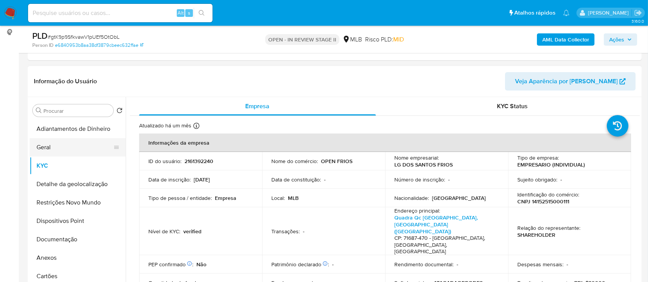
click at [59, 148] on button "Geral" at bounding box center [75, 147] width 90 height 18
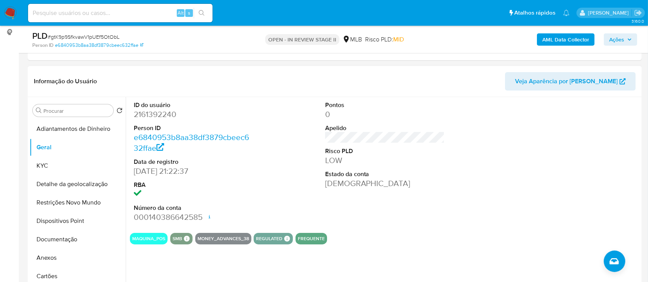
drag, startPoint x: 546, startPoint y: 142, endPoint x: 541, endPoint y: 139, distance: 5.3
click at [543, 140] on div at bounding box center [576, 162] width 128 height 130
click at [59, 168] on button "KYC" at bounding box center [75, 166] width 90 height 18
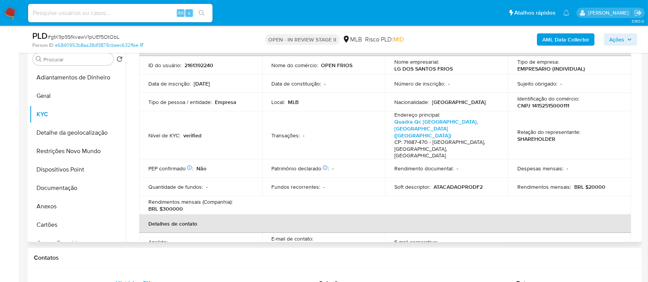
scroll to position [45, 0]
drag, startPoint x: 551, startPoint y: 264, endPoint x: 544, endPoint y: 260, distance: 7.7
click at [550, 263] on div "Contatos" at bounding box center [335, 258] width 614 height 20
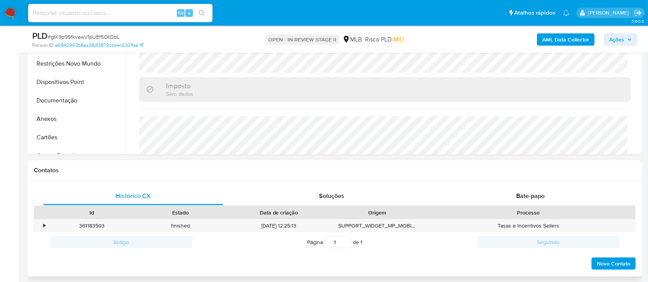
scroll to position [256, 0]
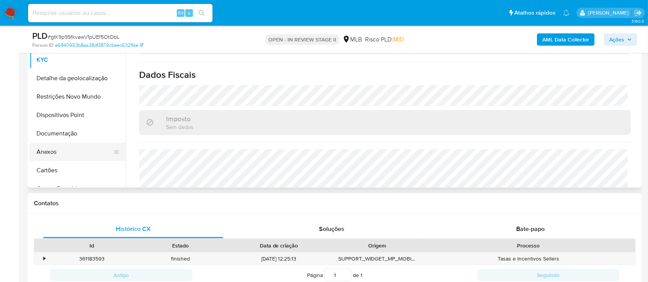
scroll to position [154, 0]
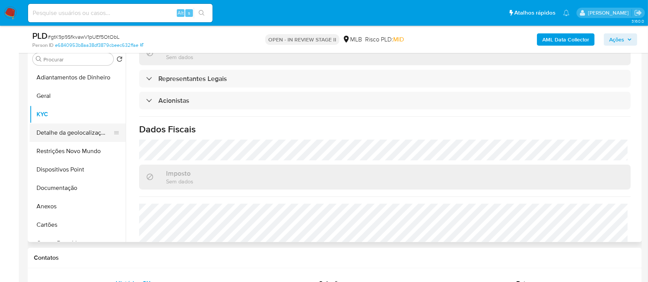
click at [63, 129] on button "Detalhe da geolocalização" at bounding box center [75, 133] width 90 height 18
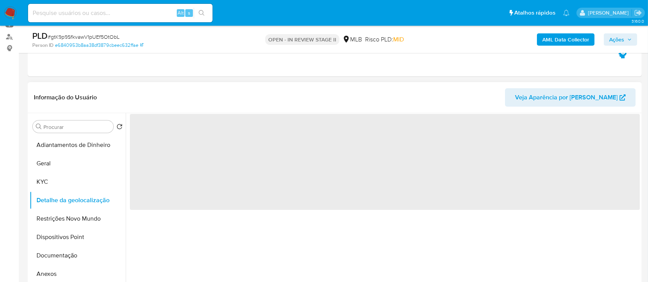
scroll to position [102, 0]
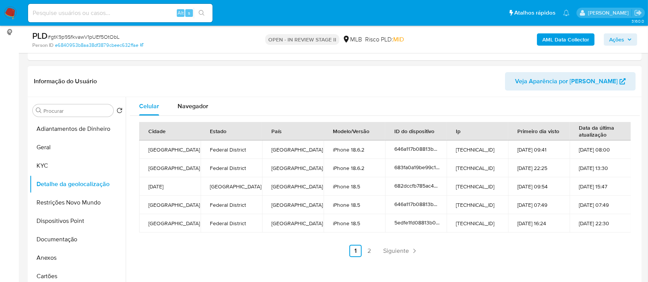
click at [399, 99] on div "Celular Navegador" at bounding box center [385, 106] width 510 height 18
click at [438, 75] on header "Informação do Usuário Veja Aparência por [PERSON_NAME]" at bounding box center [335, 81] width 602 height 18
click at [366, 251] on link "2" at bounding box center [369, 251] width 12 height 12
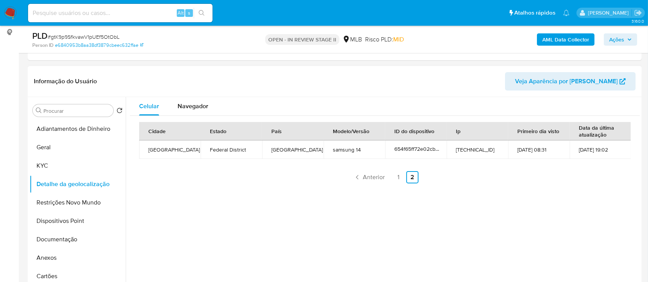
click at [571, 239] on div "Celular Navegador Cidade Estado País Modelo/Versão ID do dispositivo Ip Primeir…" at bounding box center [383, 195] width 514 height 197
drag, startPoint x: 541, startPoint y: 227, endPoint x: 525, endPoint y: 215, distance: 20.1
click at [525, 215] on div "Celular Navegador Cidade Estado País Modelo/Versão ID do dispositivo Ip Primeir…" at bounding box center [383, 195] width 514 height 197
click at [77, 205] on button "Restrições Novo Mundo" at bounding box center [75, 203] width 90 height 18
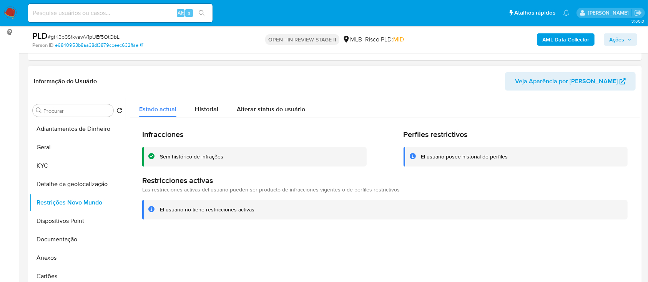
click at [444, 237] on div at bounding box center [383, 195] width 514 height 197
click at [70, 221] on button "Dispositivos Point" at bounding box center [75, 221] width 90 height 18
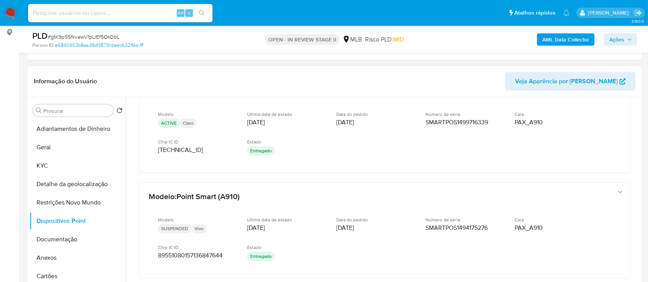
scroll to position [51, 0]
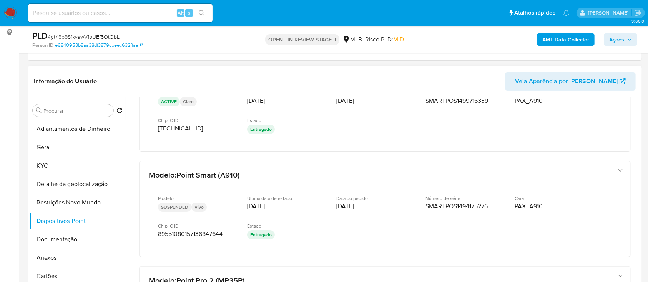
click at [480, 74] on header "Informação do Usuário Veja Aparência por Pessoa" at bounding box center [335, 81] width 602 height 18
click at [55, 237] on button "Documentação" at bounding box center [75, 240] width 90 height 18
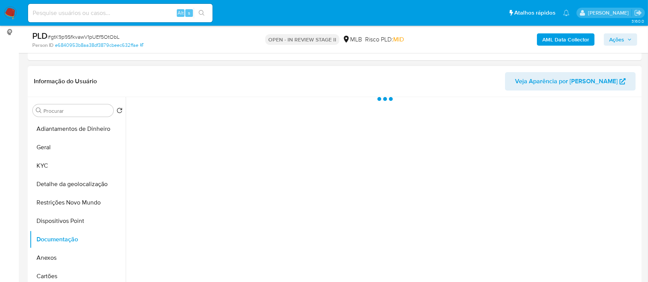
scroll to position [0, 0]
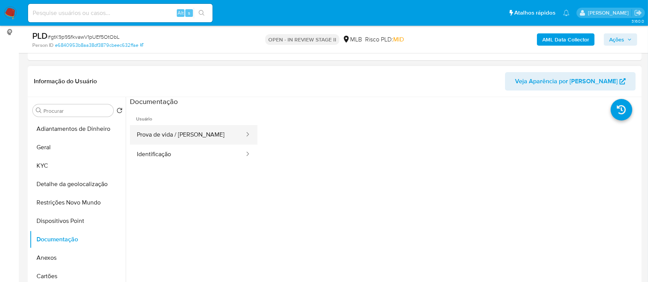
click at [185, 129] on button "Prova de vida / Selfie" at bounding box center [187, 135] width 115 height 20
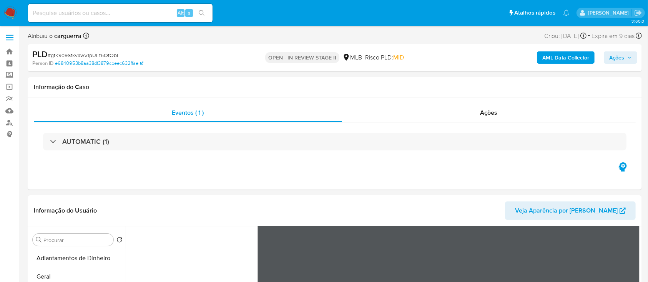
click at [555, 60] on b "AML Data Collector" at bounding box center [565, 57] width 47 height 12
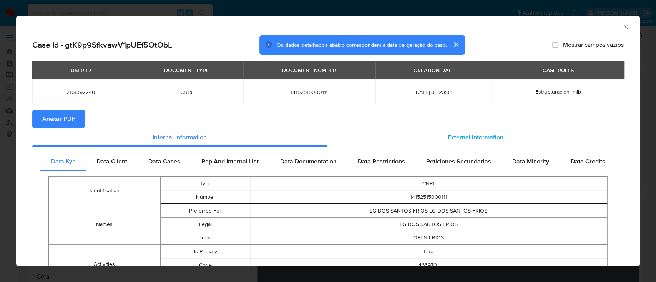
click at [462, 136] on span "External information" at bounding box center [476, 137] width 56 height 9
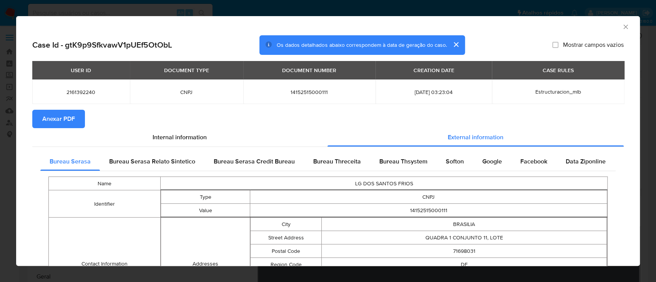
drag, startPoint x: 342, startPoint y: 161, endPoint x: 371, endPoint y: 152, distance: 29.7
click at [342, 160] on span "Bureau Threceita" at bounding box center [337, 161] width 48 height 9
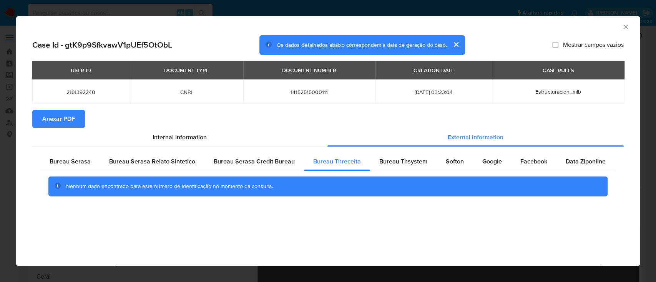
click at [555, 29] on div "AML Data Collector" at bounding box center [322, 26] width 600 height 8
click at [405, 163] on span "Bureau Thsystem" at bounding box center [403, 161] width 48 height 9
click at [508, 23] on div "AML Data Collector" at bounding box center [322, 26] width 600 height 8
click at [438, 163] on div "Softon" at bounding box center [455, 162] width 37 height 18
click at [546, 28] on div "AML Data Collector" at bounding box center [322, 26] width 600 height 8
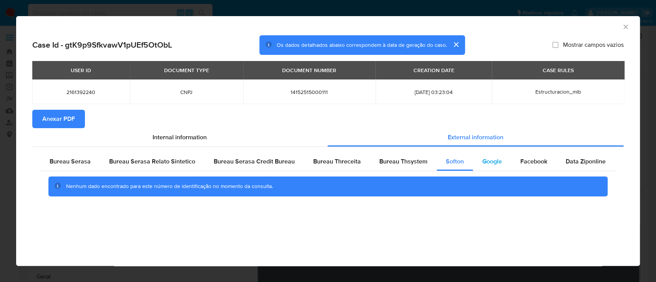
click at [482, 158] on span "Google" at bounding box center [492, 161] width 20 height 9
click at [529, 33] on div "AML Data Collector" at bounding box center [328, 25] width 624 height 19
click at [626, 27] on icon "Fechar a janela" at bounding box center [626, 27] width 8 height 8
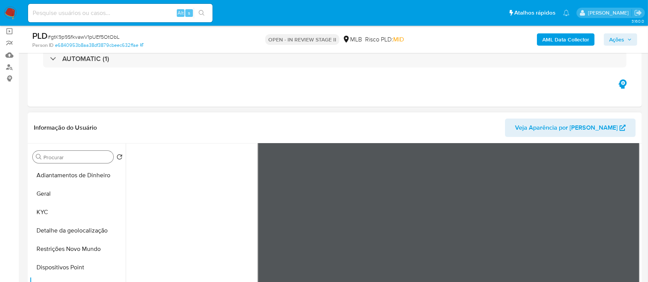
scroll to position [51, 0]
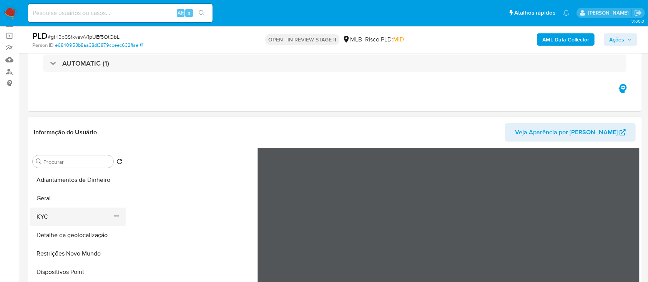
click at [61, 217] on button "KYC" at bounding box center [75, 217] width 90 height 18
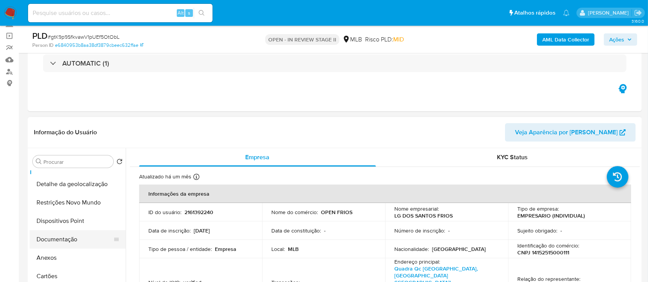
click at [60, 244] on button "Documentação" at bounding box center [75, 240] width 90 height 18
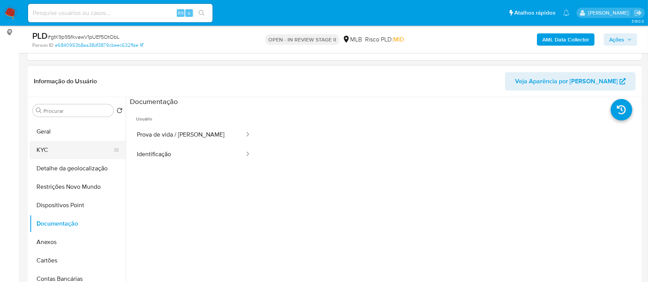
scroll to position [0, 0]
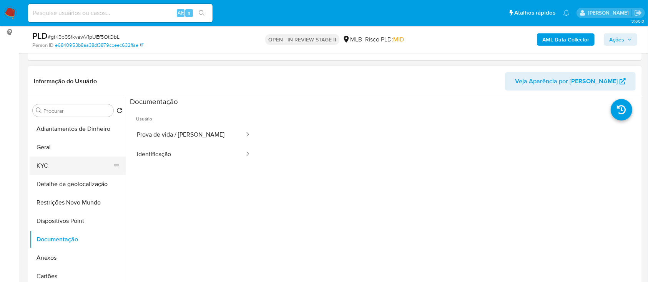
click at [43, 162] on button "KYC" at bounding box center [75, 166] width 90 height 18
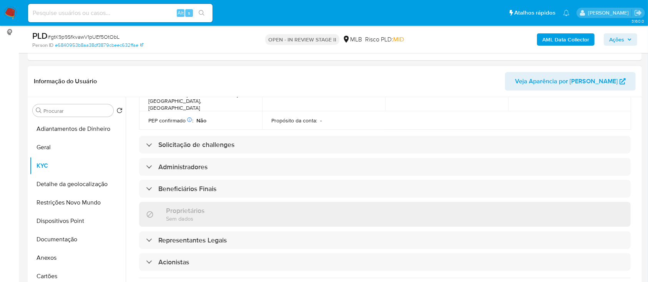
scroll to position [307, 0]
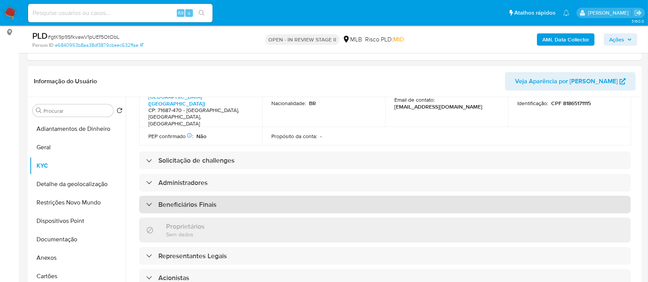
drag, startPoint x: 163, startPoint y: 175, endPoint x: 370, endPoint y: 171, distance: 207.2
click at [163, 201] on h3 "Beneficiários Finais" at bounding box center [187, 205] width 58 height 8
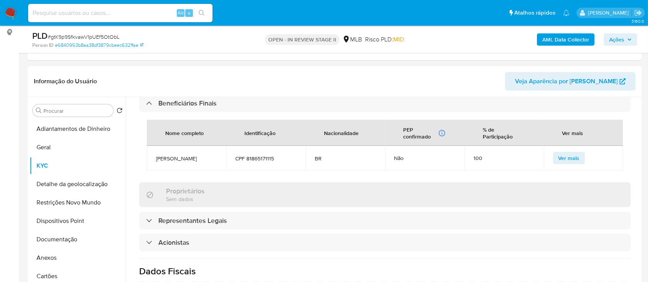
scroll to position [410, 0]
drag, startPoint x: 157, startPoint y: 126, endPoint x: 281, endPoint y: 130, distance: 123.8
click at [281, 145] on tr "Letice Gomes Sampaio CPF 81865171115 BR Não 100 Ver mais" at bounding box center [385, 157] width 476 height 25
copy tr "Letice Gomes Sampaio CPF 81865171115"
click at [51, 239] on button "Documentação" at bounding box center [75, 240] width 90 height 18
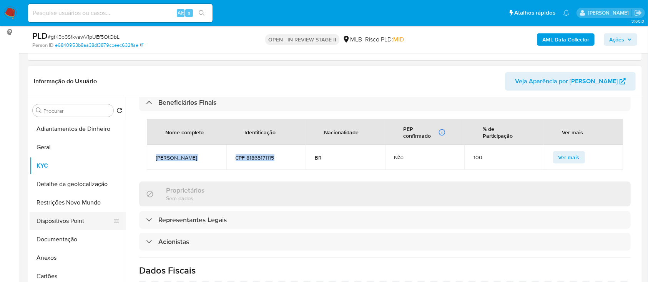
scroll to position [0, 0]
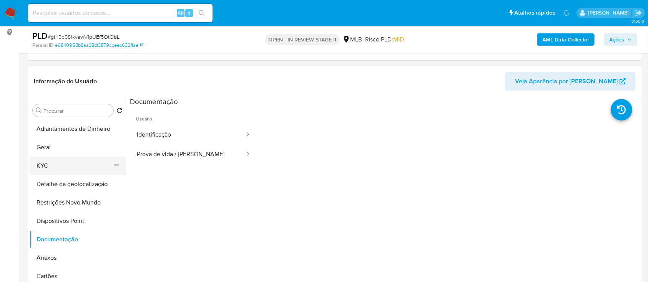
click at [39, 161] on button "KYC" at bounding box center [75, 166] width 90 height 18
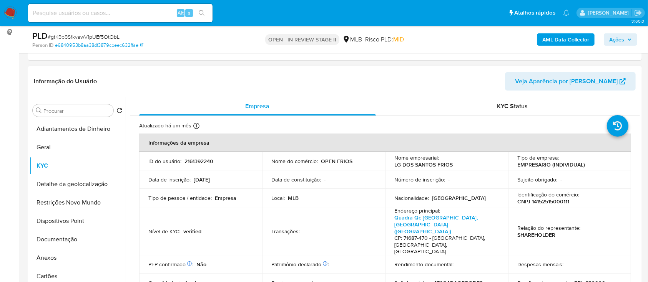
scroll to position [51, 0]
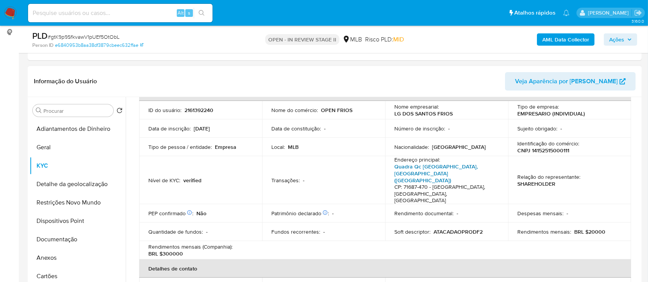
click at [404, 173] on link "Quadra Qc 8 Rua K 13, Jardins Mangueiral (jardim Botânico)" at bounding box center [435, 174] width 83 height 22
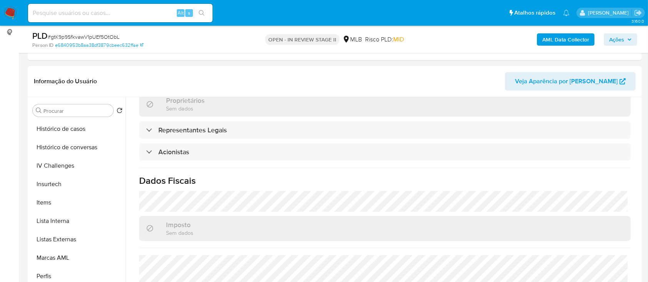
scroll to position [259, 0]
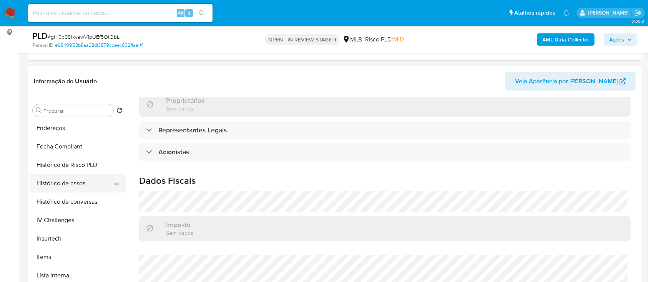
click at [70, 184] on button "Histórico de casos" at bounding box center [75, 183] width 90 height 18
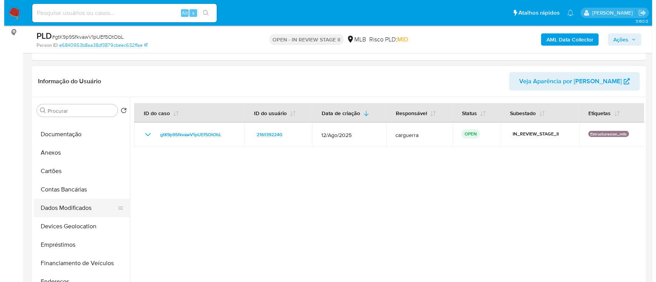
scroll to position [54, 0]
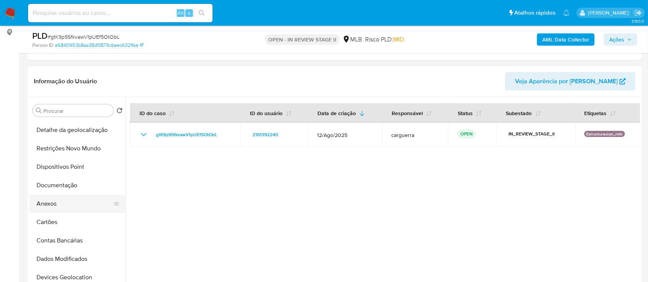
click at [58, 204] on button "Anexos" at bounding box center [75, 204] width 90 height 18
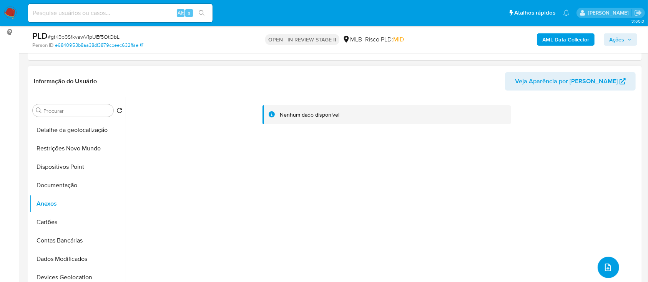
click at [609, 263] on span "upload-file" at bounding box center [607, 267] width 9 height 9
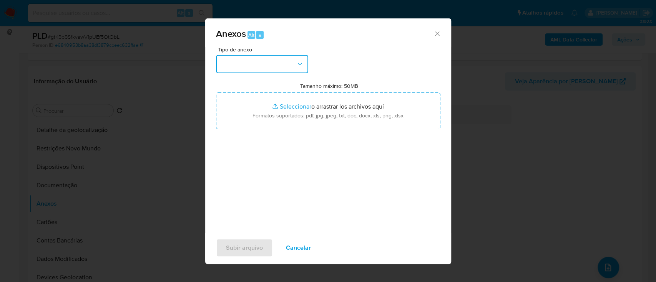
click at [274, 69] on button "button" at bounding box center [262, 64] width 92 height 18
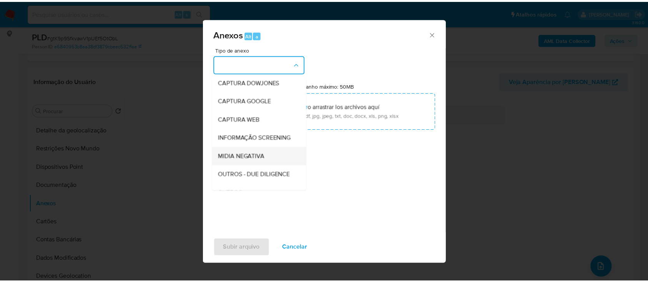
scroll to position [51, 0]
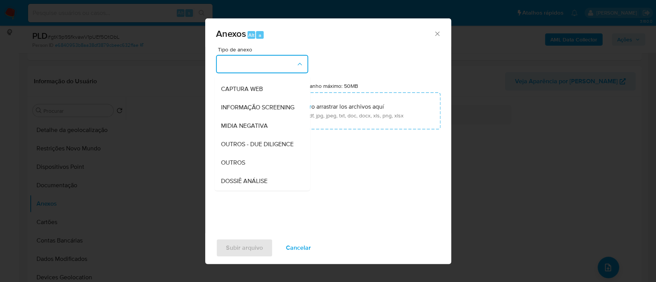
click at [246, 172] on div "OUTROS" at bounding box center [260, 163] width 78 height 18
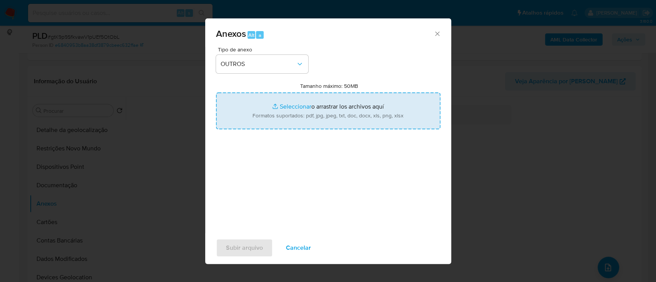
click at [287, 106] on input "Tamanho máximo: 50MB Seleccionar archivos" at bounding box center [328, 111] width 224 height 37
type input "C:\fakepath\Mulan 2161392240_2025_09_17_06_17_16.xlsx"
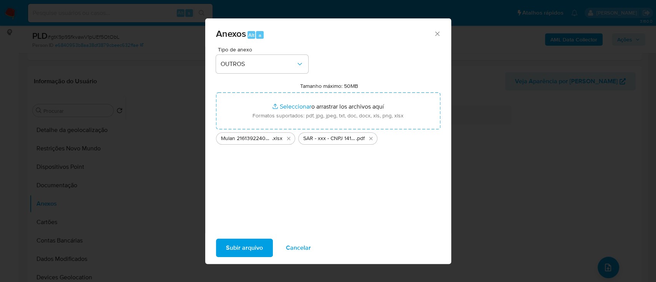
click at [250, 246] on span "Subir arquivo" at bounding box center [244, 248] width 37 height 17
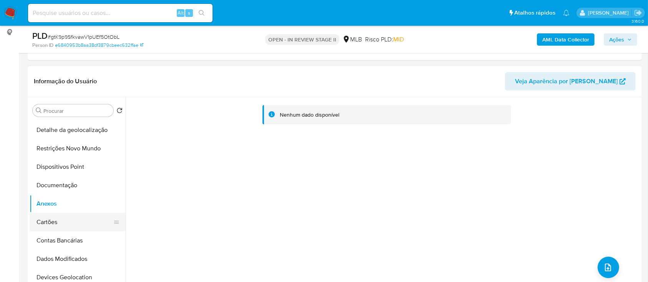
click at [55, 224] on button "Cartões" at bounding box center [75, 222] width 90 height 18
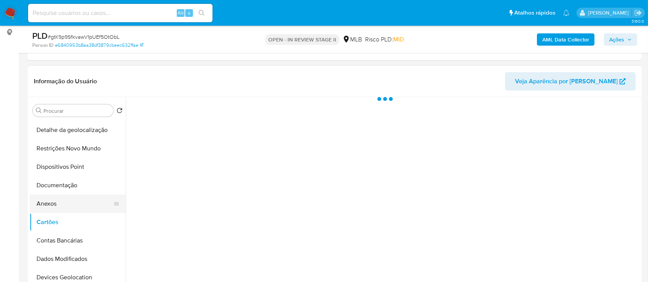
click at [55, 201] on button "Anexos" at bounding box center [75, 204] width 90 height 18
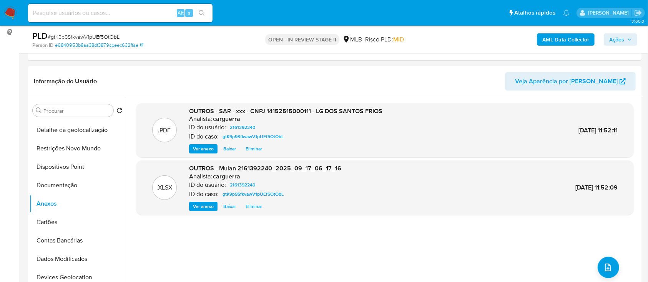
click at [559, 41] on b "AML Data Collector" at bounding box center [565, 39] width 47 height 12
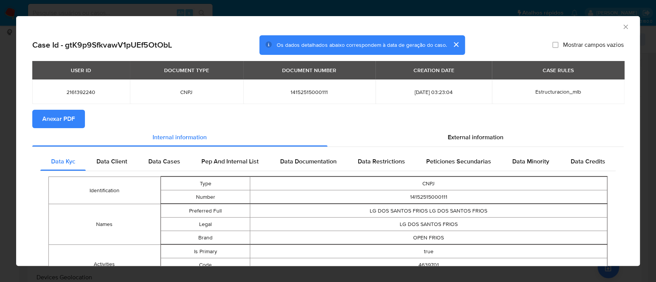
click at [70, 113] on span "Anexar PDF" at bounding box center [58, 119] width 33 height 17
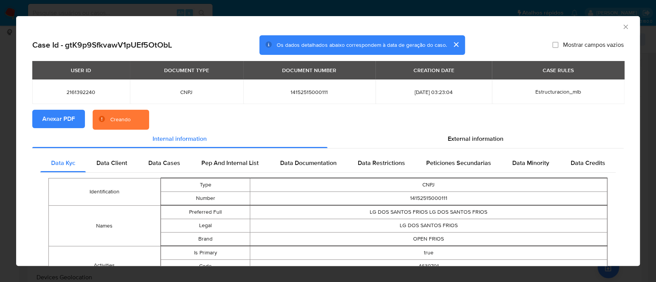
click at [622, 27] on icon "Fechar a janela" at bounding box center [626, 27] width 8 height 8
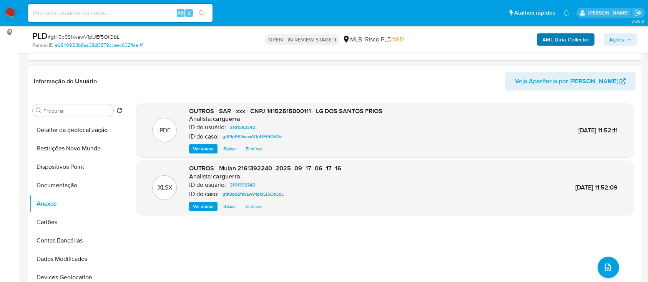
drag, startPoint x: 629, startPoint y: 38, endPoint x: 571, endPoint y: 44, distance: 58.4
click at [628, 37] on icon "button" at bounding box center [629, 39] width 5 height 5
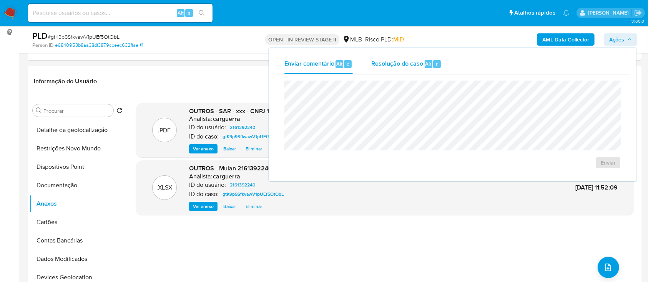
click at [385, 60] on span "Resolução do caso" at bounding box center [397, 63] width 52 height 9
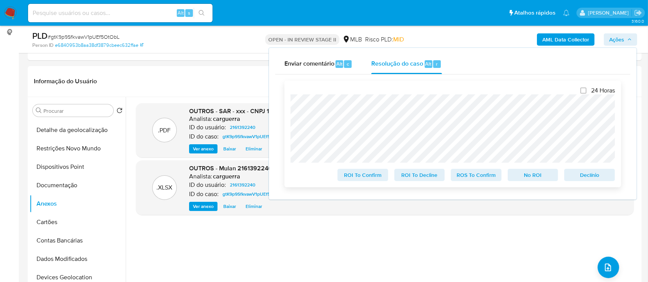
click at [527, 176] on span "No ROI" at bounding box center [533, 175] width 40 height 11
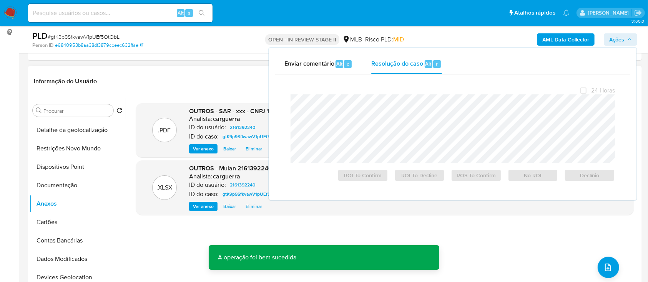
click at [278, 248] on div ".PDF OUTROS - SAR - xxx - CNPJ 14152515000111 - LG DOS SANTOS FRIOS Analista: c…" at bounding box center [385, 195] width 498 height 184
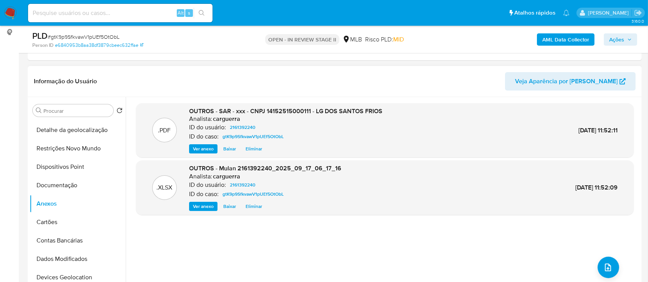
click at [420, 218] on div ".PDF OUTROS - SAR - xxx - CNPJ 14152515000111 - LG DOS SANTOS FRIOS Analista: c…" at bounding box center [385, 195] width 498 height 184
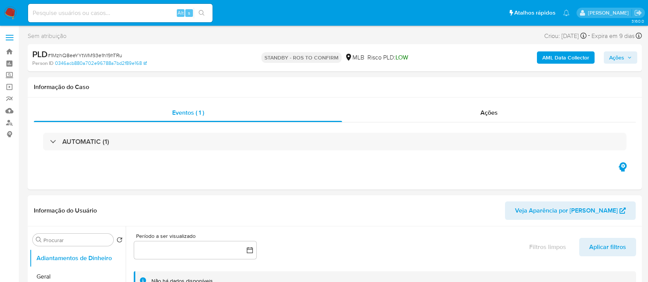
select select "10"
click at [10, 51] on link "Bandeja" at bounding box center [45, 52] width 91 height 12
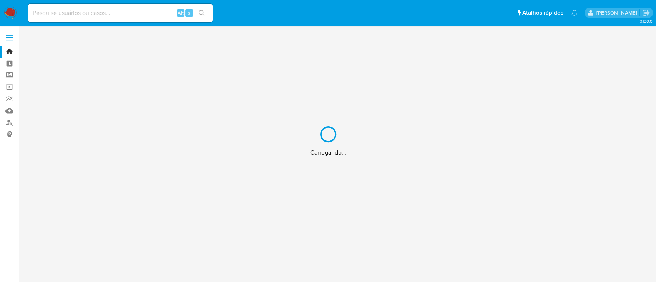
click at [11, 54] on div "Carregando..." at bounding box center [328, 141] width 656 height 282
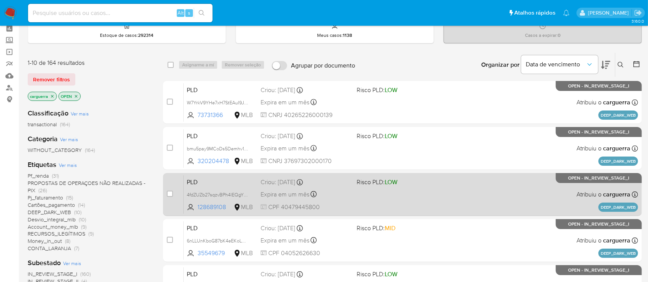
scroll to position [51, 0]
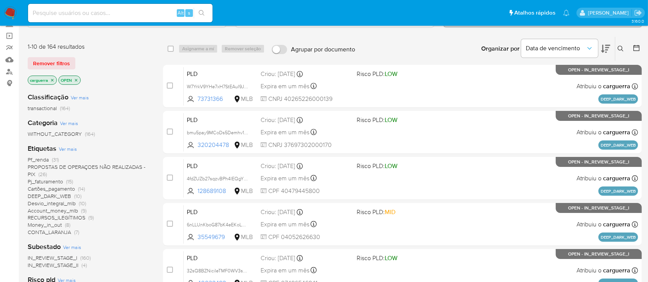
click at [611, 47] on div "Organizar por Data de vencimento" at bounding box center [545, 49] width 140 height 24
click at [606, 45] on icon at bounding box center [605, 48] width 9 height 9
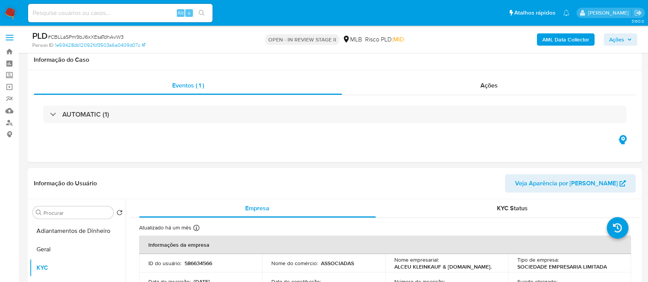
scroll to position [154, 0]
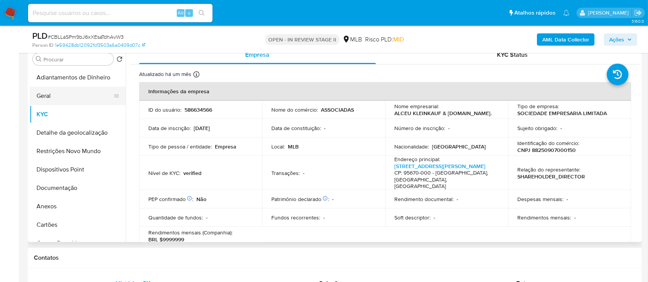
drag, startPoint x: 61, startPoint y: 106, endPoint x: 63, endPoint y: 101, distance: 5.2
click at [61, 106] on button "KYC" at bounding box center [78, 114] width 96 height 18
click at [58, 91] on button "Geral" at bounding box center [75, 96] width 90 height 18
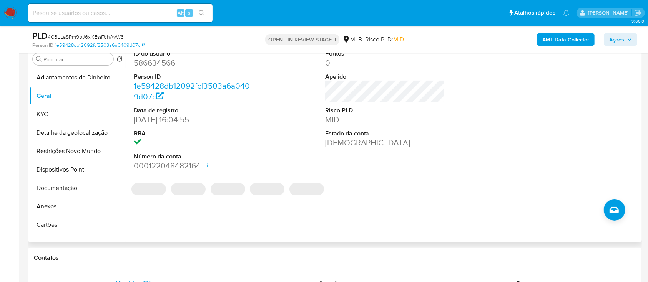
scroll to position [102, 0]
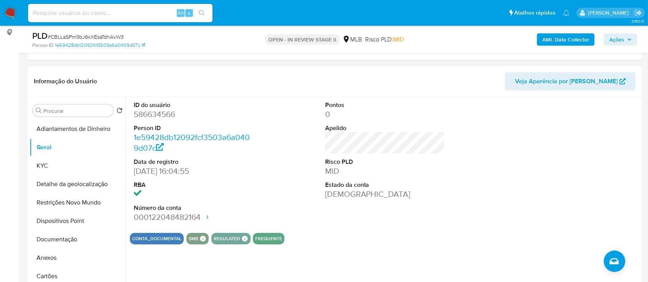
click at [548, 172] on div at bounding box center [576, 162] width 128 height 130
click at [58, 167] on button "KYC" at bounding box center [75, 166] width 90 height 18
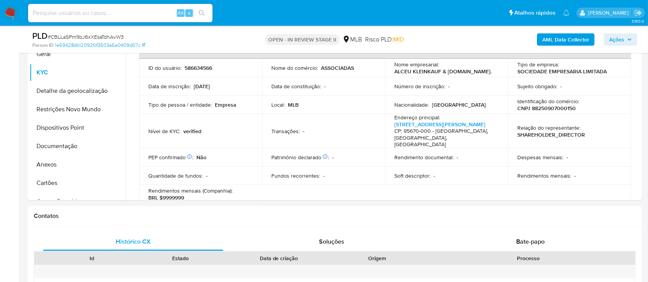
scroll to position [197, 0]
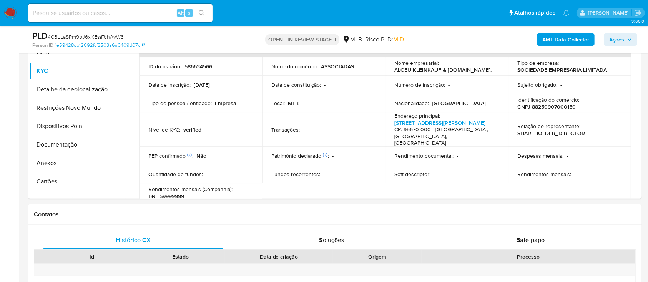
click at [156, 29] on div "PLD # CBLLaSPm9bJ6xXEsaTdhAvW3 Person ID 1e59428db12092fcf3503a6a0409d07c OPEN …" at bounding box center [335, 39] width 614 height 27
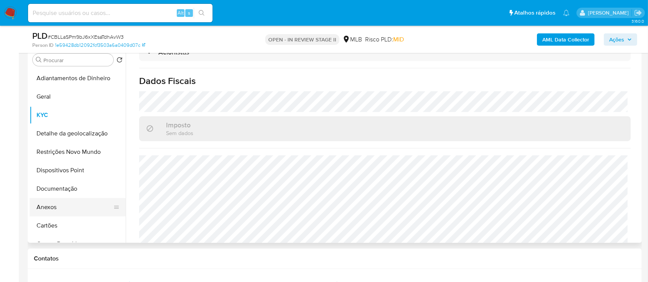
scroll to position [146, 0]
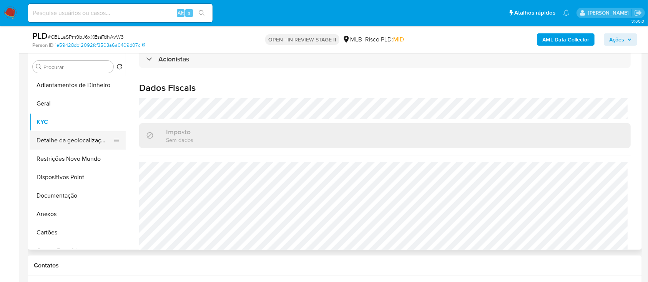
click at [65, 143] on button "Detalhe da geolocalização" at bounding box center [75, 140] width 90 height 18
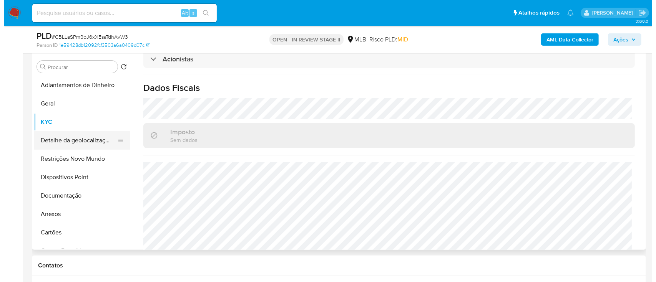
scroll to position [0, 0]
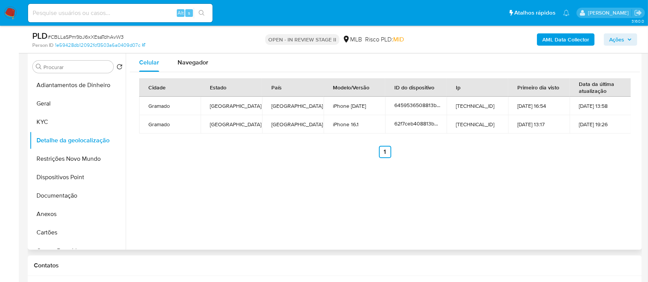
click at [598, 205] on div "Celular Navegador Cidade Estado País Modelo/Versão ID do dispositivo Ip Primeir…" at bounding box center [383, 151] width 514 height 197
click at [64, 154] on button "Restrições Novo Mundo" at bounding box center [75, 159] width 90 height 18
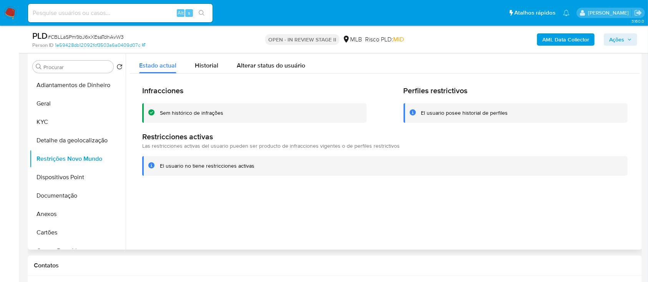
click at [550, 215] on div at bounding box center [383, 151] width 514 height 197
click at [57, 182] on button "Dispositivos Point" at bounding box center [75, 177] width 90 height 18
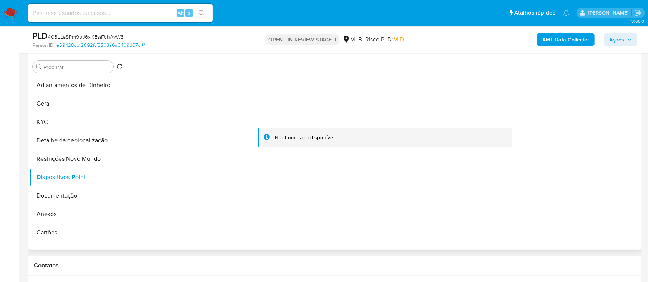
click at [350, 211] on div at bounding box center [385, 137] width 510 height 169
drag, startPoint x: 345, startPoint y: 184, endPoint x: 233, endPoint y: 181, distance: 113.0
click at [345, 184] on div at bounding box center [385, 137] width 510 height 169
drag, startPoint x: 565, startPoint y: 89, endPoint x: 288, endPoint y: 20, distance: 285.9
click at [564, 88] on div at bounding box center [385, 137] width 510 height 169
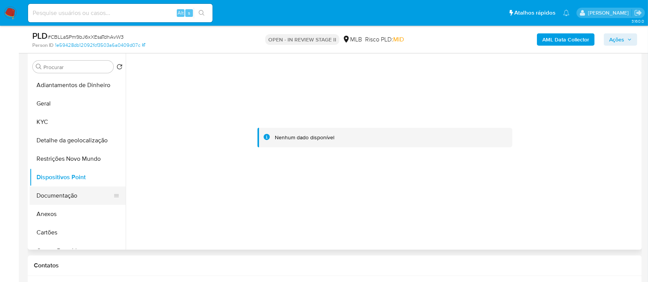
click at [71, 193] on button "Documentação" at bounding box center [75, 196] width 90 height 18
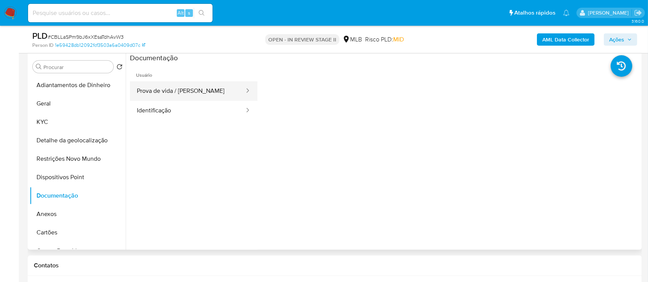
click at [206, 91] on button "Prova de vida / [PERSON_NAME]" at bounding box center [187, 91] width 115 height 20
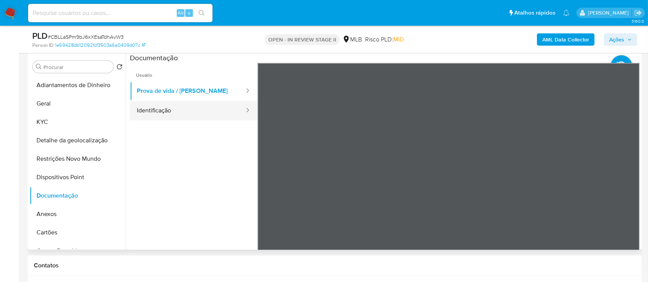
click at [172, 112] on button "Identificação" at bounding box center [187, 111] width 115 height 20
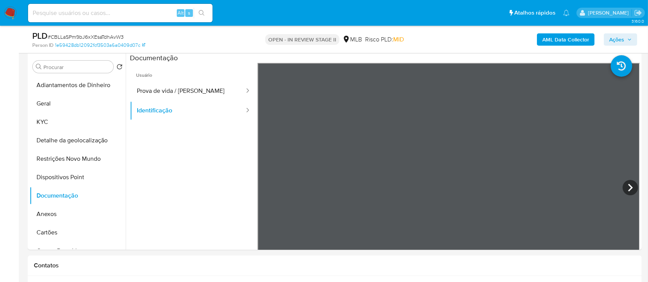
click at [563, 42] on b "AML Data Collector" at bounding box center [565, 39] width 47 height 12
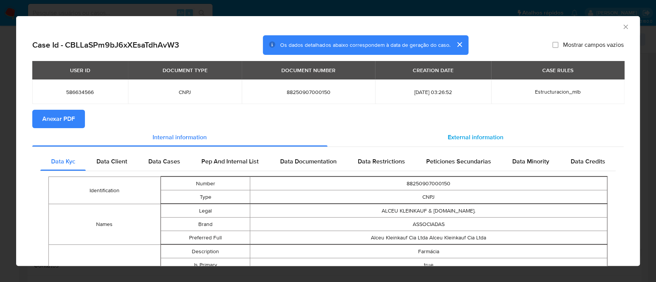
click at [462, 131] on div "External information" at bounding box center [475, 137] width 297 height 18
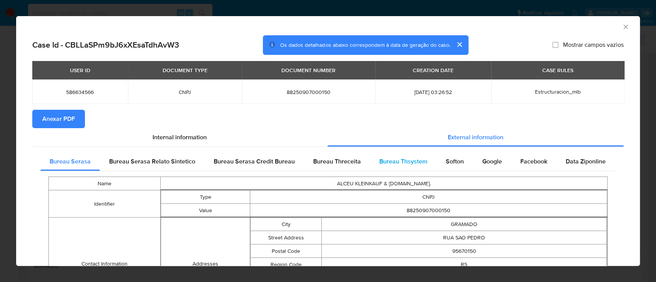
scroll to position [49, 0]
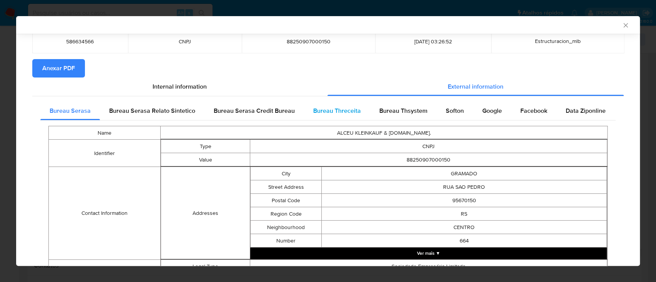
click at [341, 115] on span "Bureau Threceita" at bounding box center [337, 110] width 48 height 9
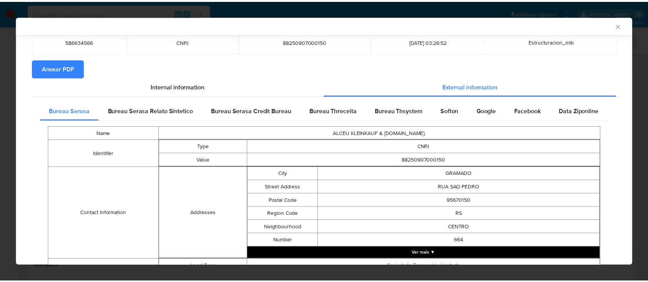
scroll to position [0, 0]
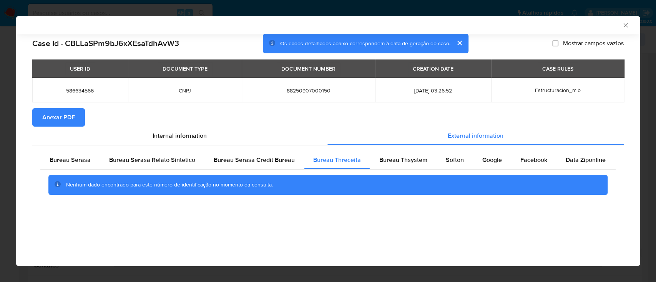
click at [533, 22] on div "AML Data Collector" at bounding box center [322, 25] width 600 height 7
click at [375, 159] on div "Bureau Thsystem" at bounding box center [403, 160] width 66 height 18
drag, startPoint x: 563, startPoint y: 19, endPoint x: 394, endPoint y: 12, distance: 169.2
click at [562, 19] on div "AML Data Collector" at bounding box center [328, 25] width 624 height 18
click at [452, 154] on div "Softon" at bounding box center [455, 160] width 37 height 18
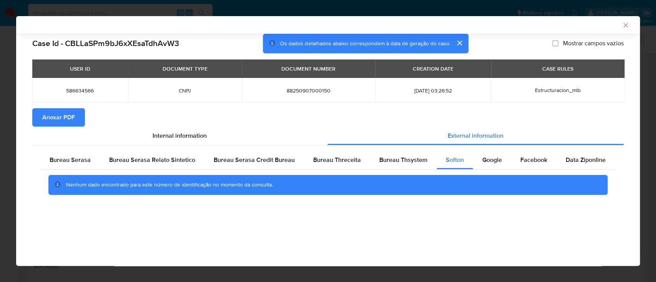
drag, startPoint x: 573, startPoint y: 29, endPoint x: 554, endPoint y: 26, distance: 19.1
click at [573, 29] on div "AML Data Collector" at bounding box center [328, 25] width 624 height 18
click at [489, 167] on div "Google" at bounding box center [492, 160] width 38 height 18
click at [320, 241] on div "AML Data Collector Case Id - CBLLaSPm9bJ6xXEsaTdhAvW3 Os dados detalhados abaix…" at bounding box center [328, 141] width 624 height 250
drag, startPoint x: 626, startPoint y: 24, endPoint x: 563, endPoint y: 51, distance: 69.2
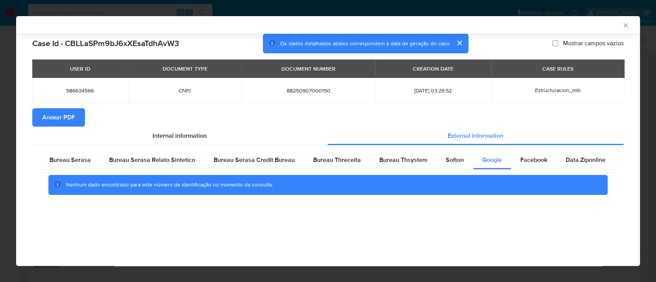
click at [626, 25] on icon "Fechar a janela" at bounding box center [625, 25] width 4 height 4
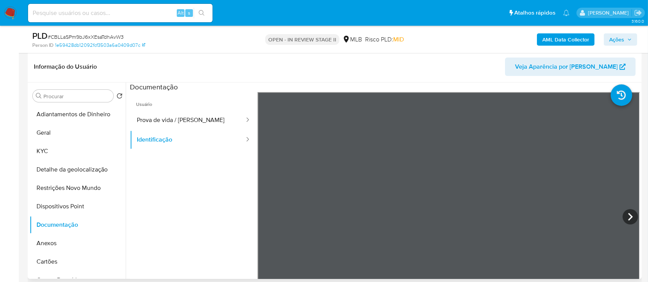
scroll to position [95, 0]
